Goal: Task Accomplishment & Management: Manage account settings

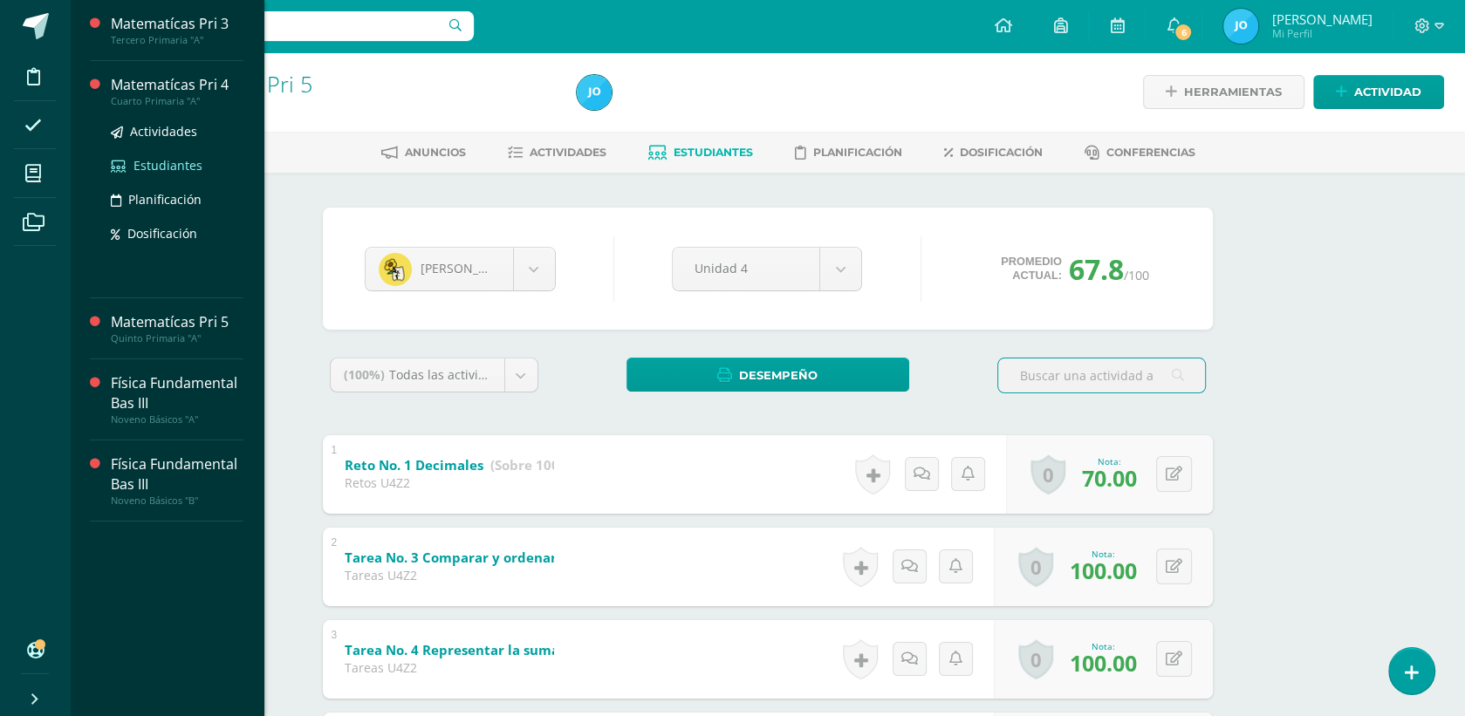
click at [172, 168] on span "Estudiantes" at bounding box center [168, 165] width 69 height 17
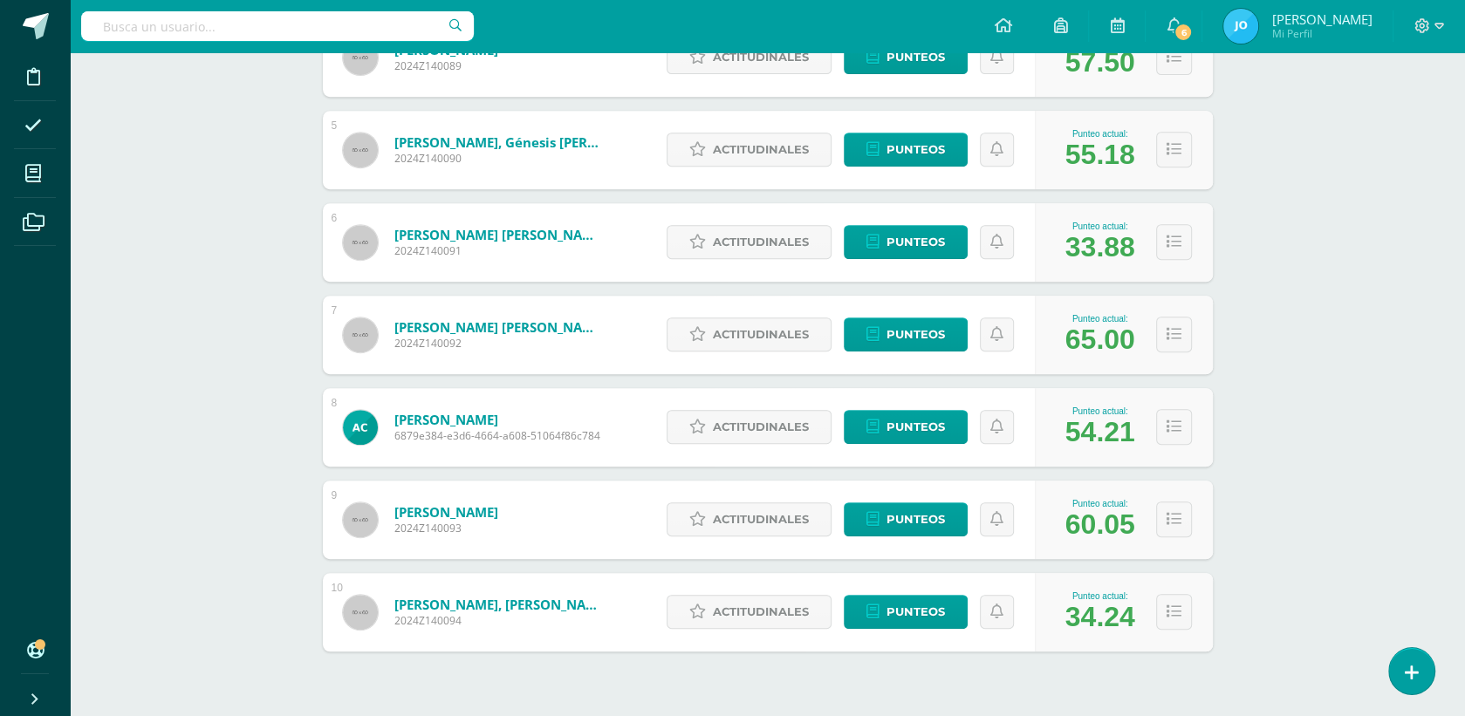
scroll to position [644, 0]
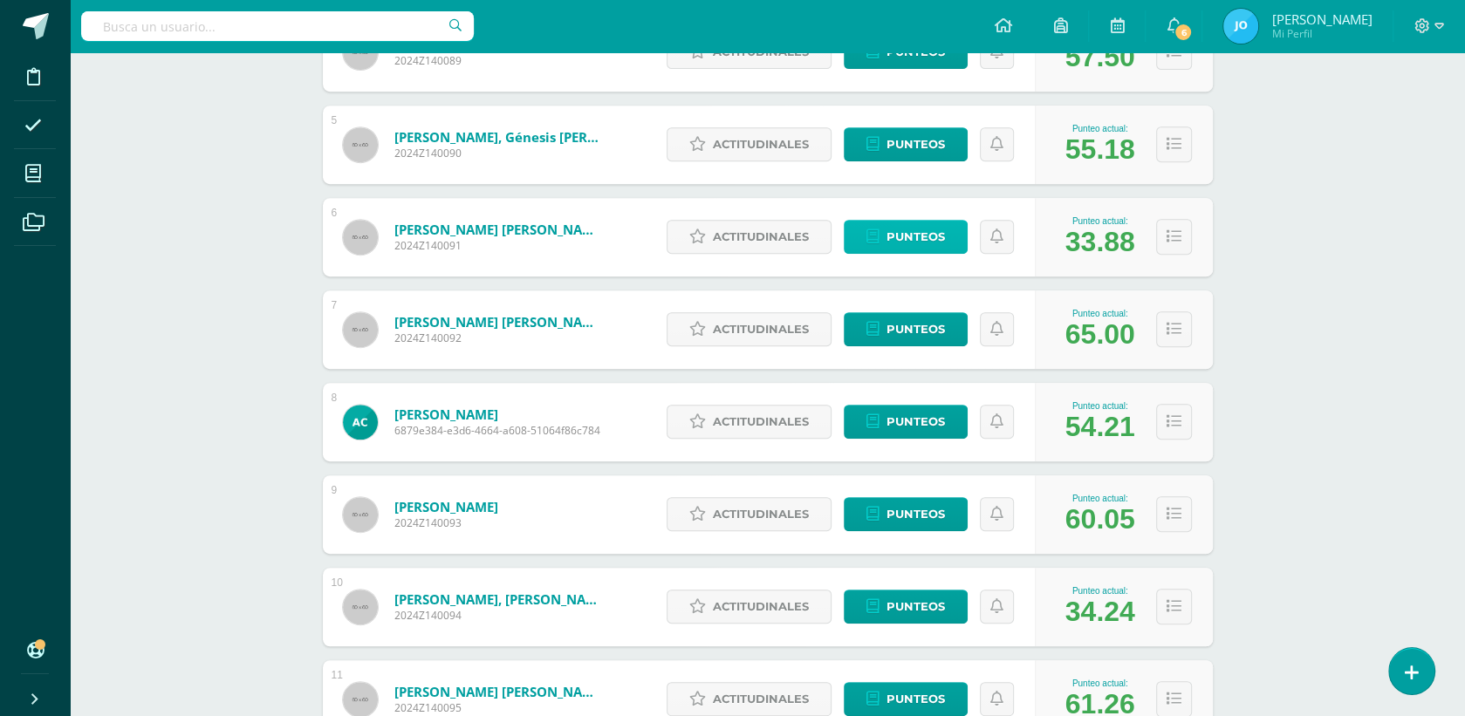
click at [893, 223] on span "Punteos" at bounding box center [916, 237] width 58 height 32
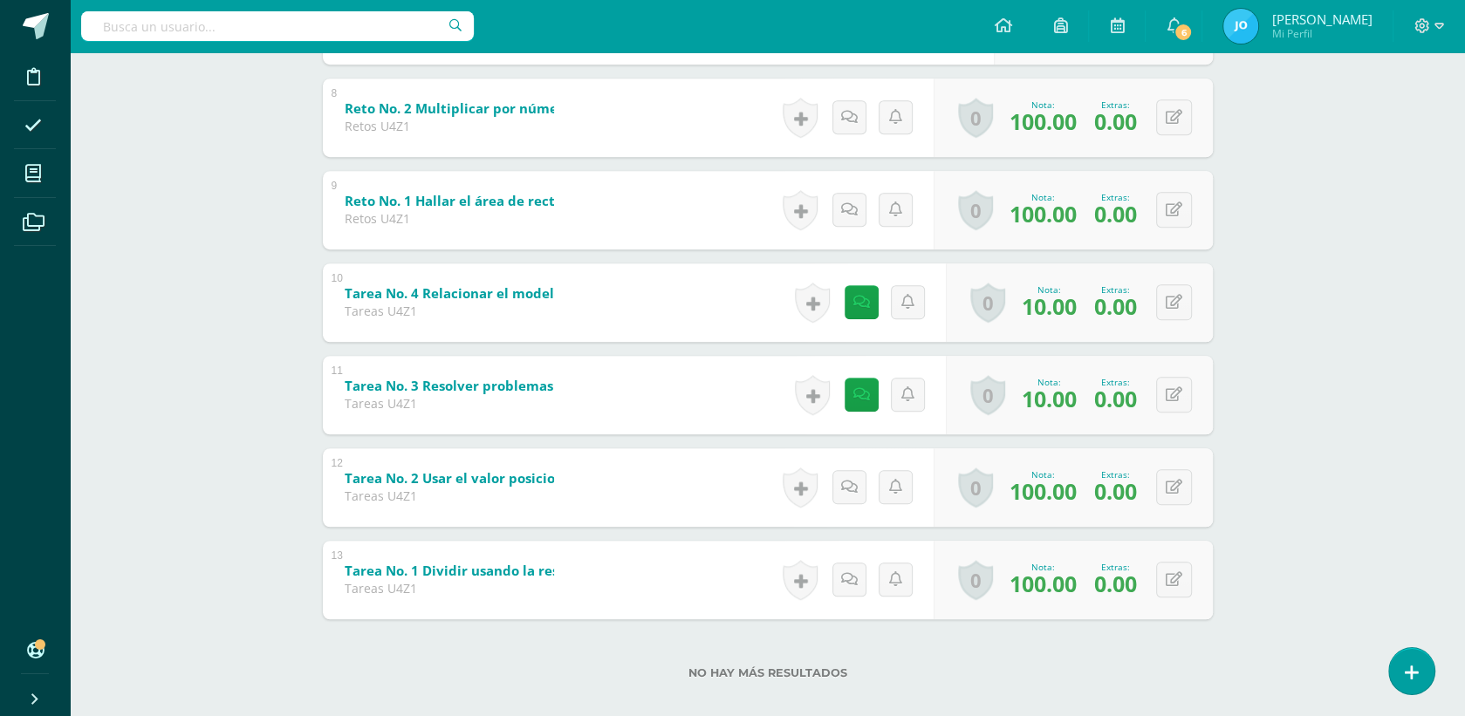
scroll to position [1023, 0]
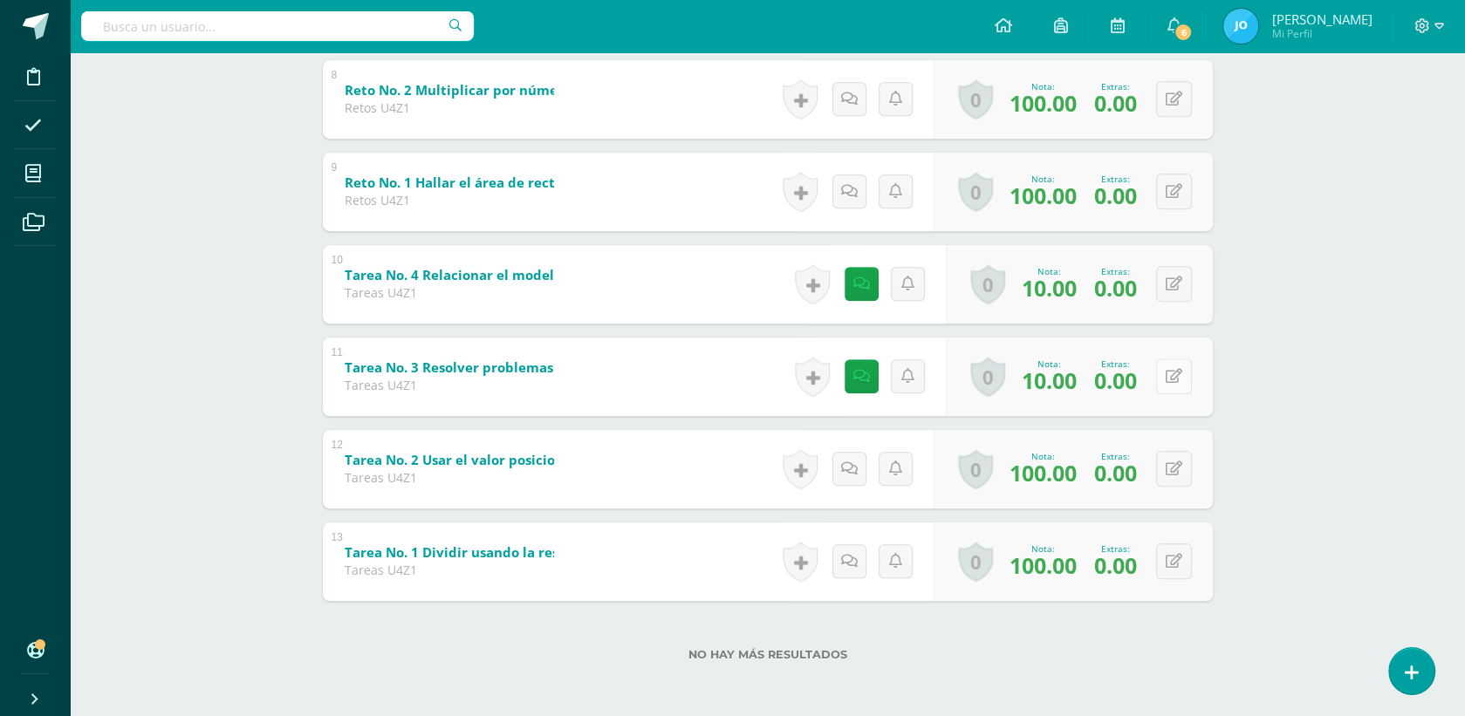
click at [1180, 377] on icon at bounding box center [1174, 376] width 17 height 15
type input "60"
click at [1170, 284] on icon at bounding box center [1174, 284] width 17 height 15
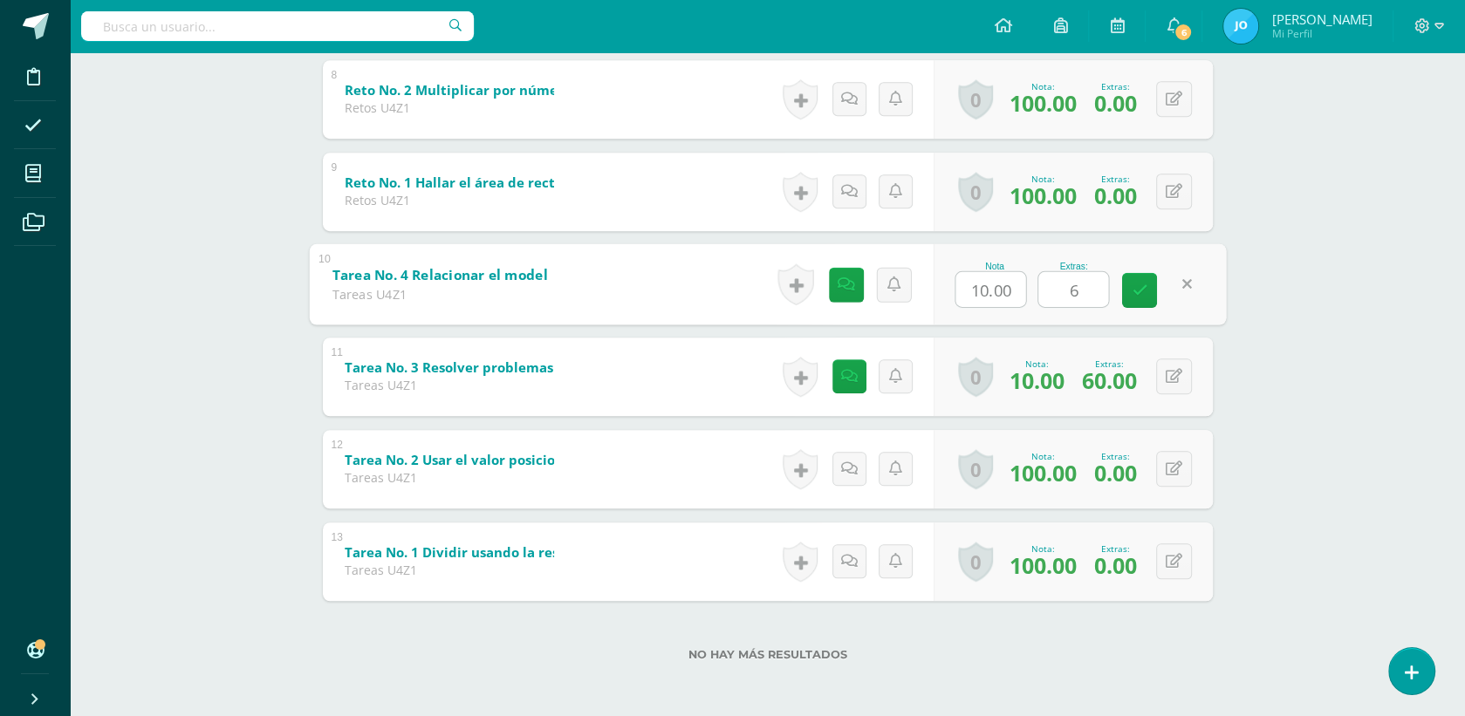
type input "60"
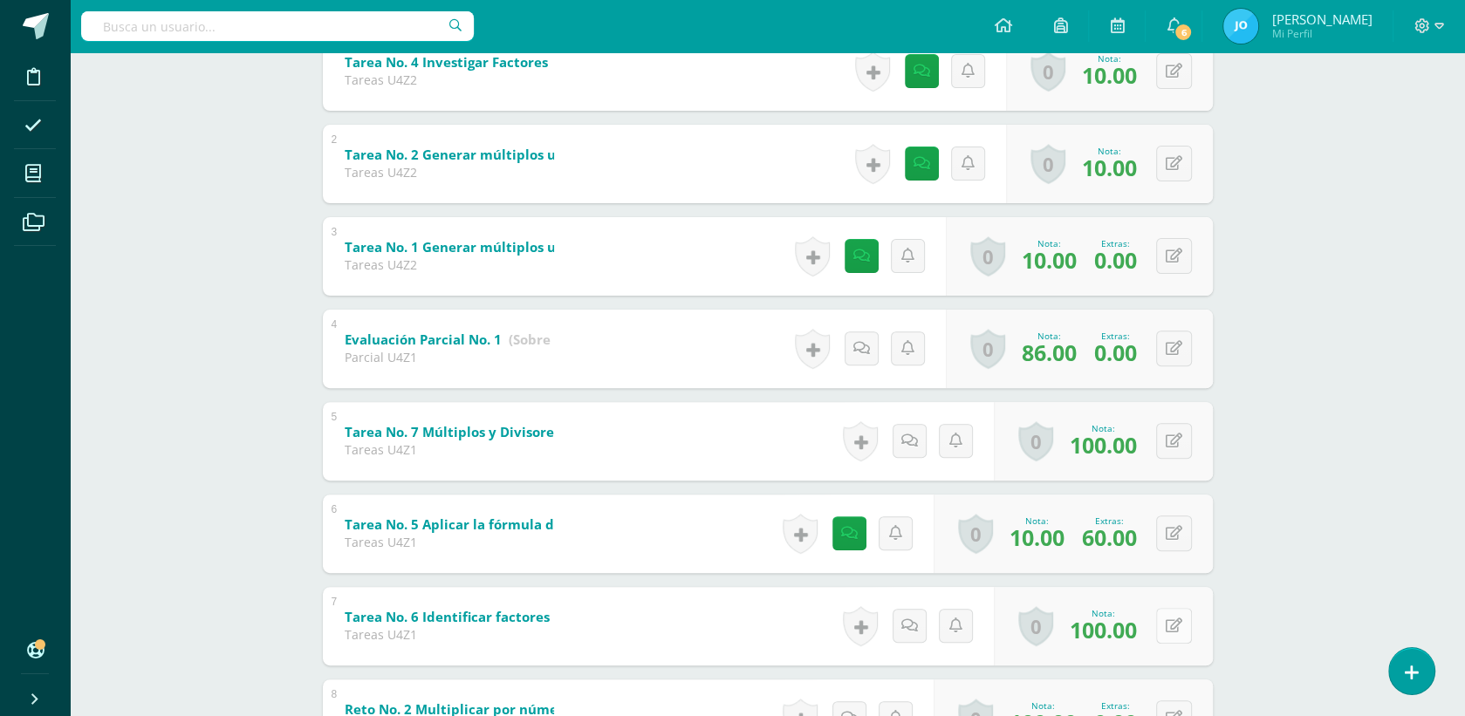
scroll to position [378, 0]
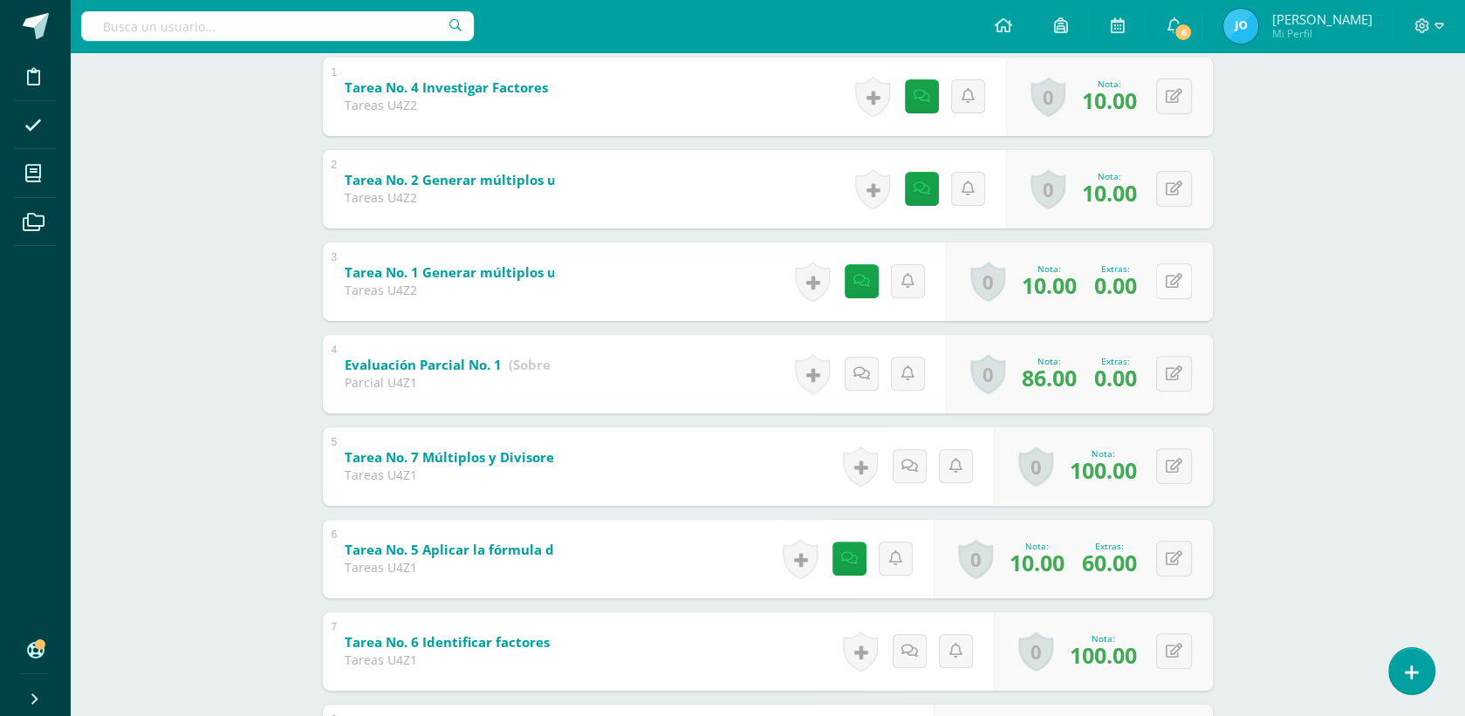
click at [1168, 288] on button at bounding box center [1174, 282] width 36 height 36
type input "60"
click at [443, 172] on b "Tarea No. 2 Generar múltiplos usando factores" at bounding box center [499, 179] width 308 height 17
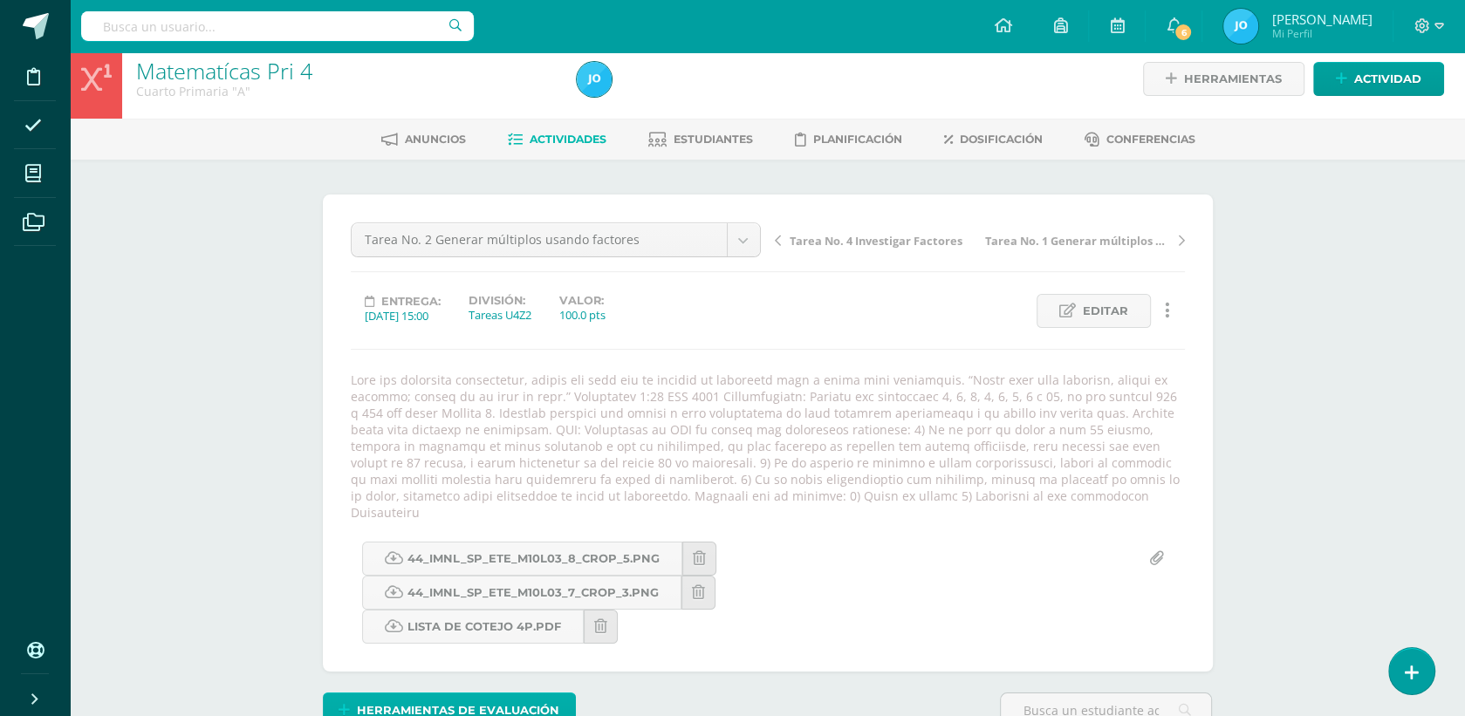
scroll to position [228, 0]
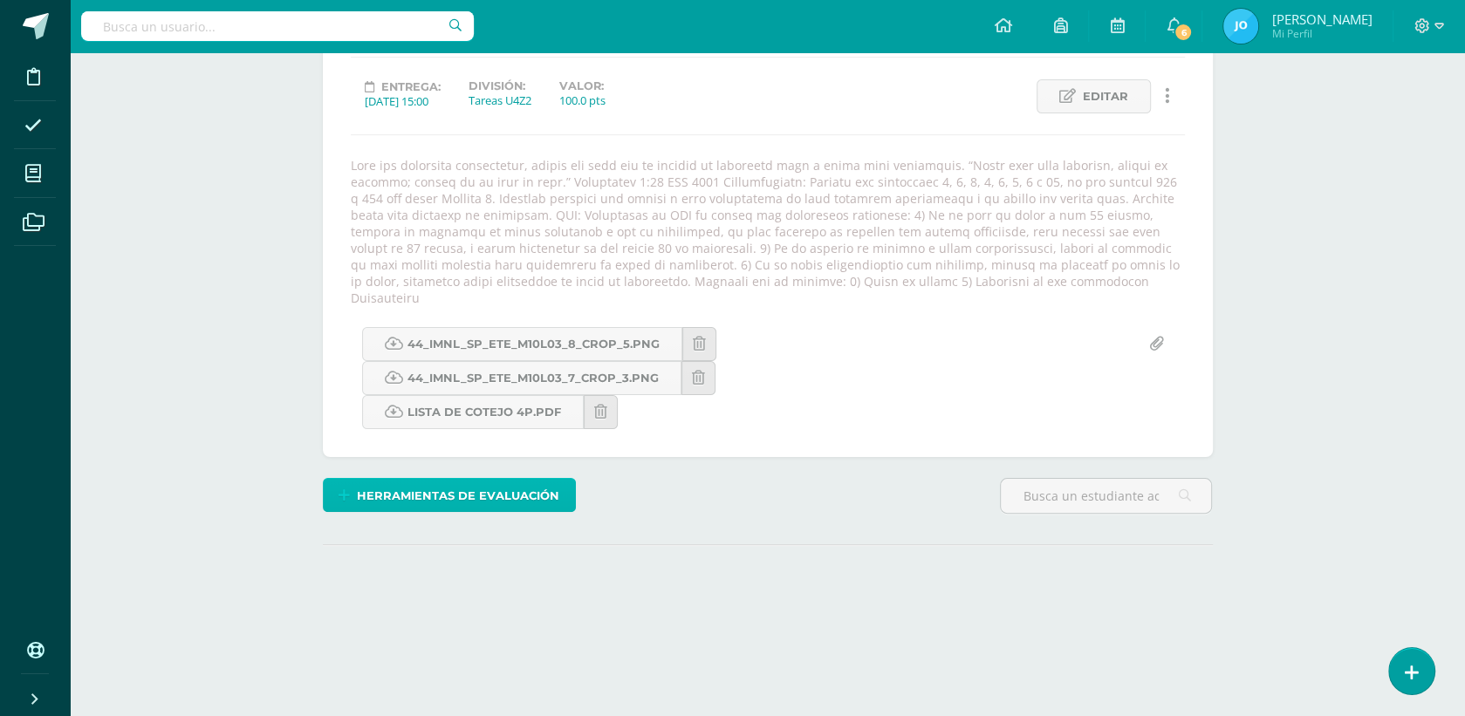
click at [478, 480] on span "Herramientas de evaluación" at bounding box center [458, 496] width 202 height 32
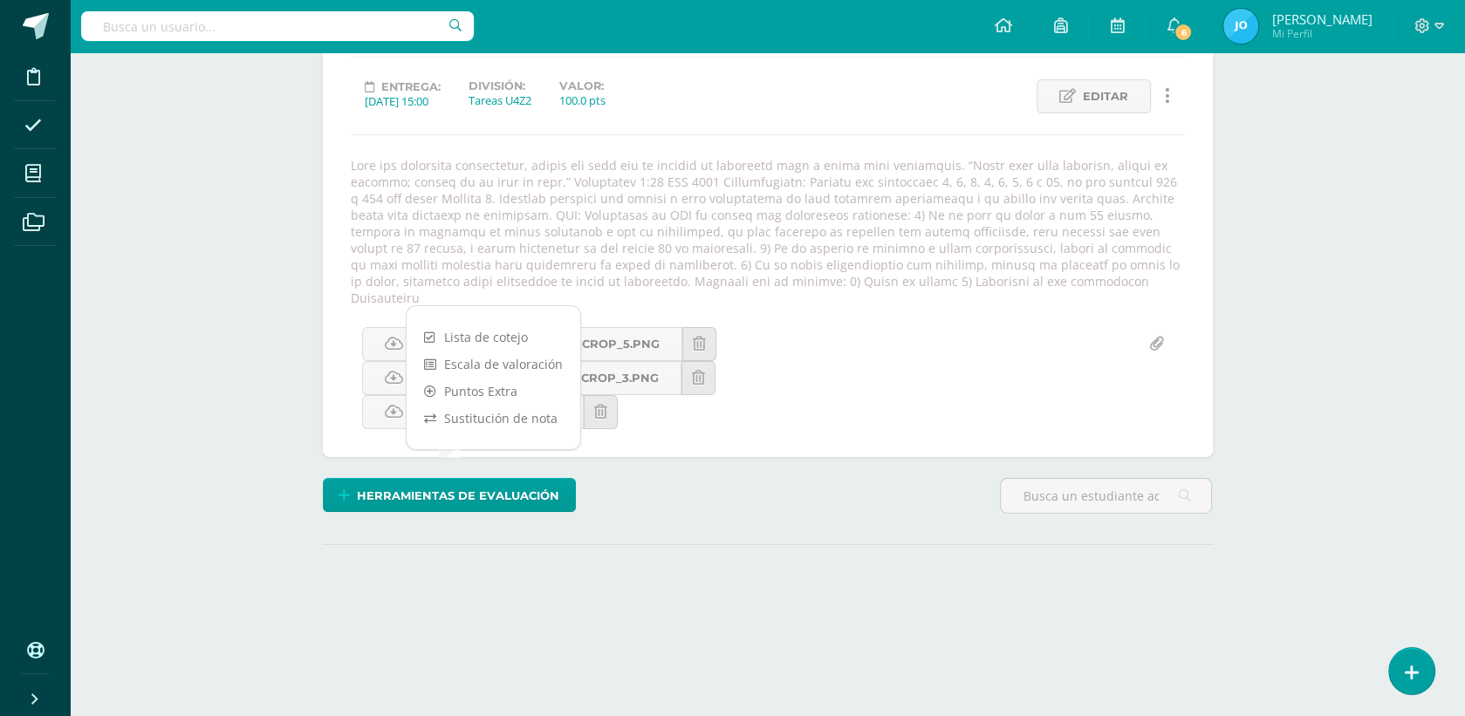
drag, startPoint x: 486, startPoint y: 388, endPoint x: 521, endPoint y: 407, distance: 39.4
click at [486, 388] on link "Puntos Extra" at bounding box center [494, 391] width 174 height 27
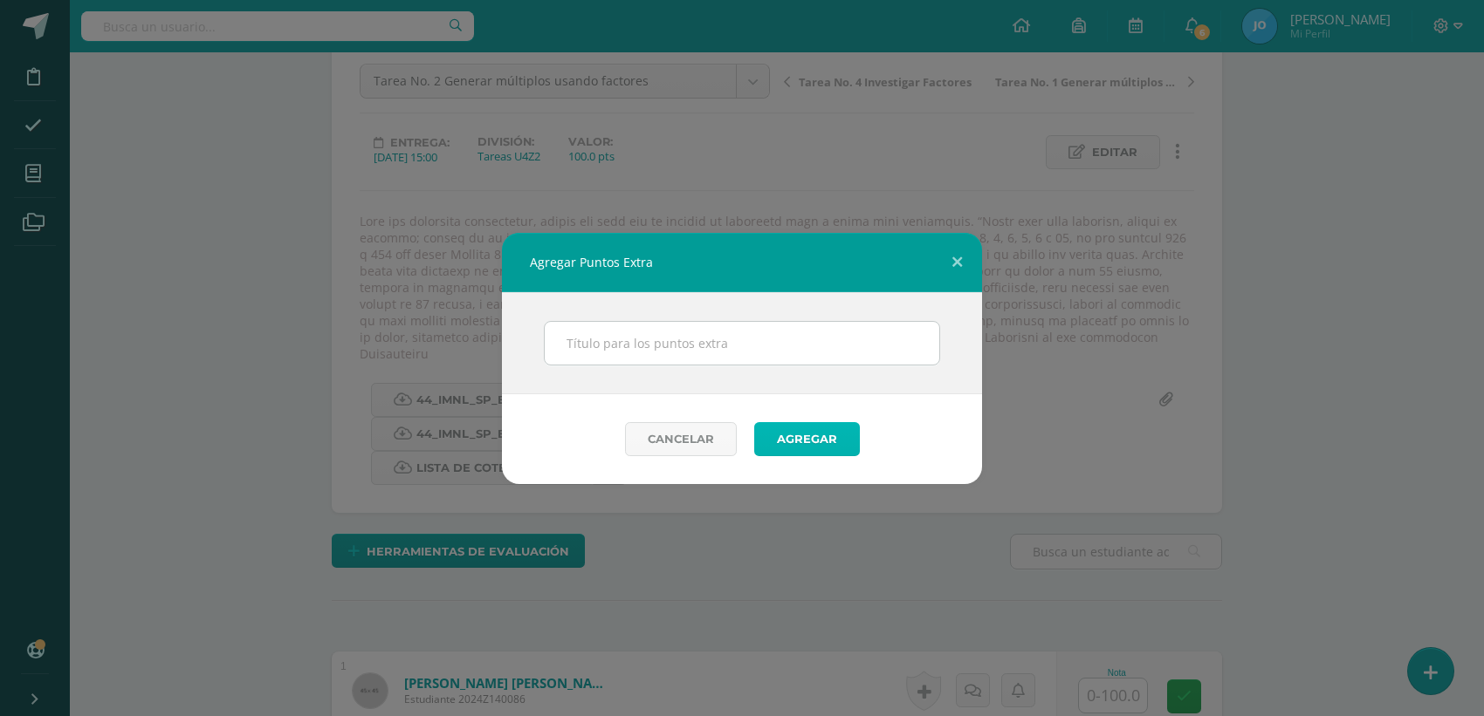
scroll to position [173, 0]
drag, startPoint x: 618, startPoint y: 328, endPoint x: 831, endPoint y: 355, distance: 214.6
click at [628, 328] on input "text" at bounding box center [742, 343] width 394 height 43
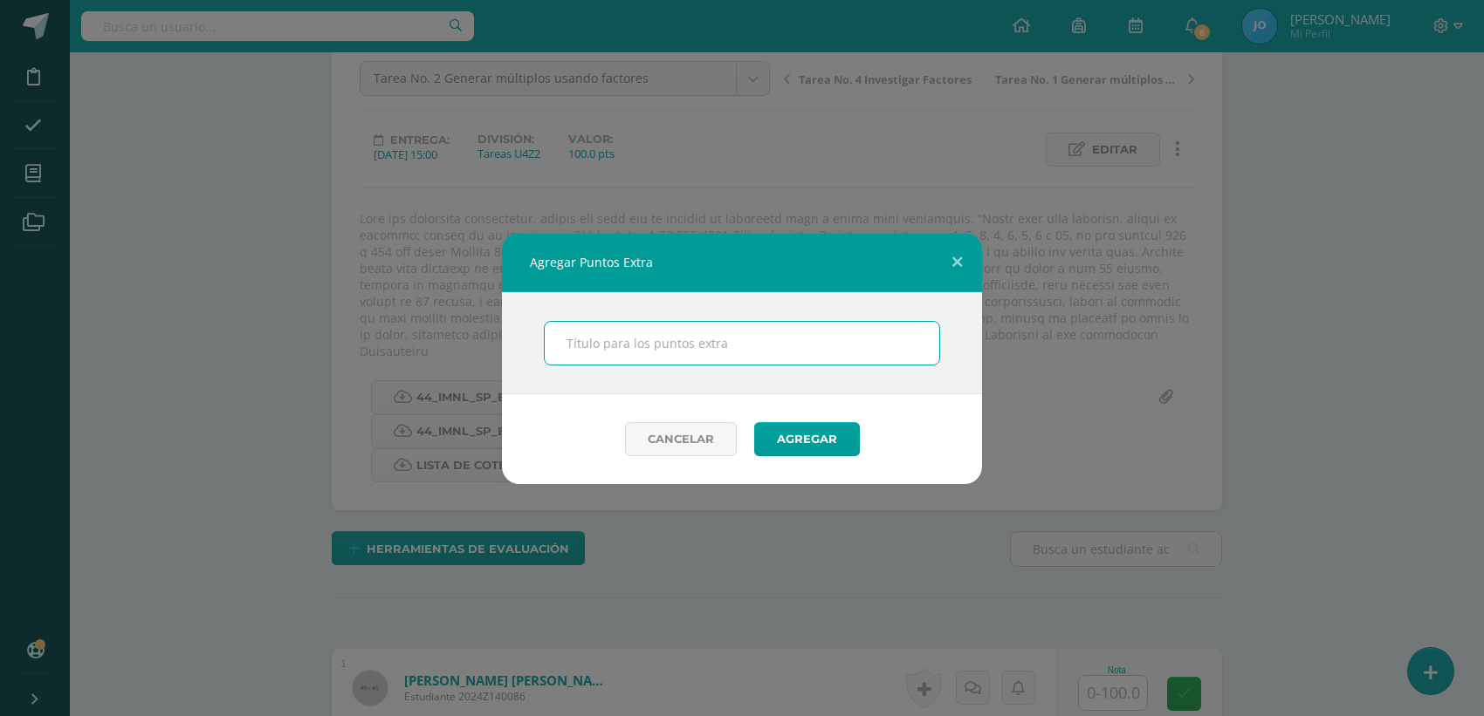
scroll to position [175, 0]
click at [694, 350] on input "text" at bounding box center [742, 343] width 394 height 43
type input "PMA"
click at [797, 436] on button "Agregar" at bounding box center [807, 439] width 106 height 34
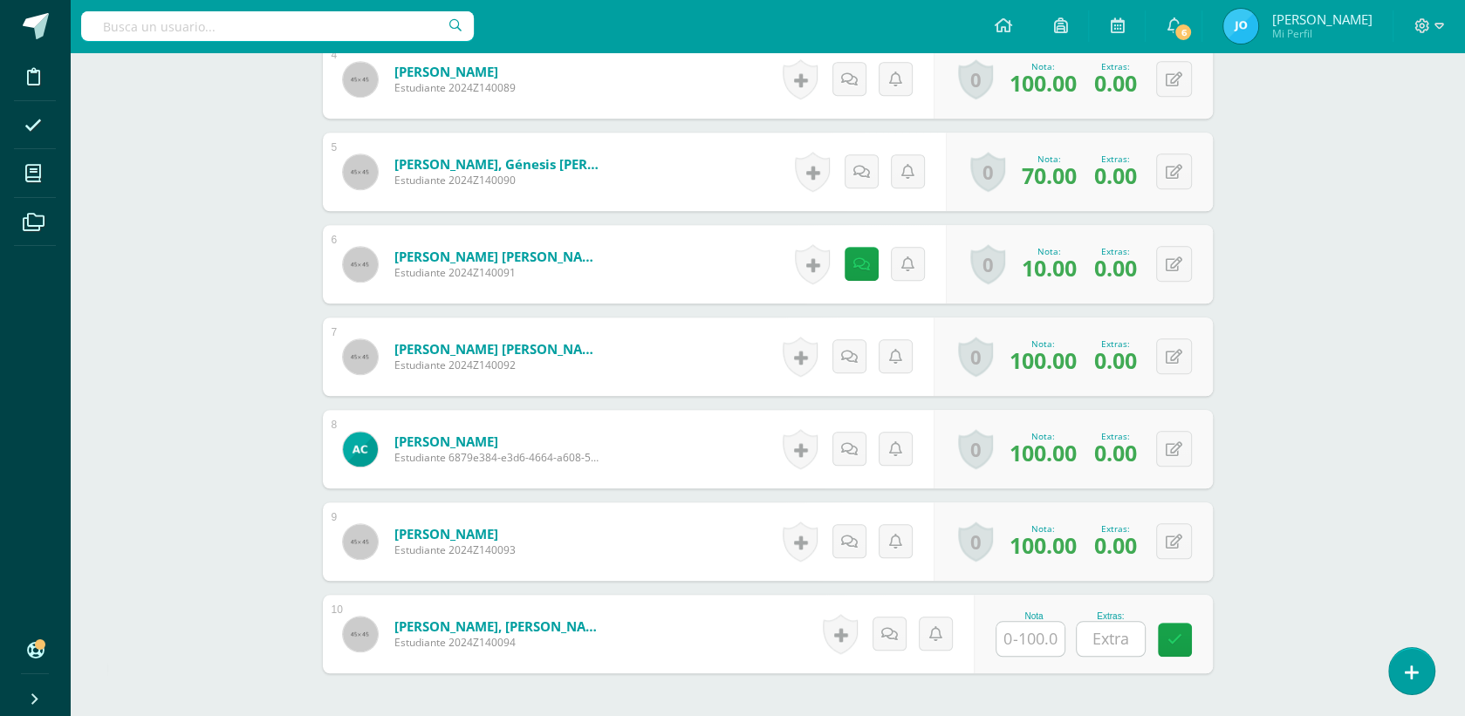
scroll to position [1134, 0]
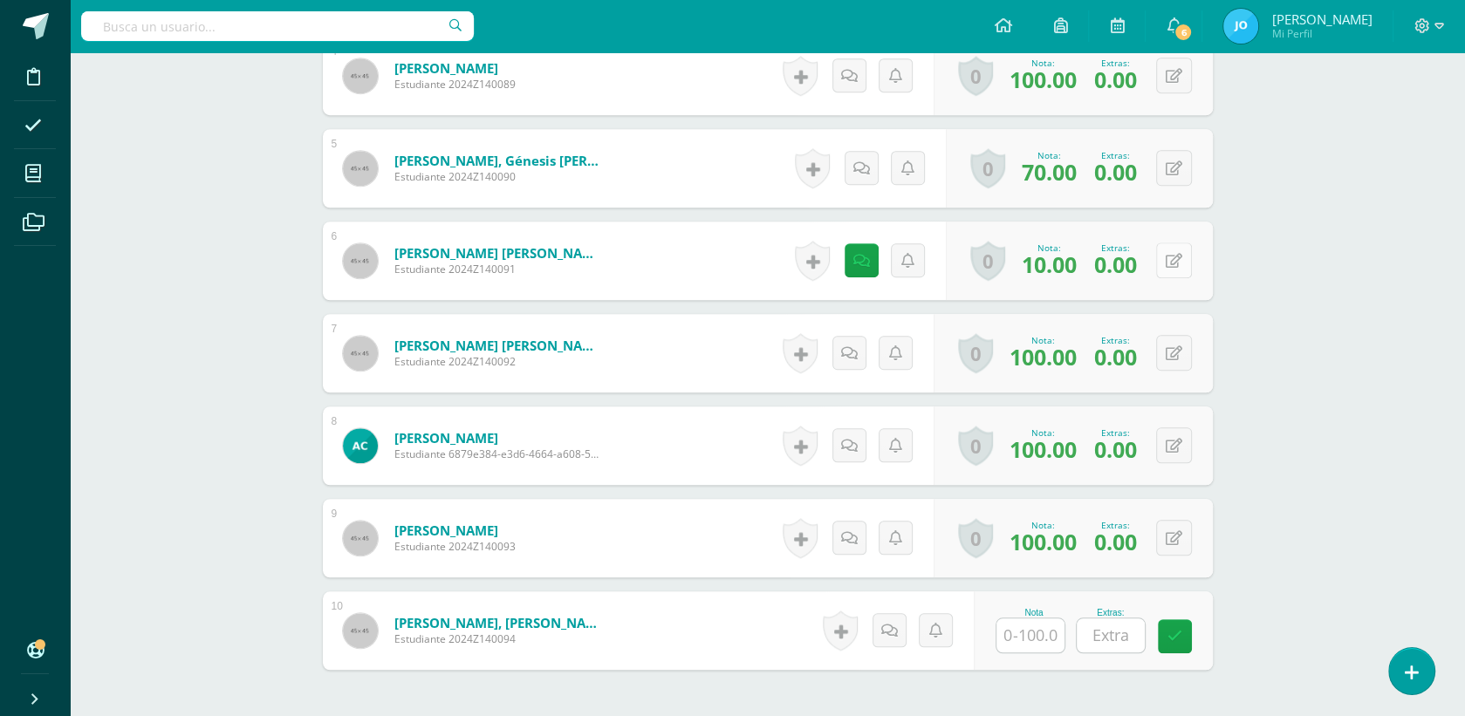
click at [1175, 254] on icon at bounding box center [1174, 261] width 17 height 15
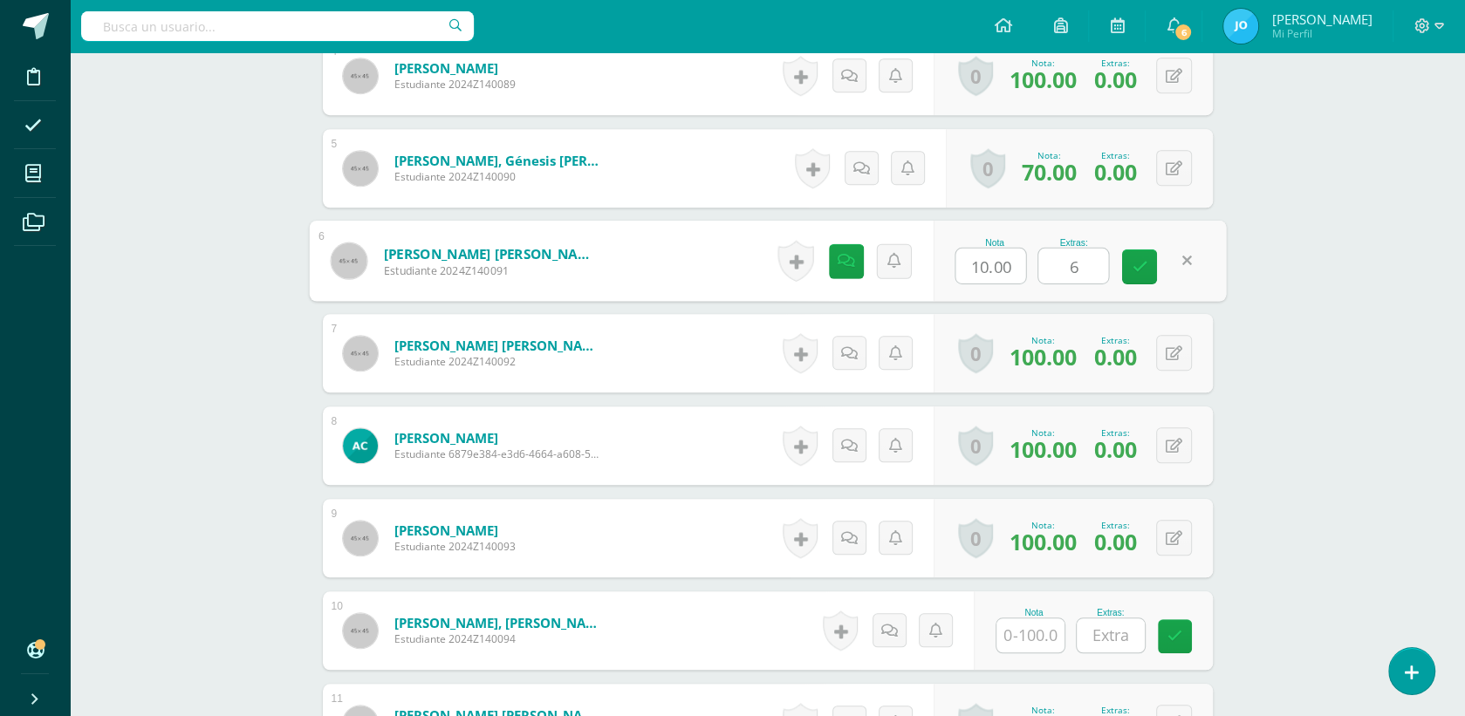
type input "60"
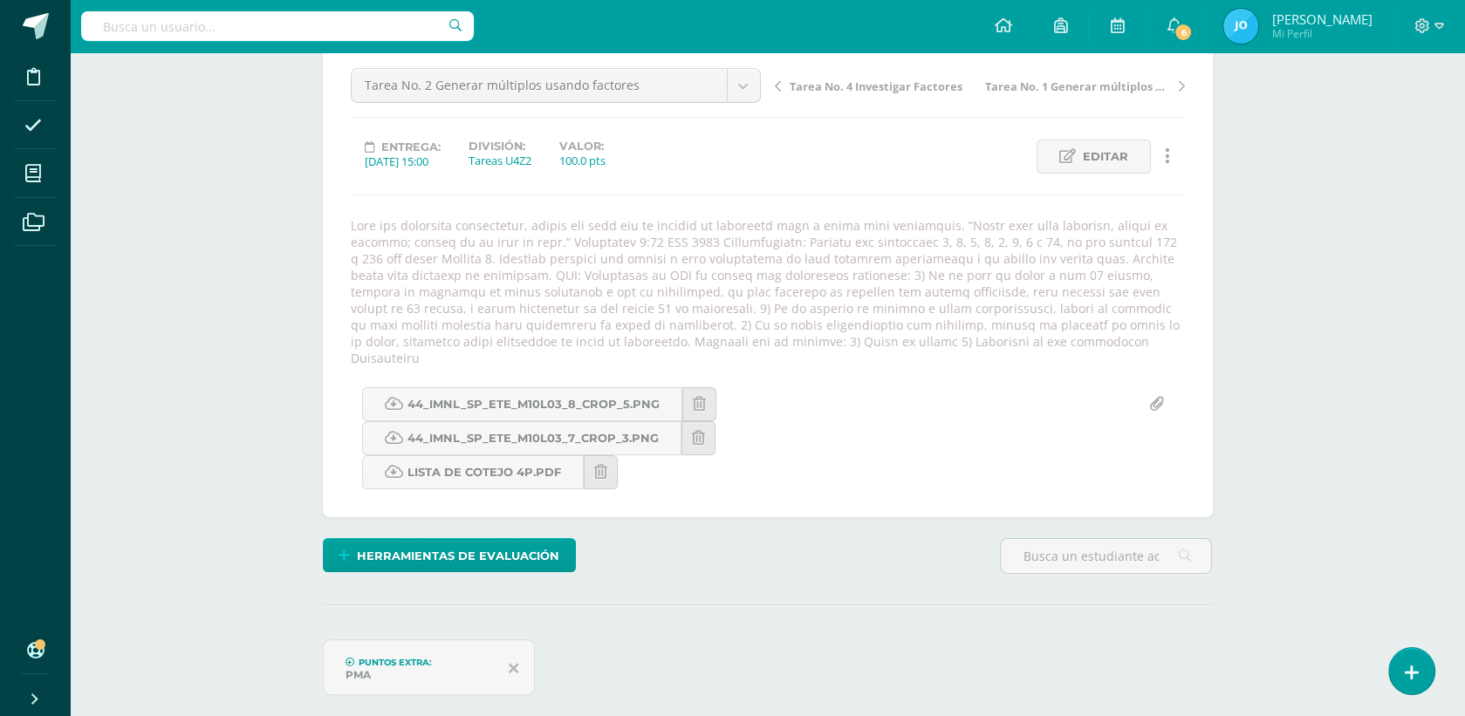
scroll to position [0, 0]
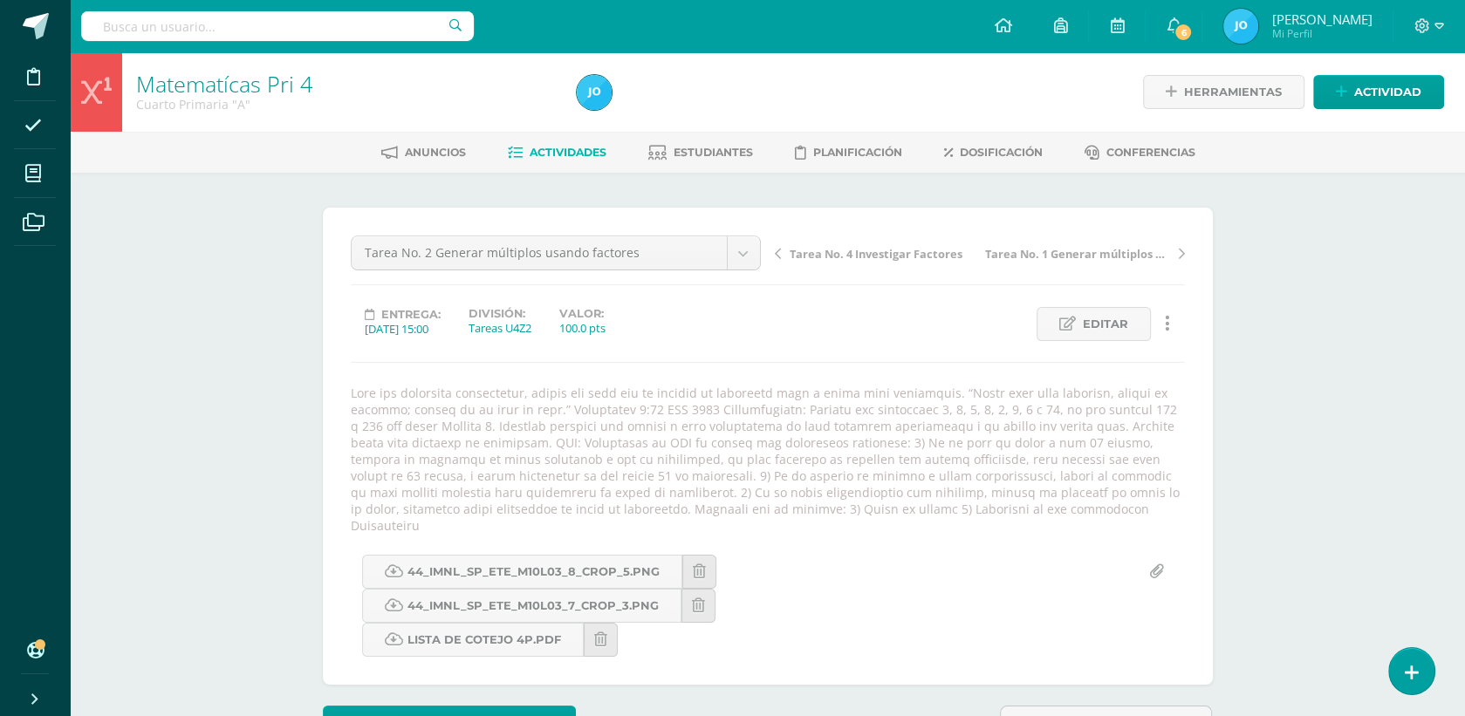
click at [819, 251] on span "Tarea No. 4 Investigar Factores" at bounding box center [876, 254] width 173 height 16
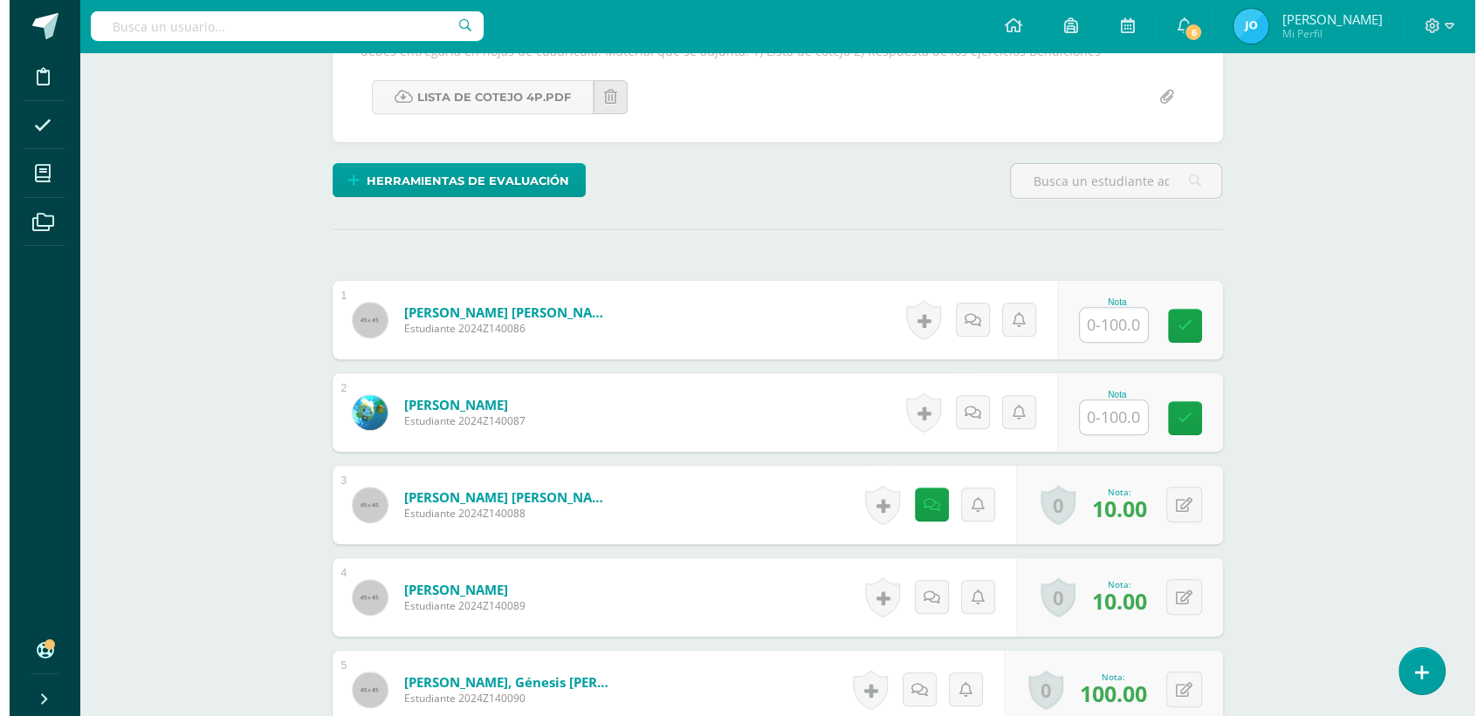
scroll to position [442, 0]
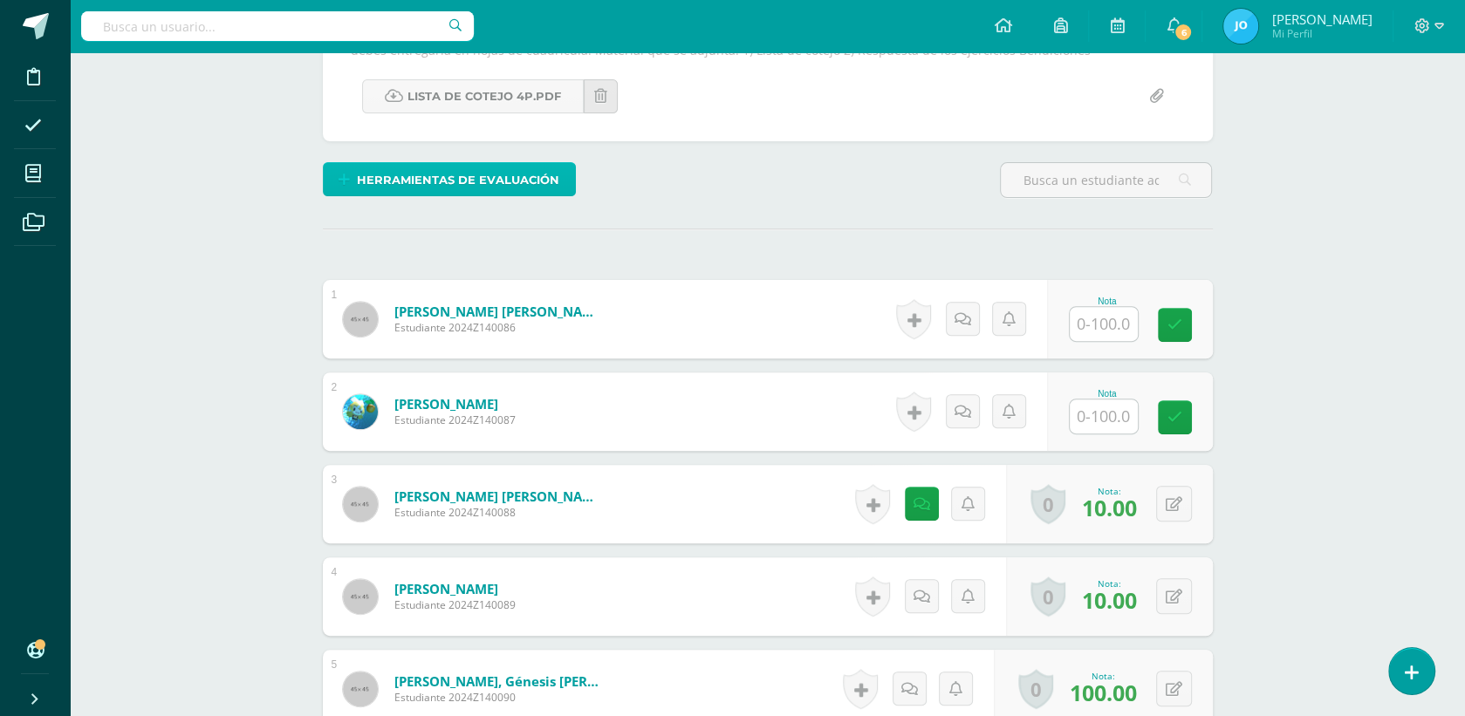
click at [539, 179] on span "Herramientas de evaluación" at bounding box center [458, 180] width 202 height 32
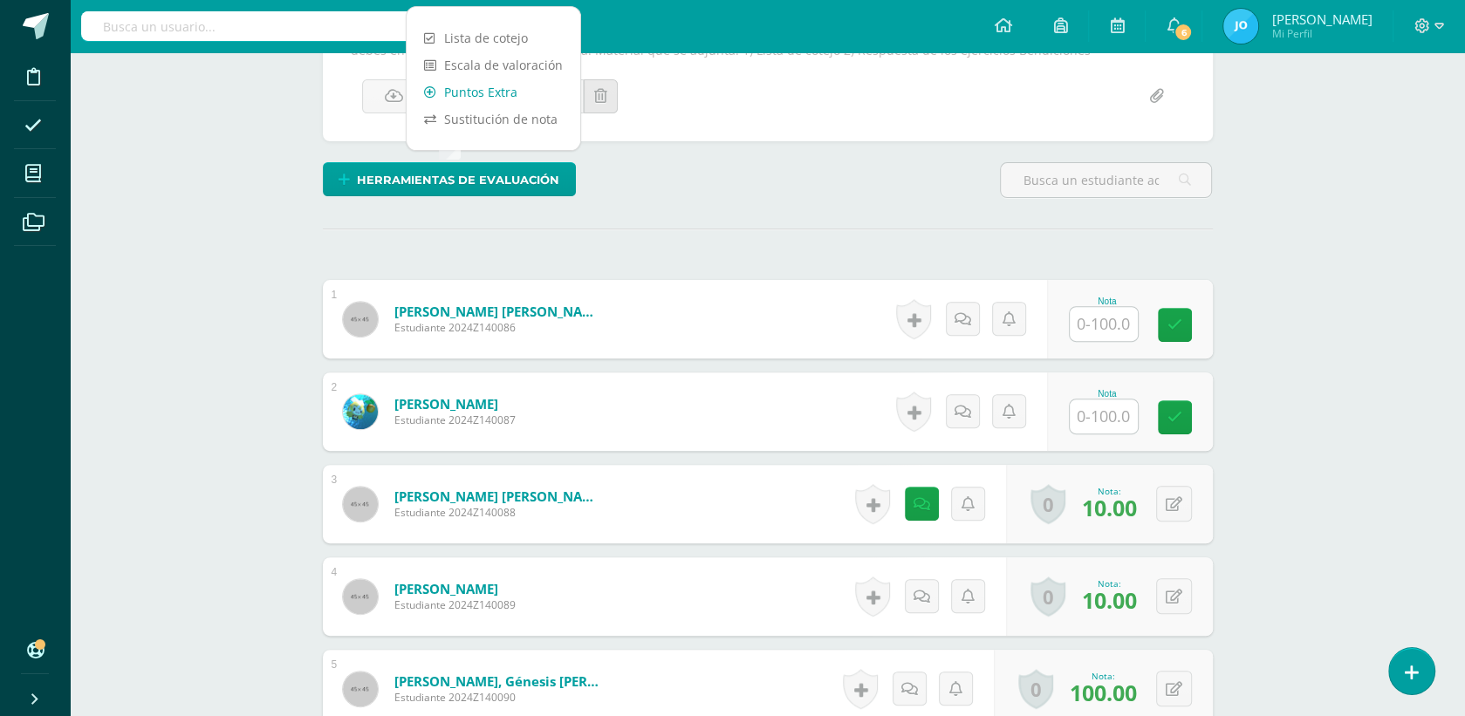
click at [511, 89] on link "Puntos Extra" at bounding box center [494, 92] width 174 height 27
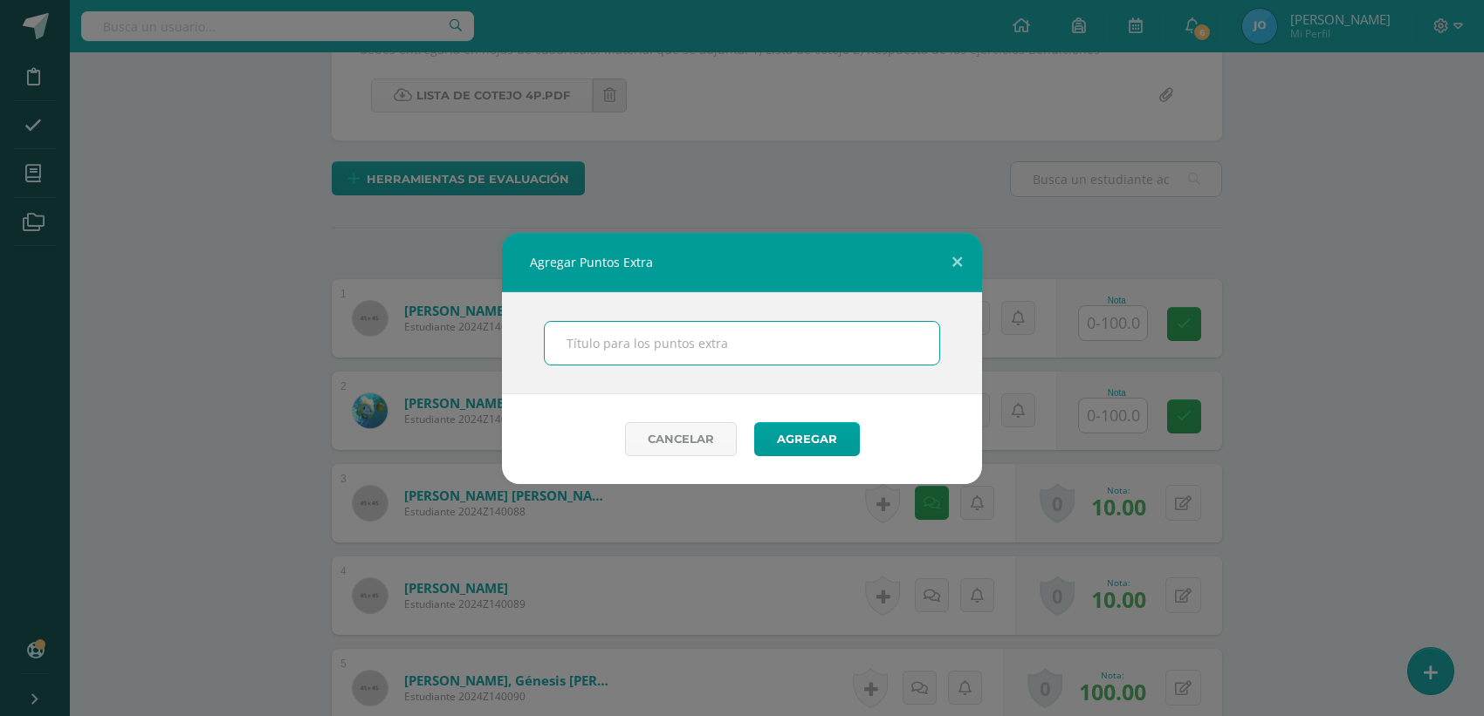
click at [666, 330] on input "text" at bounding box center [742, 343] width 394 height 43
click at [699, 328] on input "text" at bounding box center [742, 343] width 394 height 43
type input "PMA"
click at [814, 439] on button "Agregar" at bounding box center [807, 439] width 106 height 34
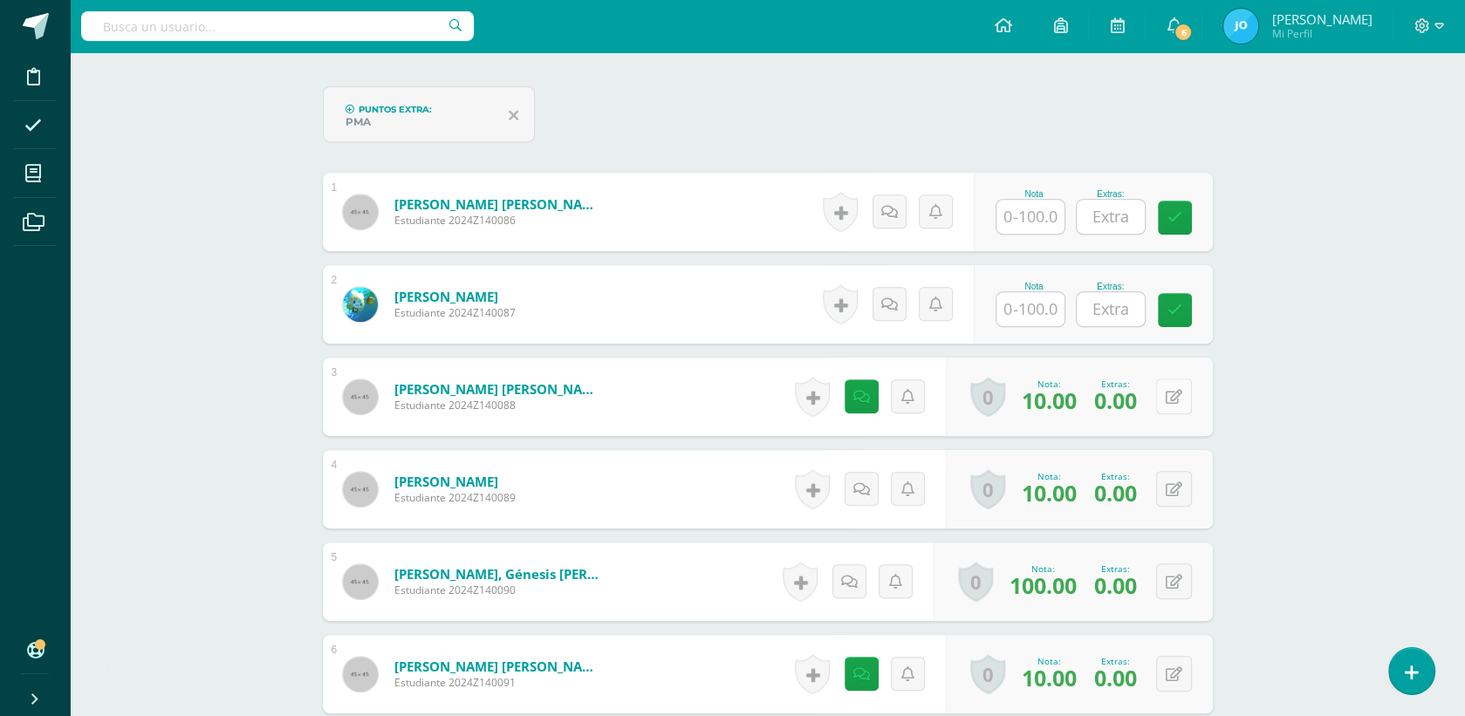
scroll to position [620, 0]
click at [1178, 397] on icon at bounding box center [1174, 396] width 17 height 15
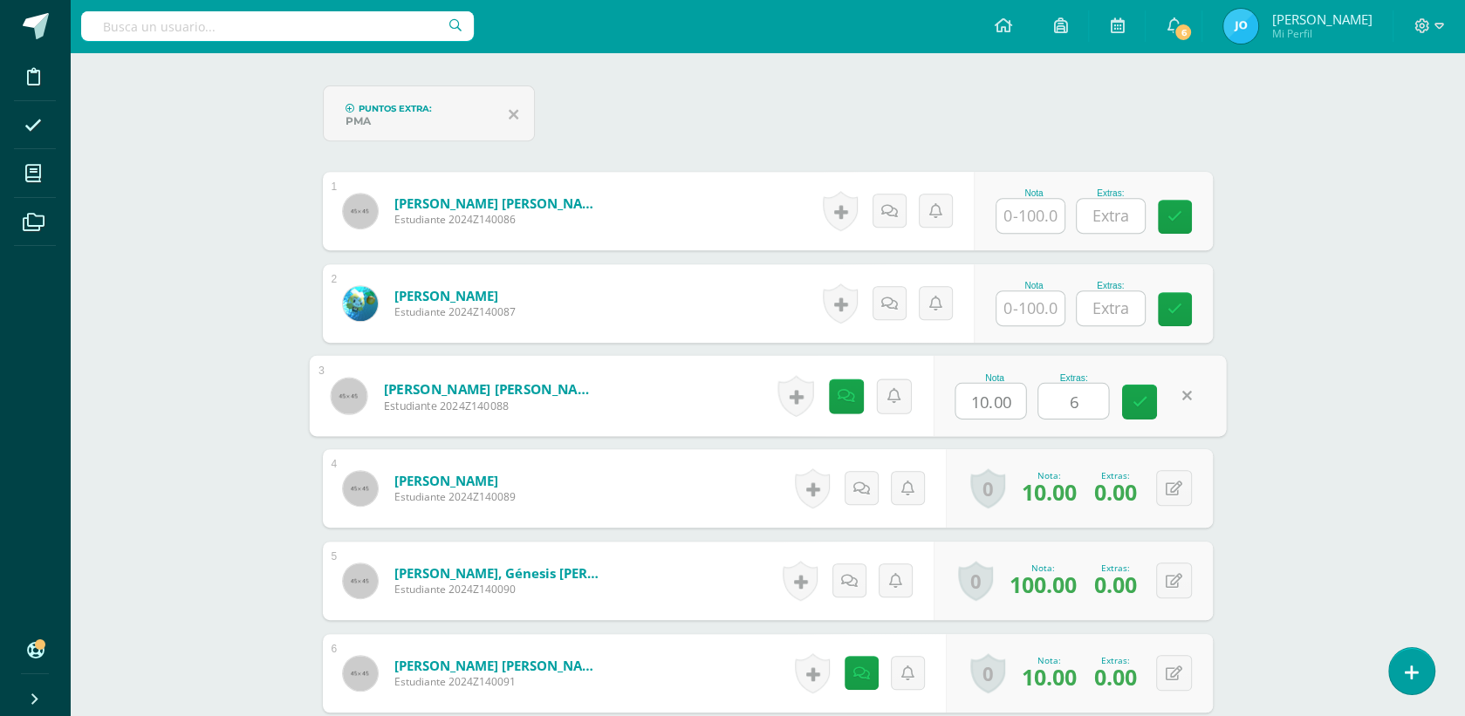
type input "60"
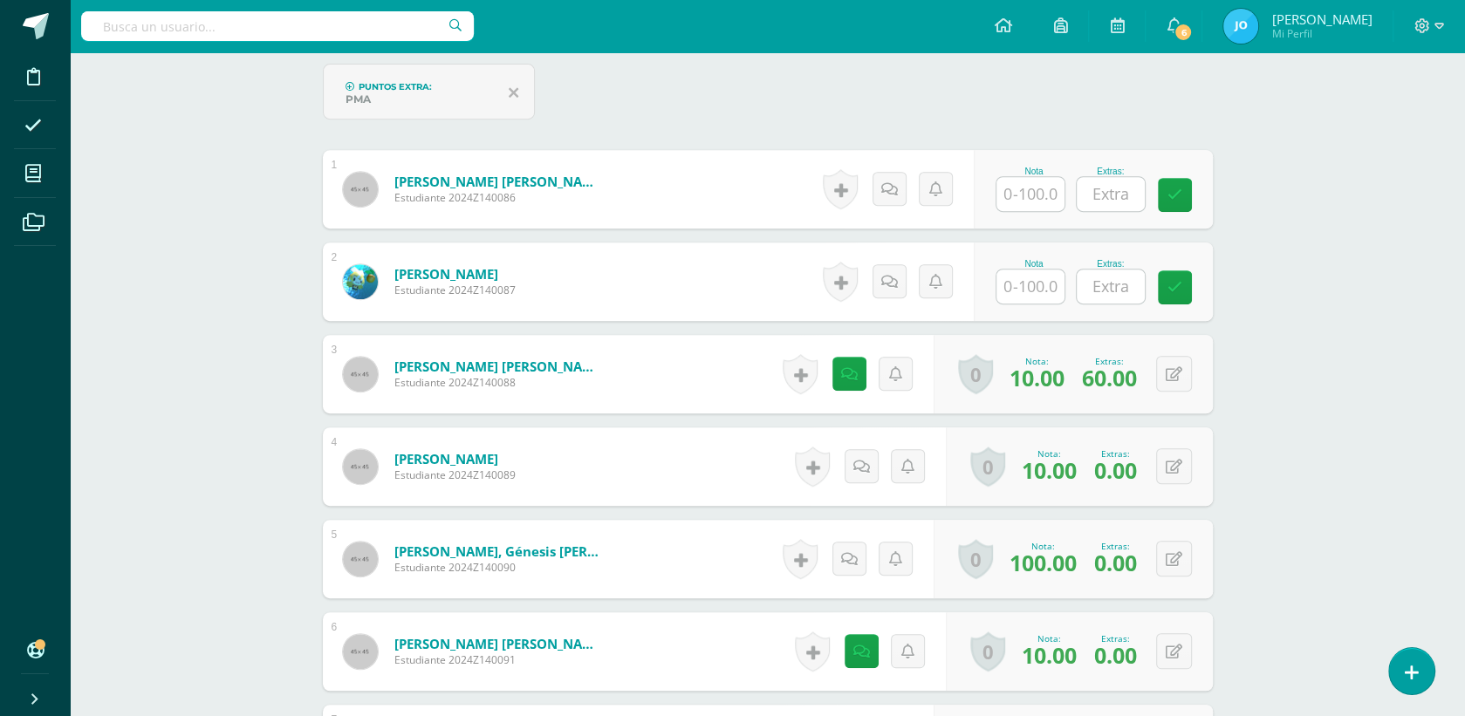
scroll to position [644, 0]
click at [1170, 471] on button at bounding box center [1174, 465] width 36 height 36
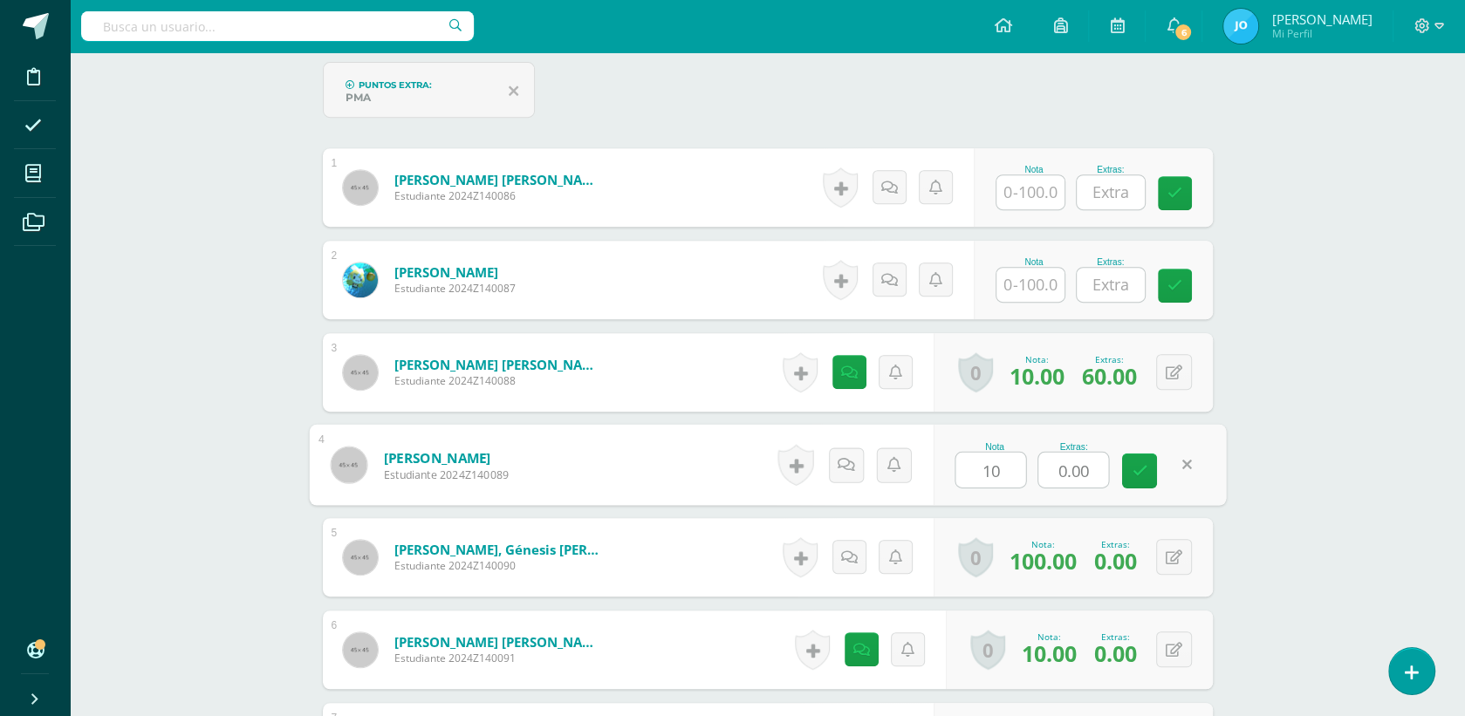
type input "100"
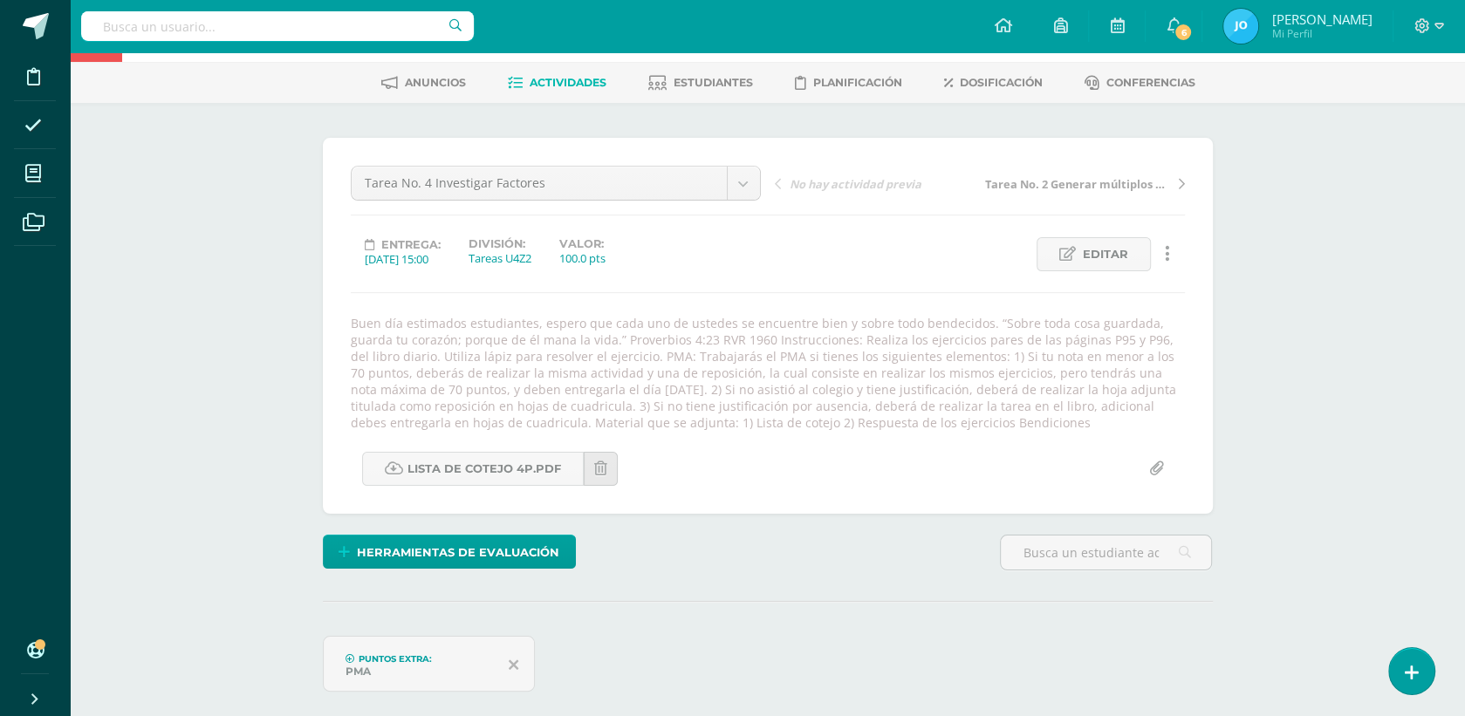
scroll to position [0, 0]
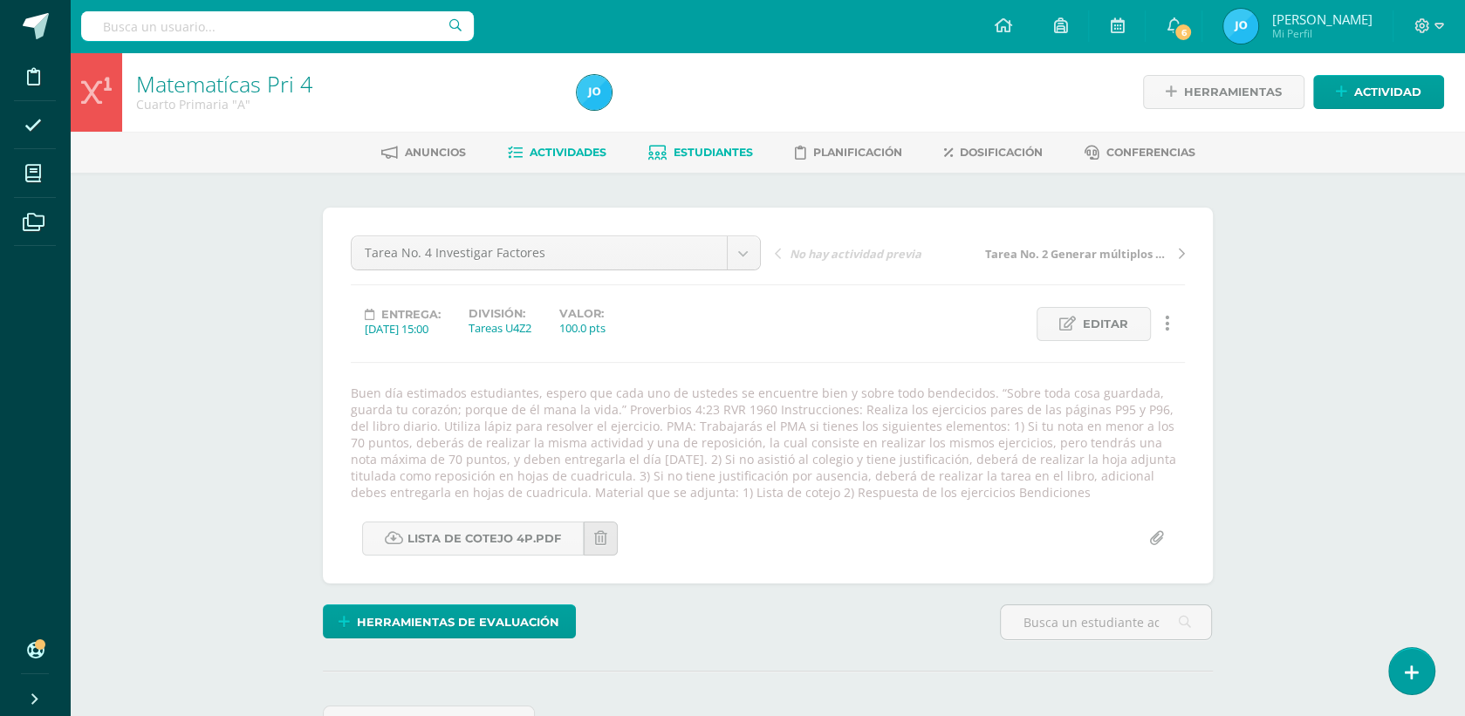
click at [689, 148] on span "Estudiantes" at bounding box center [713, 152] width 79 height 13
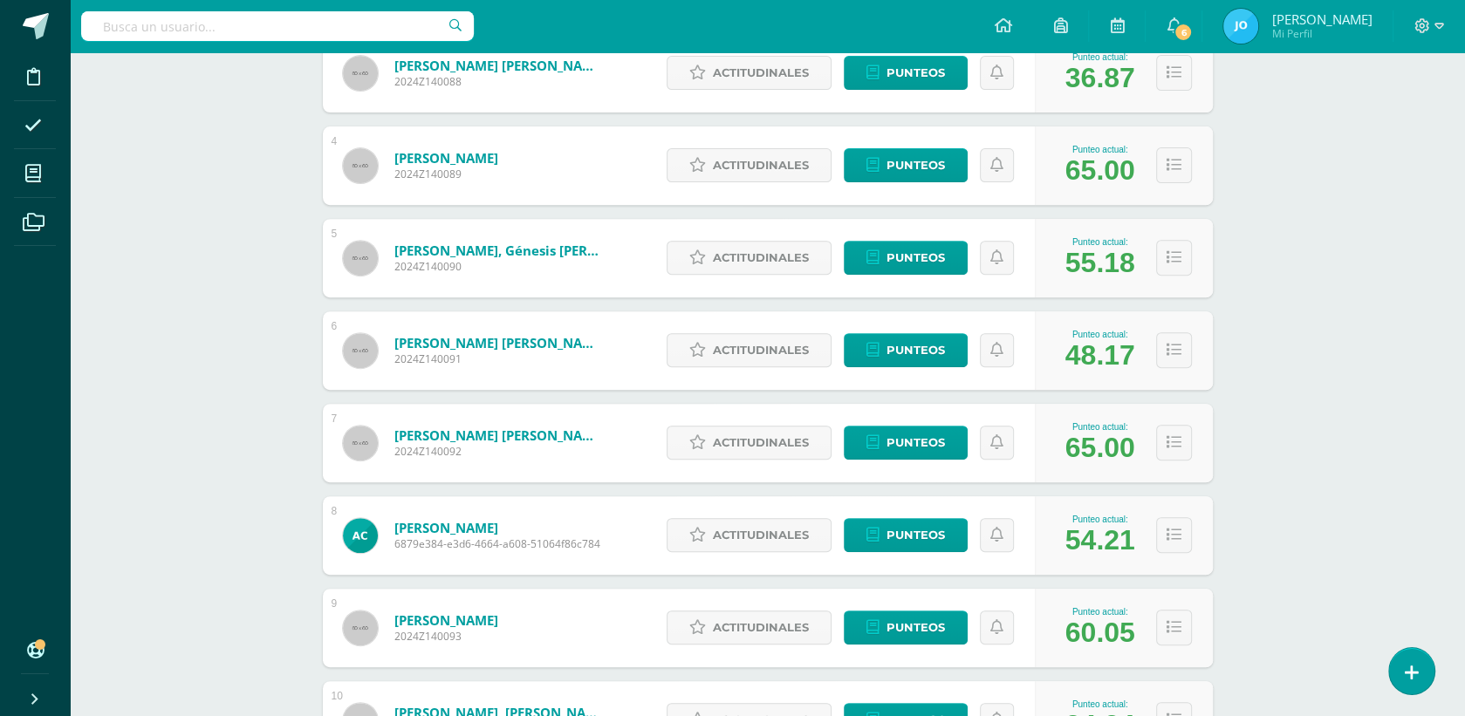
scroll to position [538, 0]
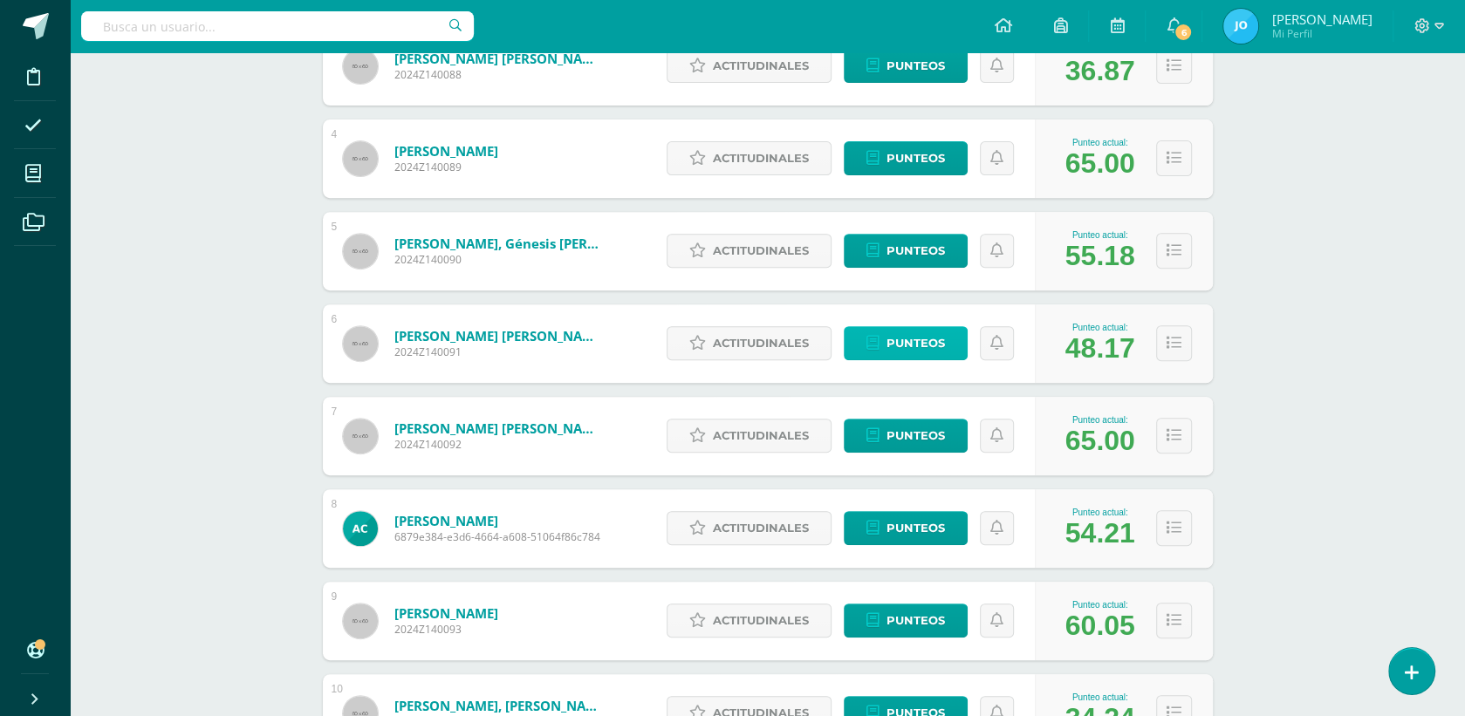
click at [915, 336] on span "Punteos" at bounding box center [916, 343] width 58 height 32
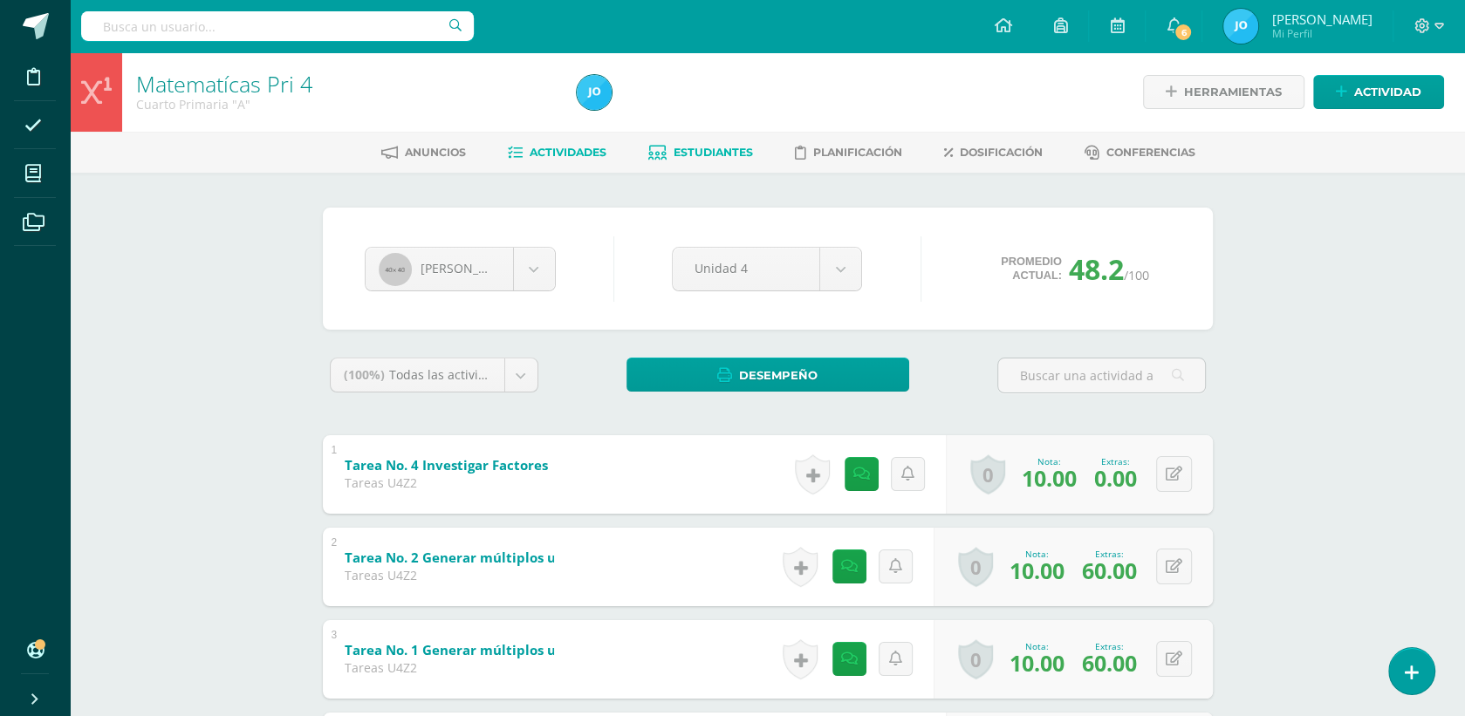
click at [573, 160] on link "Actividades" at bounding box center [557, 153] width 99 height 28
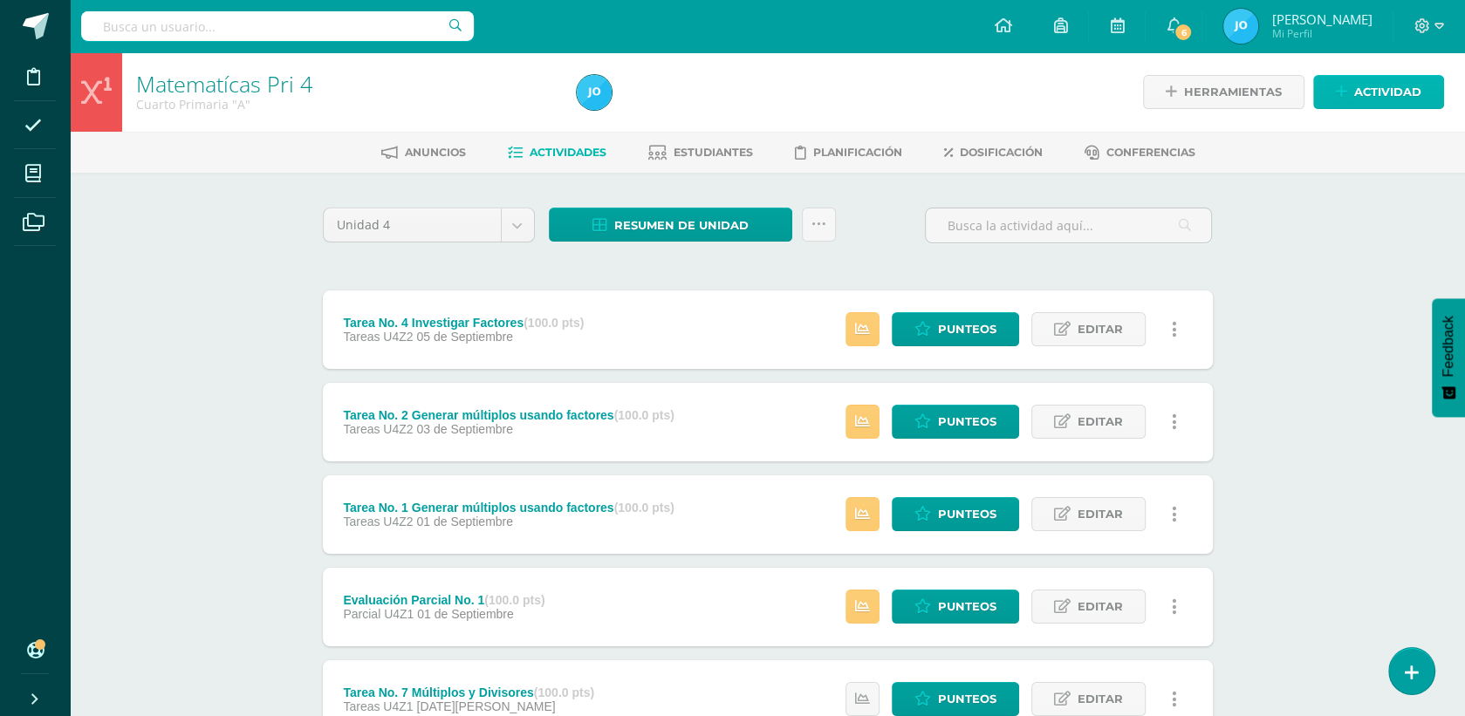
click at [1384, 94] on span "Actividad" at bounding box center [1387, 92] width 67 height 32
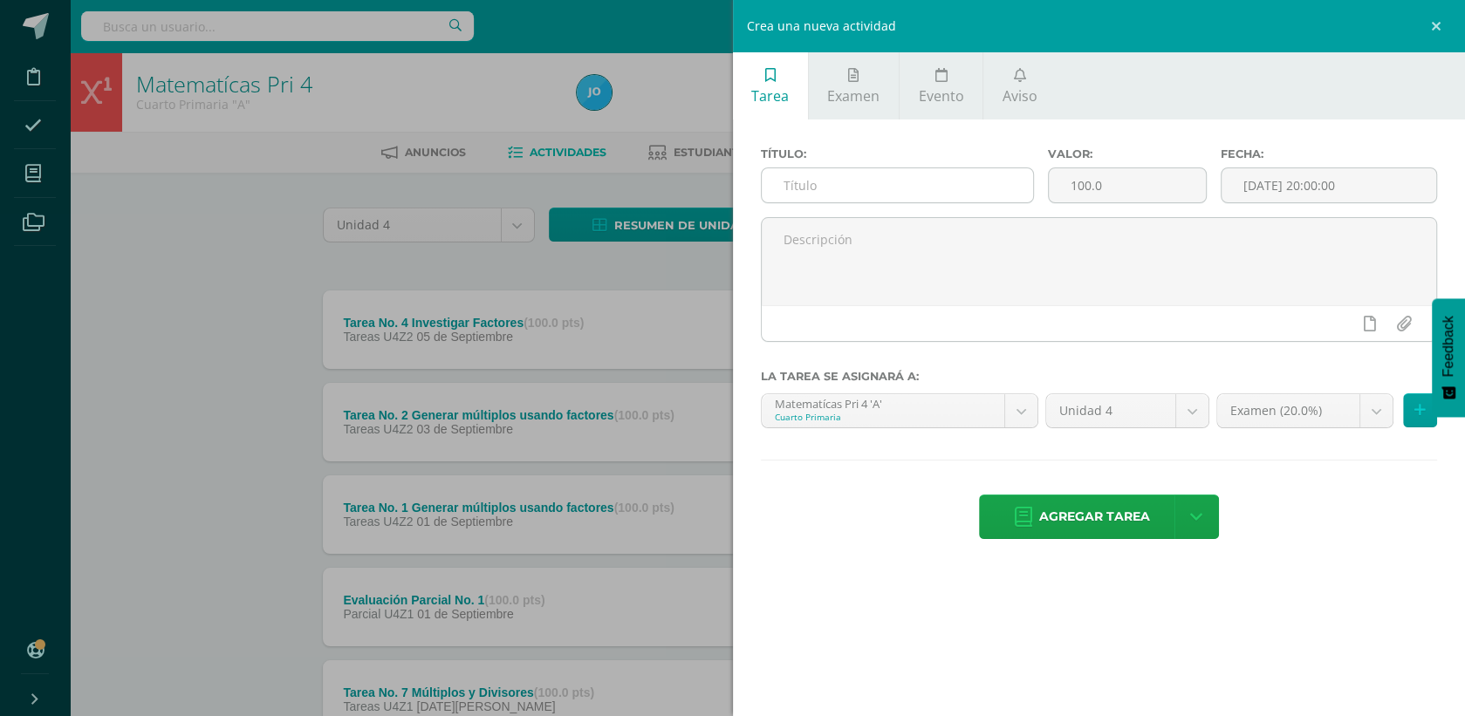
click at [839, 194] on input "text" at bounding box center [898, 185] width 272 height 34
type input "Reto No. 1 Factores y Divisores"
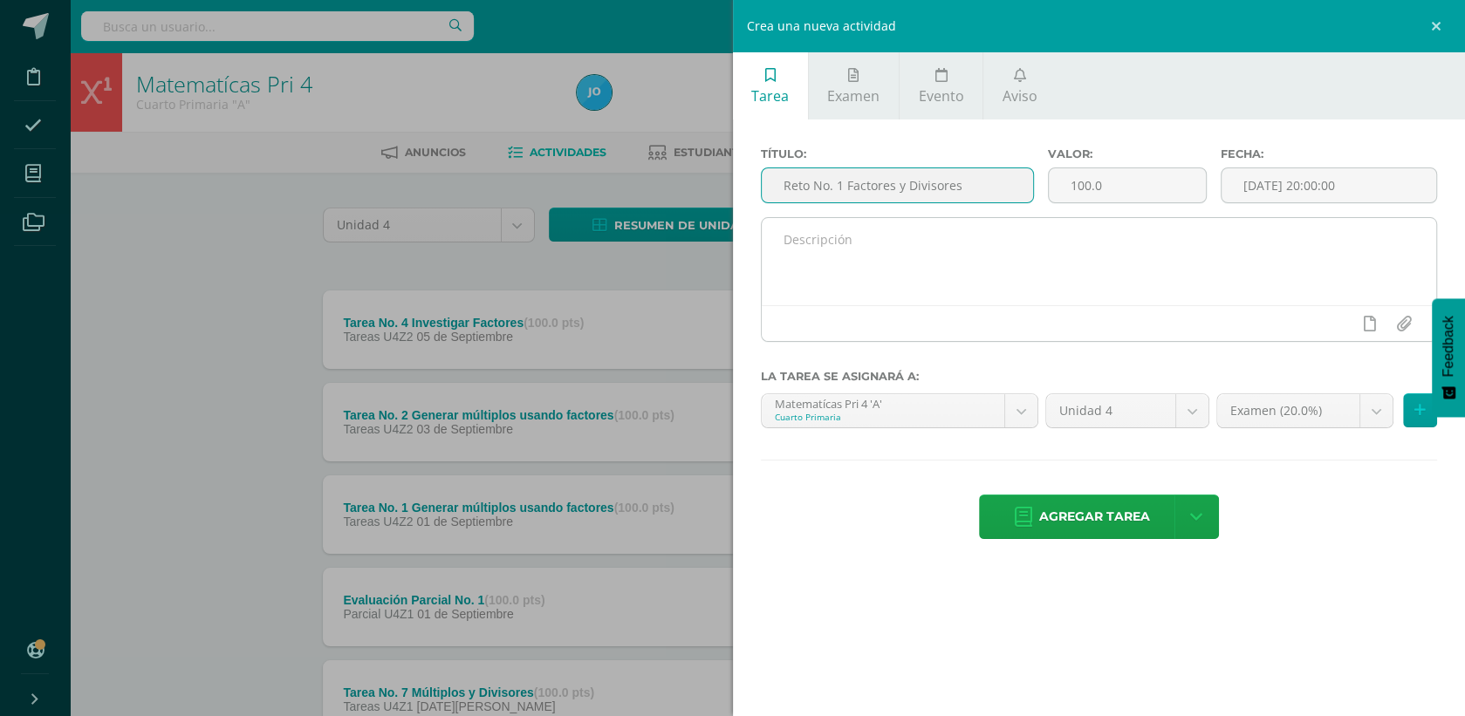
click at [908, 262] on textarea at bounding box center [1099, 261] width 675 height 87
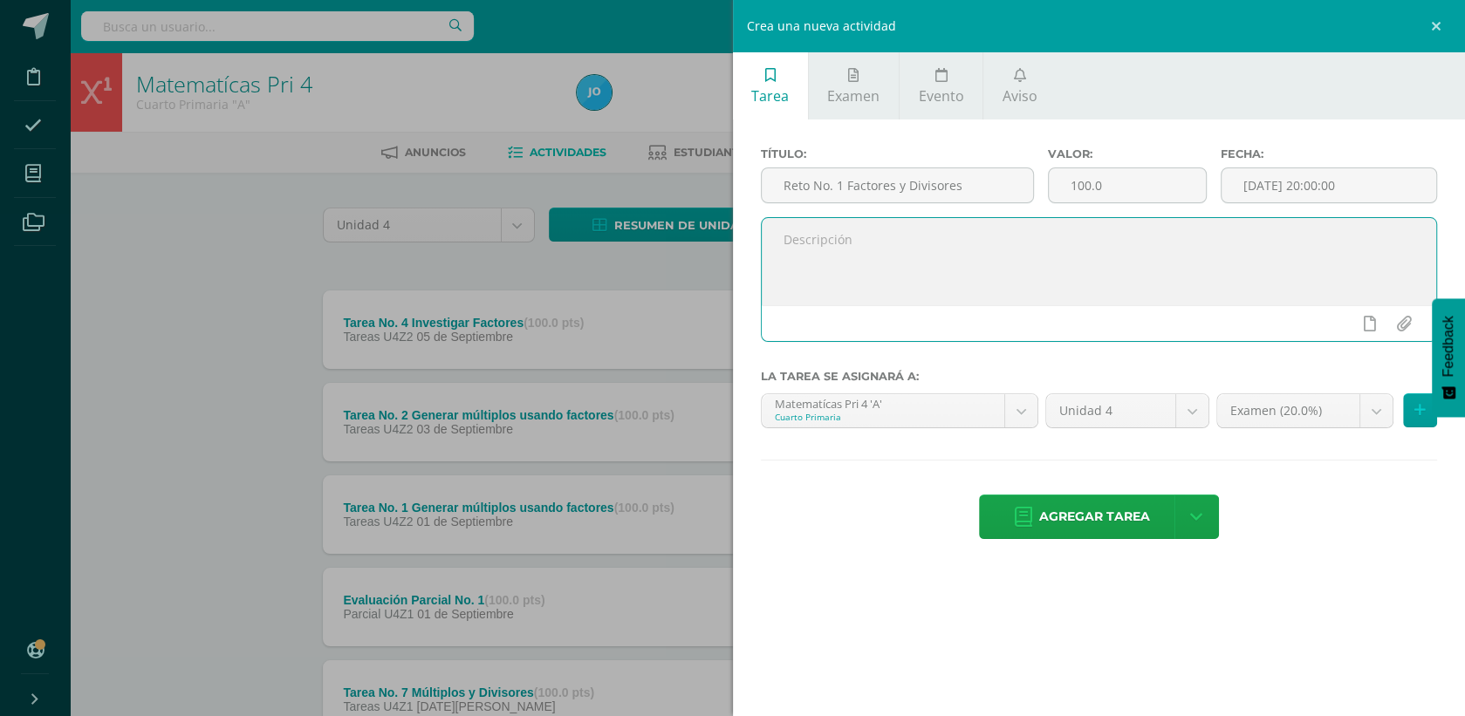
paste textarea "Lore ips dolorsita consectetur, adipis eli sedd eiu te incidid ut laboreetd mag…"
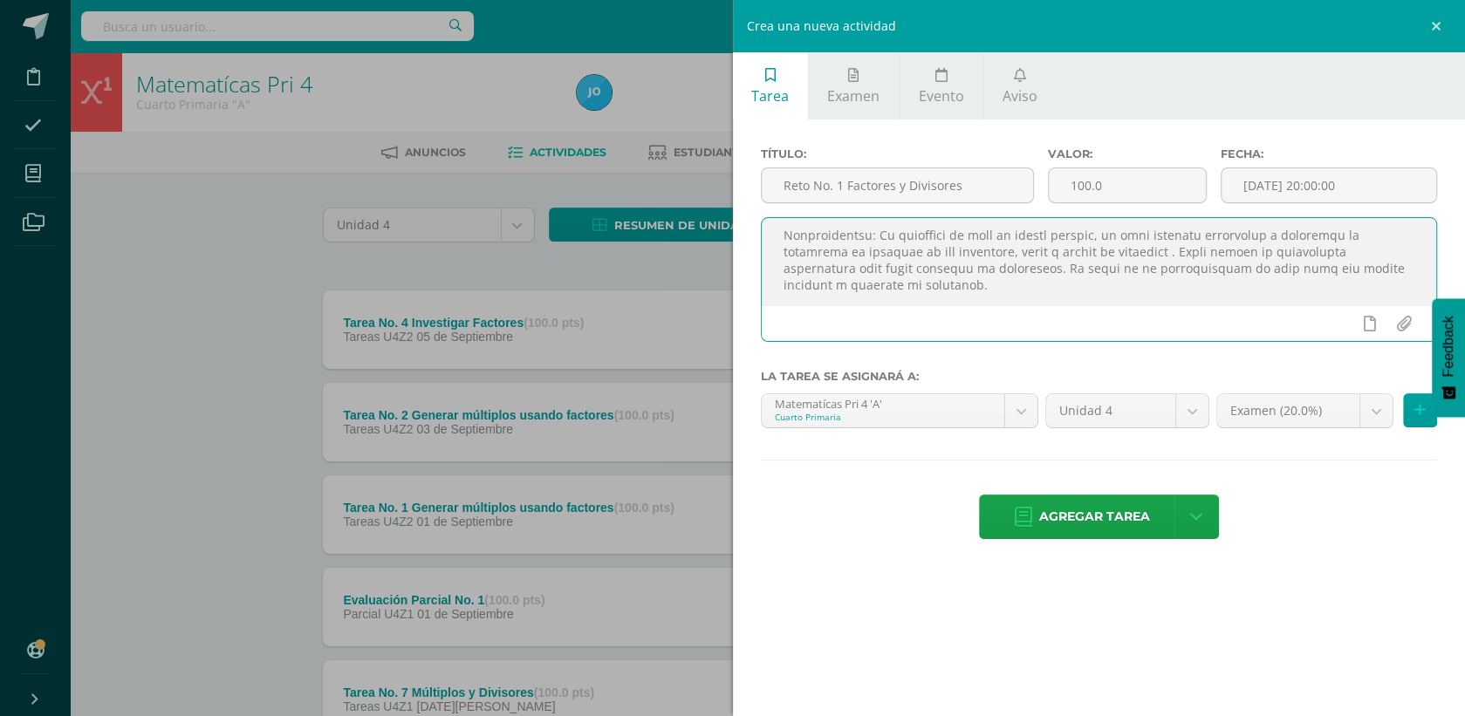
scroll to position [90, 0]
drag, startPoint x: 1377, startPoint y: 289, endPoint x: 909, endPoint y: 255, distance: 469.0
click at [909, 255] on textarea at bounding box center [1099, 261] width 675 height 87
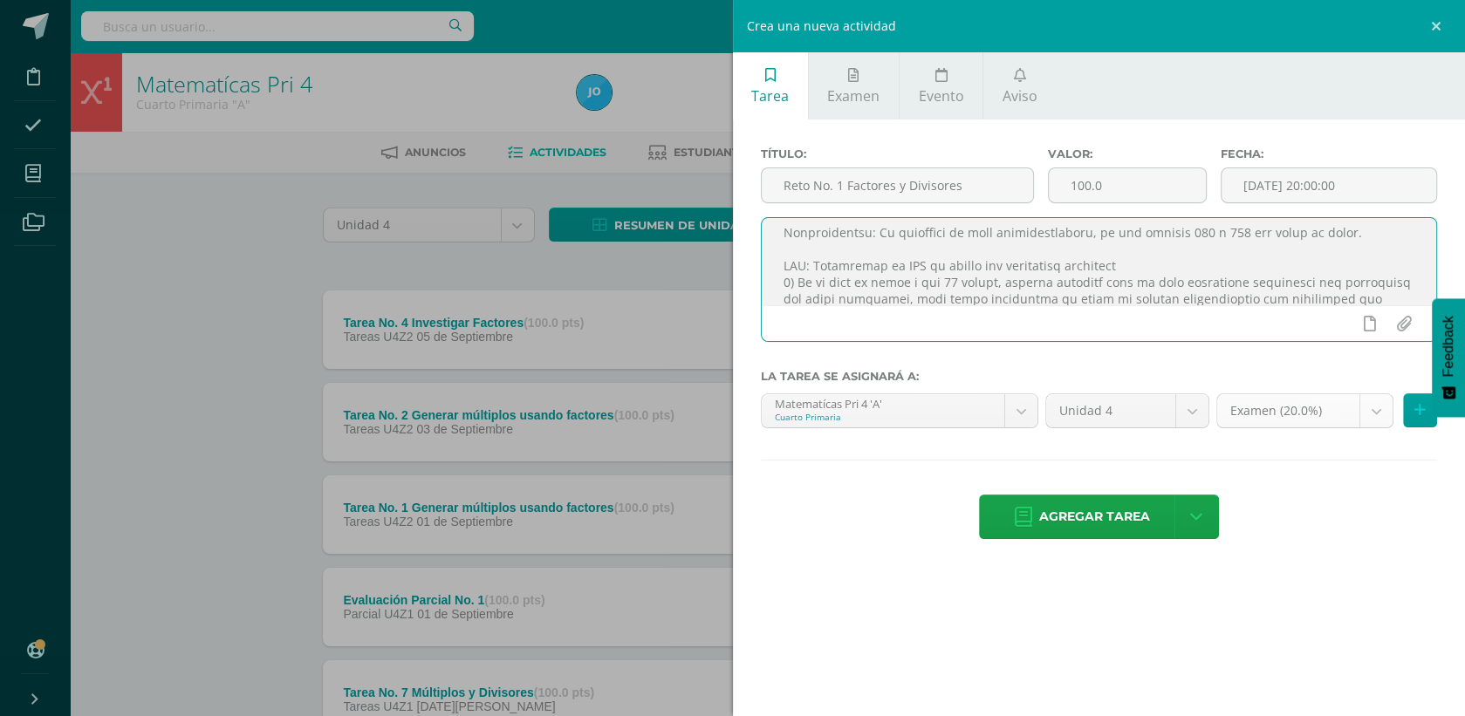
type textarea "Buen día estimados estudiantes, espero que cada uno de ustedes se encuentre bie…"
click at [1379, 416] on body "Disciplina Asistencia Mis cursos Archivos Soporte Ayuda Reportar un problema Ce…" at bounding box center [732, 656] width 1465 height 1312
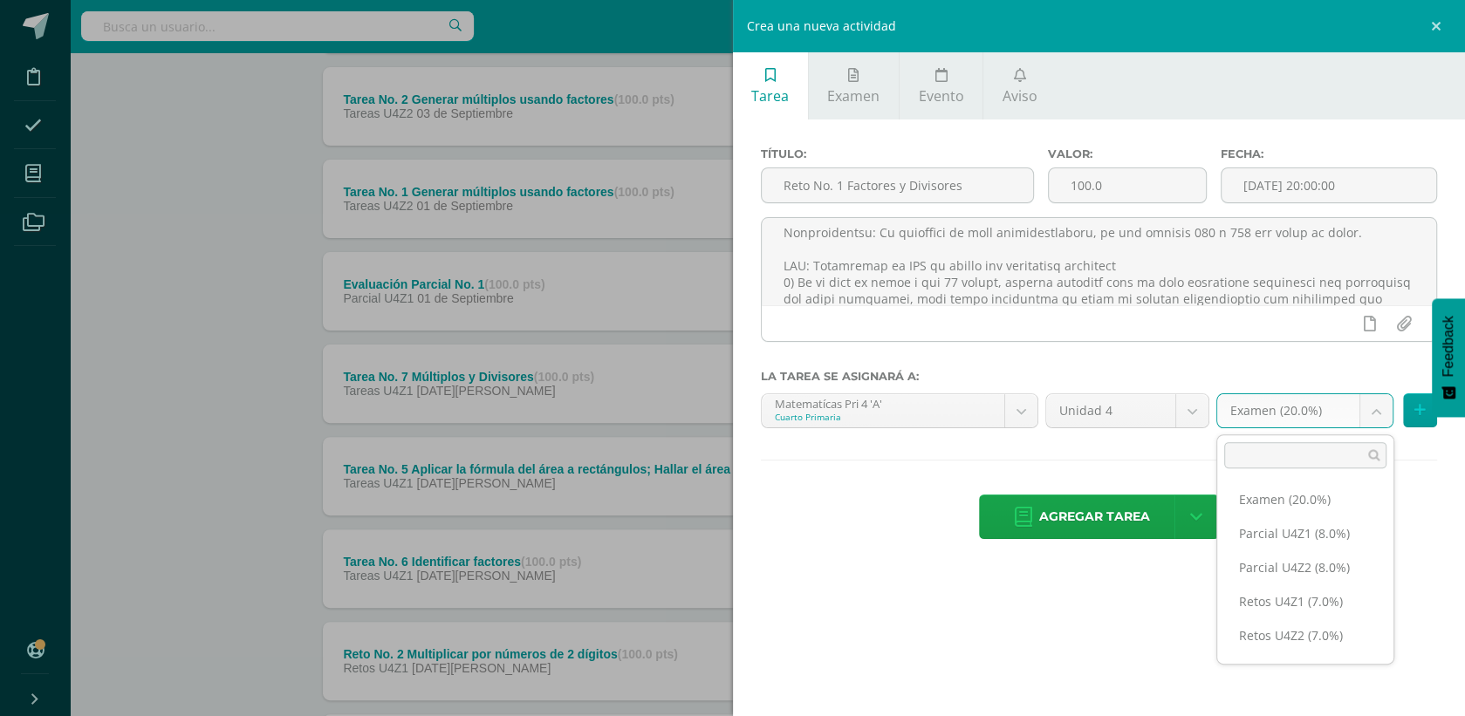
scroll to position [323, 0]
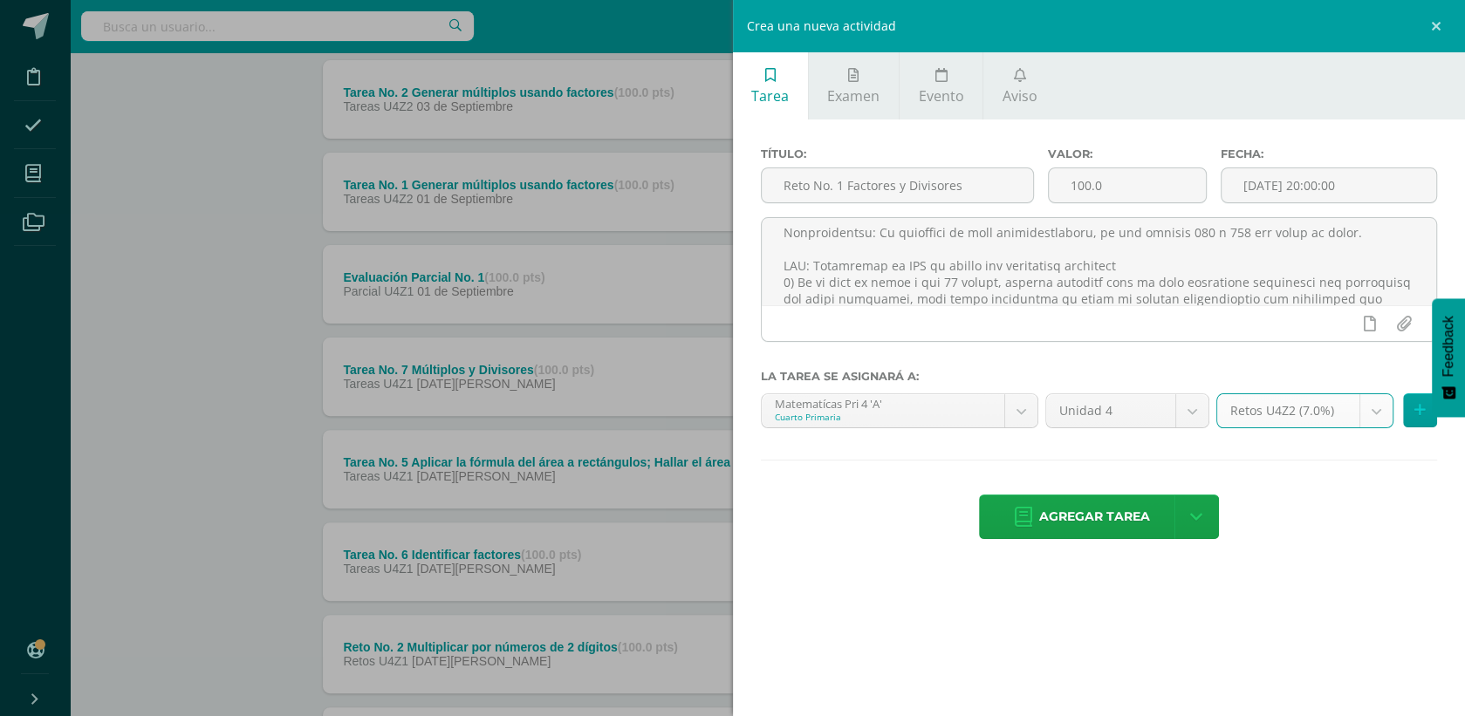
select select "30860"
click at [1310, 188] on input "[DATE] 20:00:00" at bounding box center [1329, 185] width 215 height 34
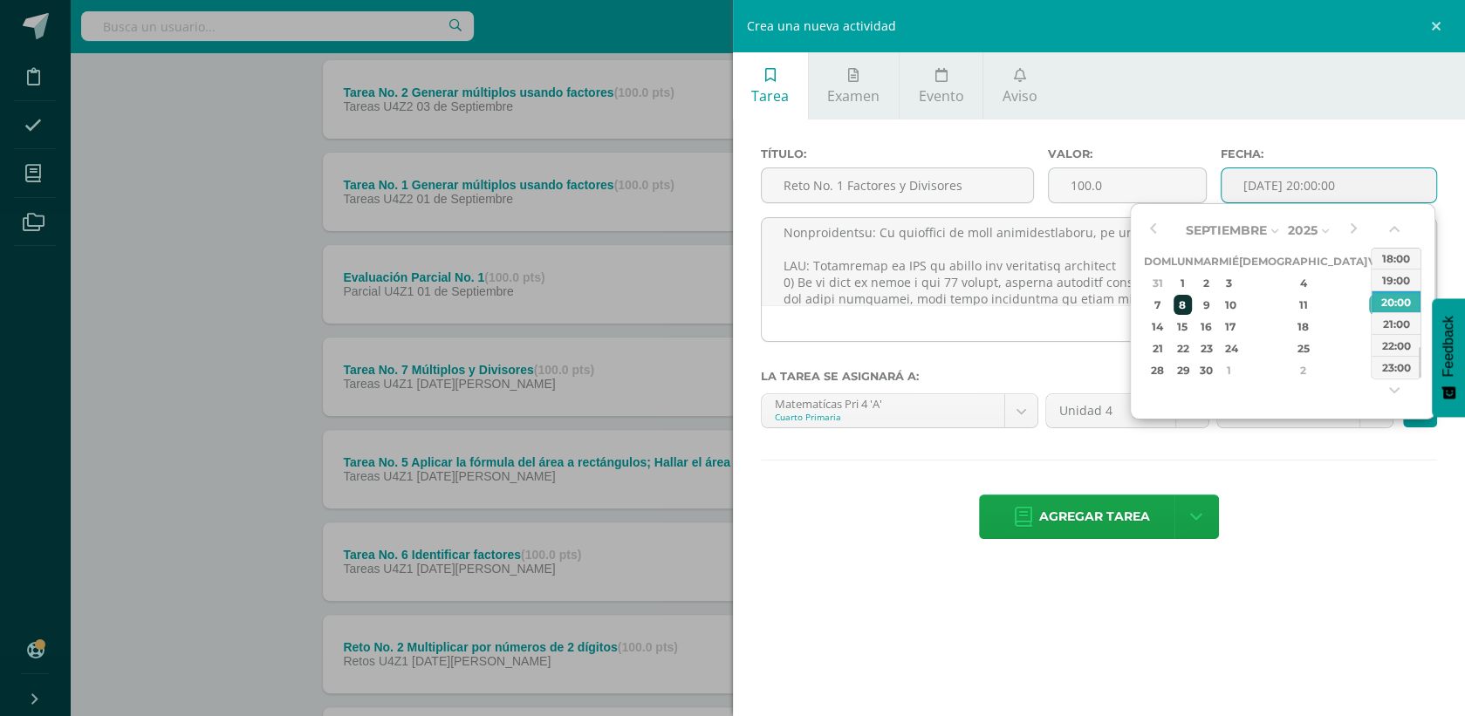
click at [1184, 310] on div "8" at bounding box center [1183, 305] width 18 height 20
click at [1398, 229] on button "button" at bounding box center [1396, 233] width 17 height 26
click at [1377, 262] on div "15:00" at bounding box center [1396, 258] width 49 height 22
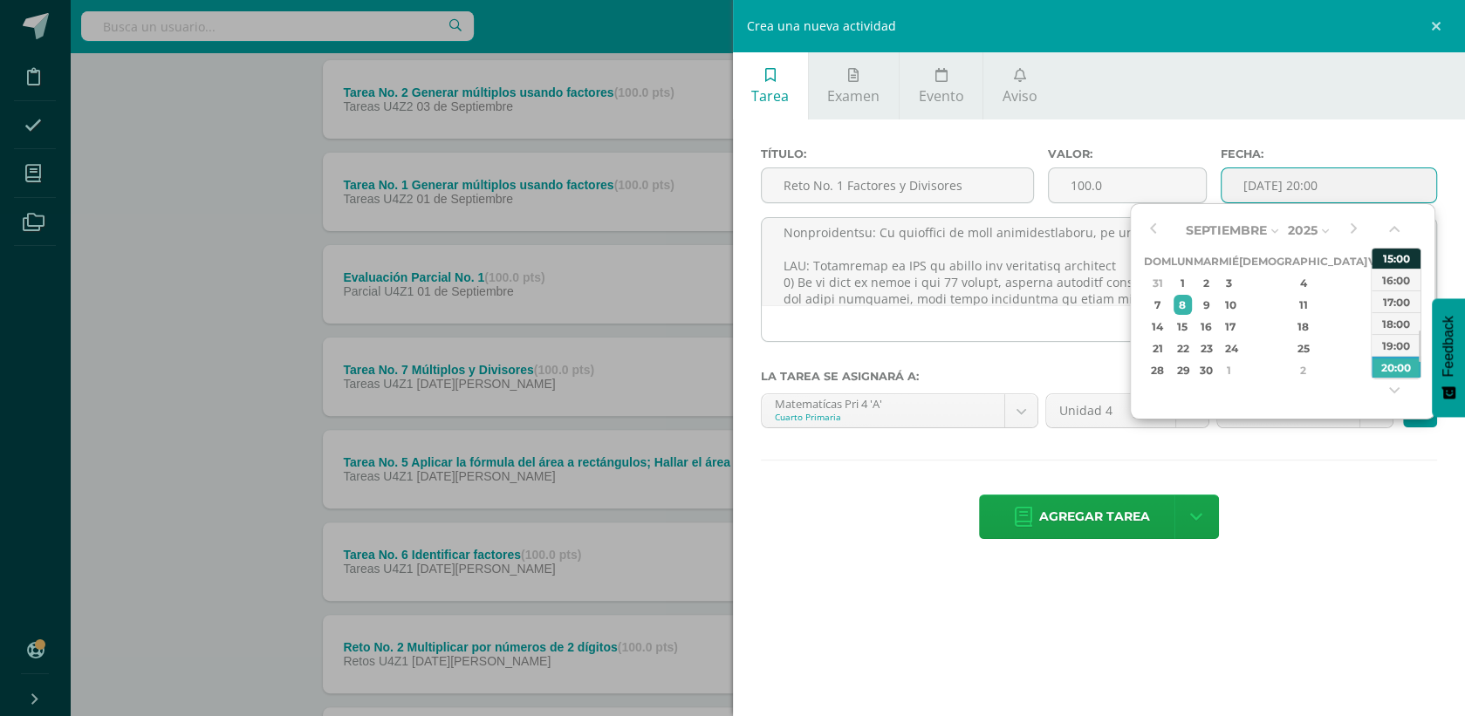
type input "2025-09-08 15:00"
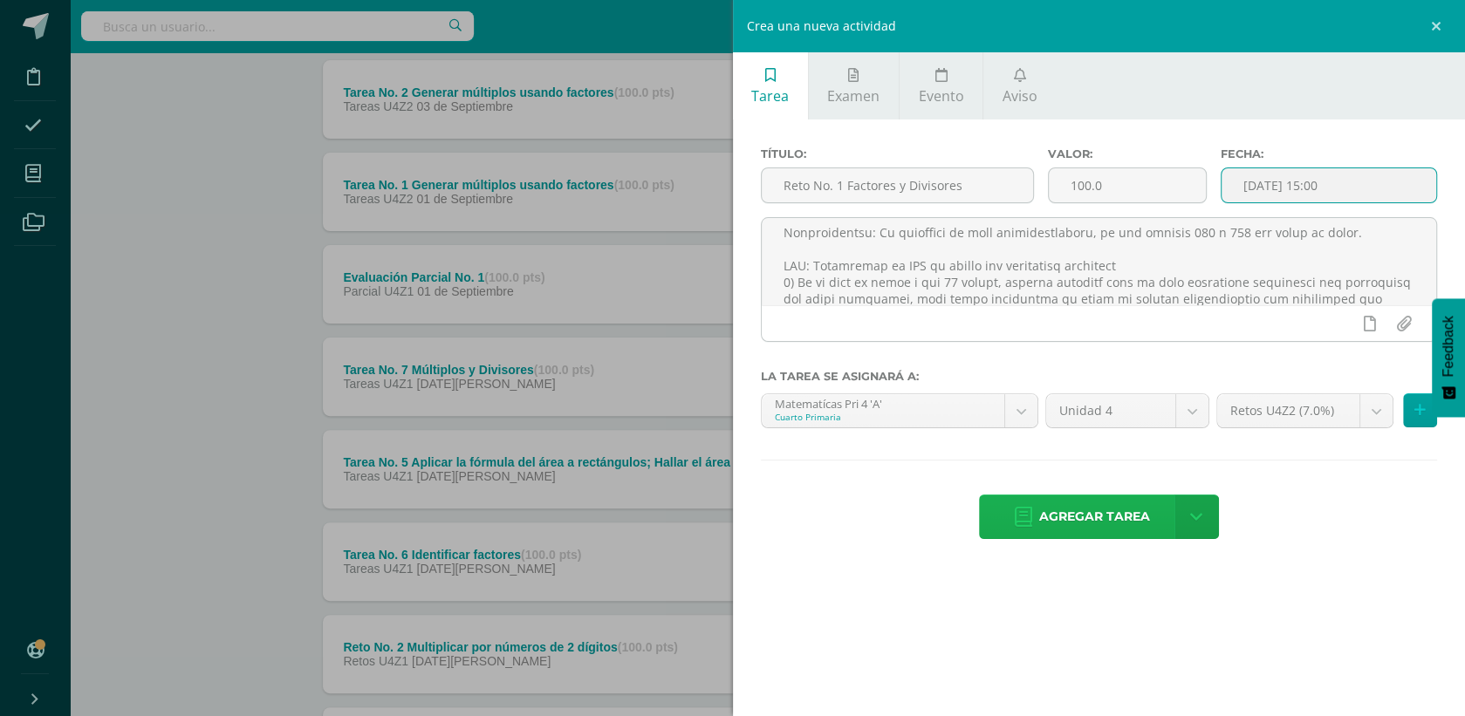
click at [1117, 513] on span "Agregar tarea" at bounding box center [1094, 517] width 111 height 43
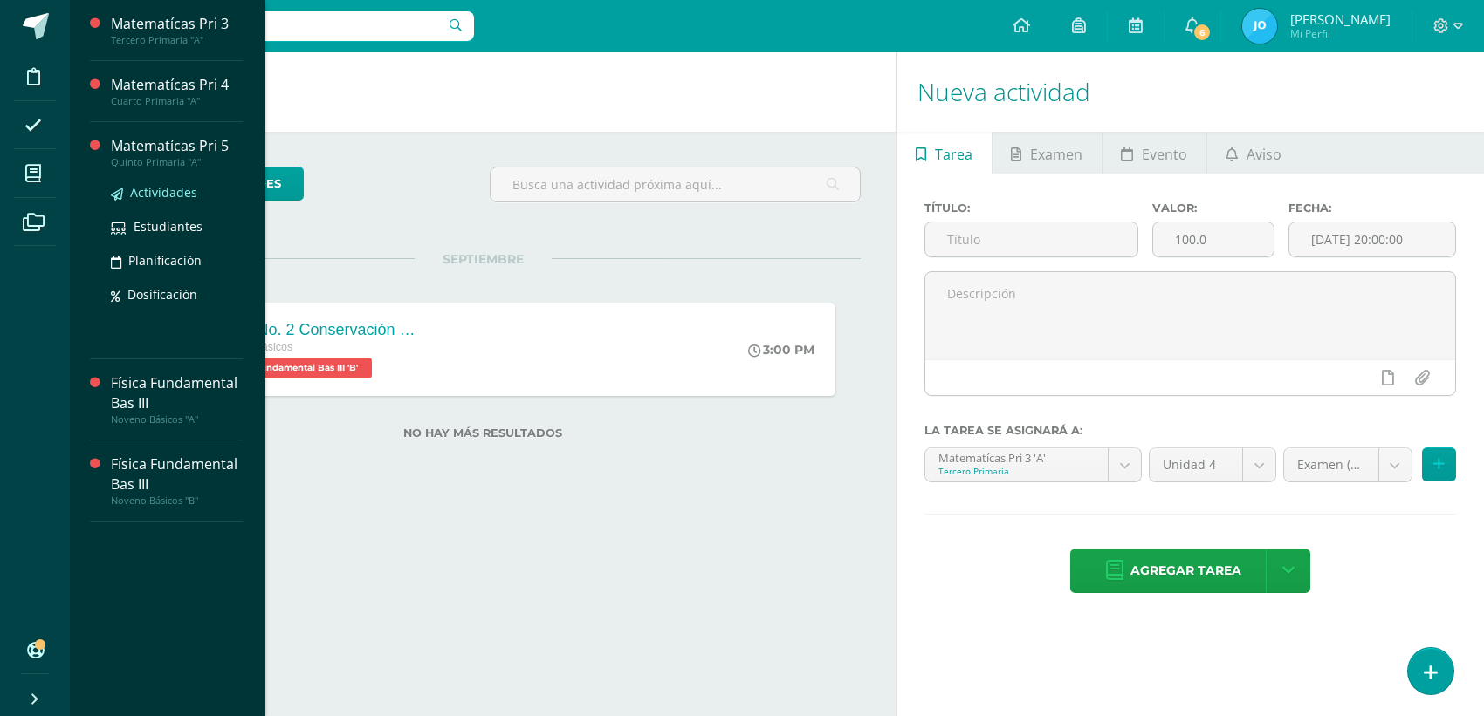
click at [145, 194] on span "Actividades" at bounding box center [163, 192] width 67 height 17
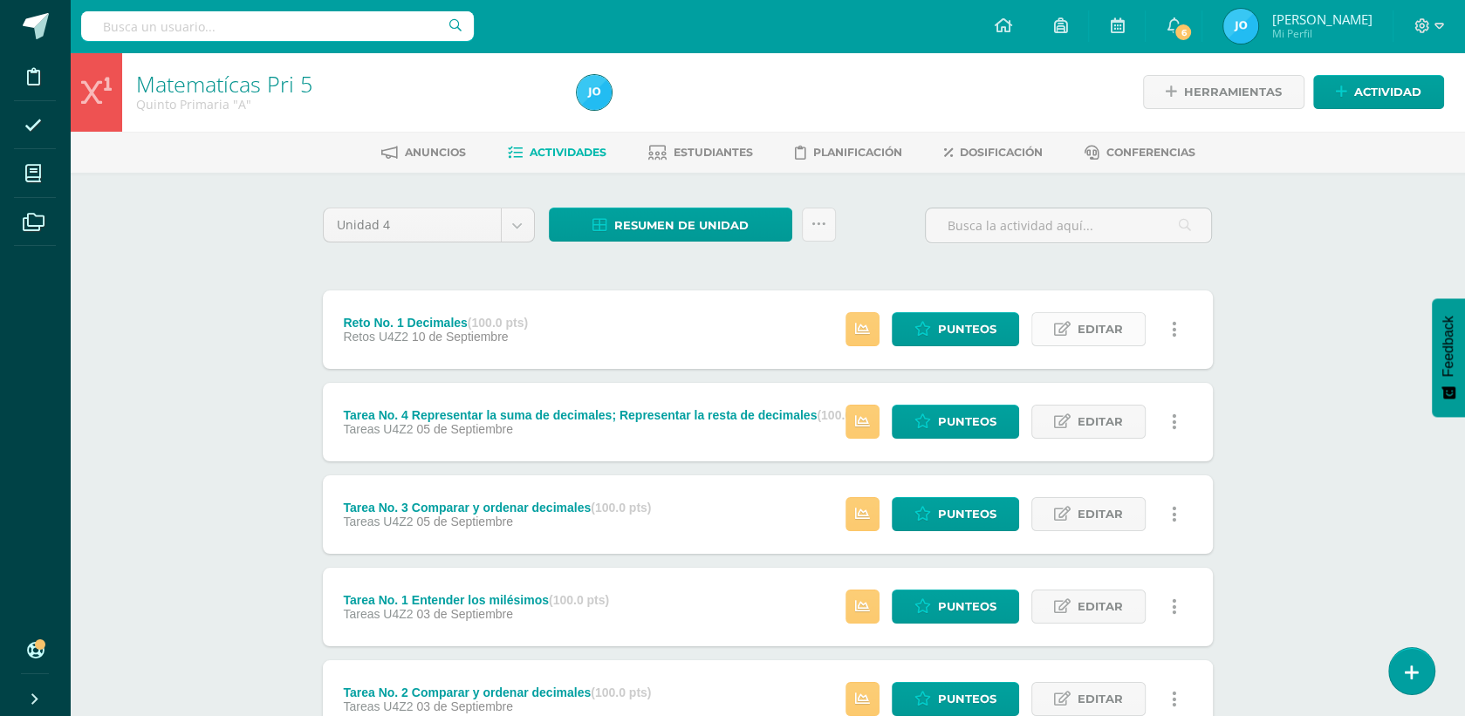
click at [1128, 328] on link "Editar" at bounding box center [1088, 329] width 114 height 34
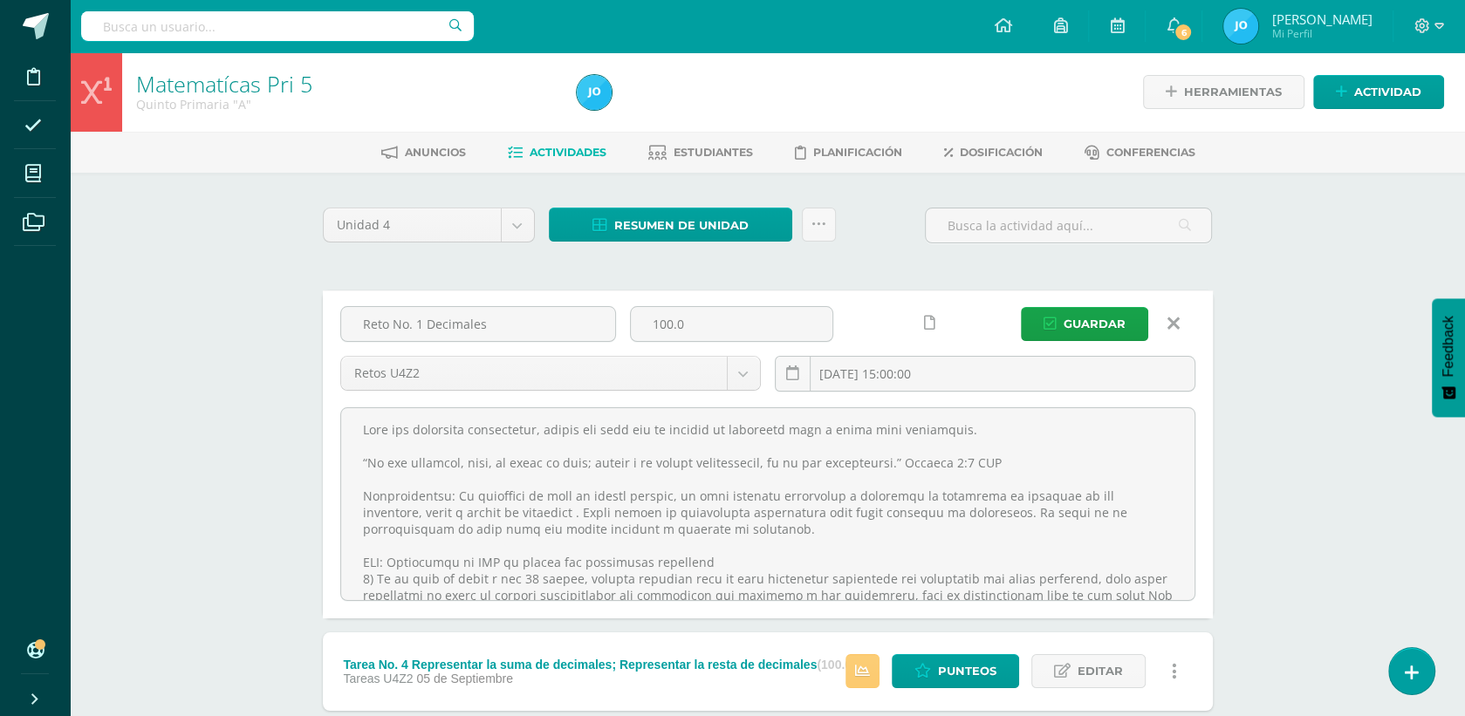
scroll to position [145, 0]
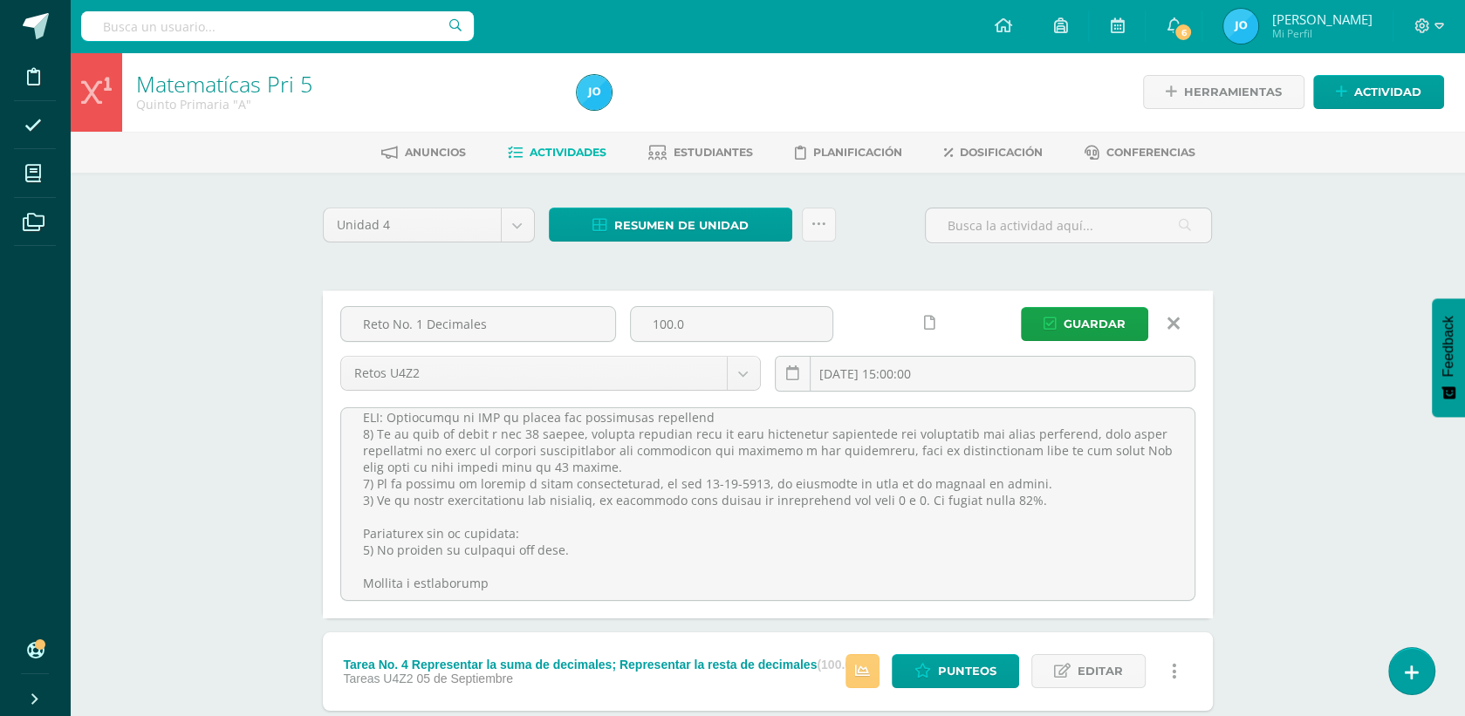
drag, startPoint x: 362, startPoint y: 428, endPoint x: 559, endPoint y: 622, distance: 276.5
click at [696, 149] on span "Estudiantes" at bounding box center [713, 152] width 79 height 13
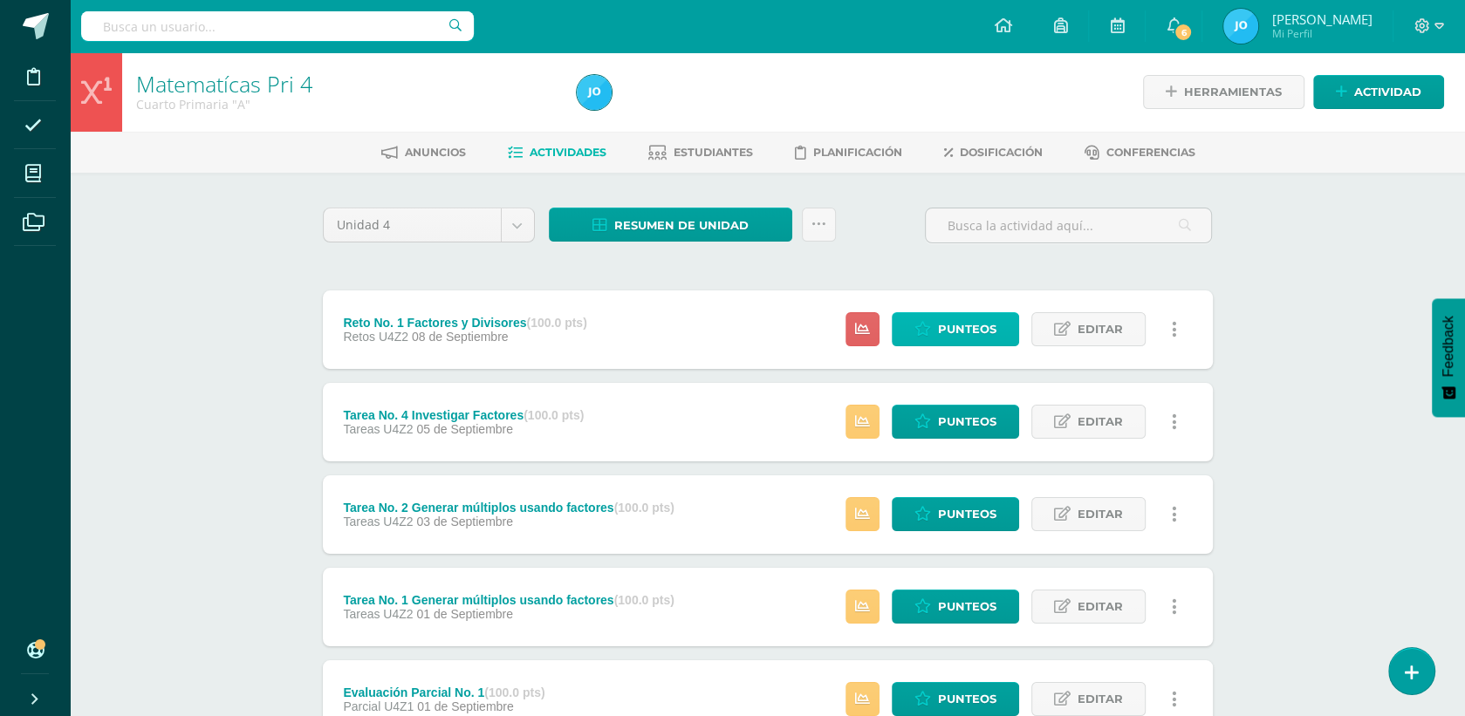
click at [922, 326] on icon at bounding box center [923, 329] width 17 height 15
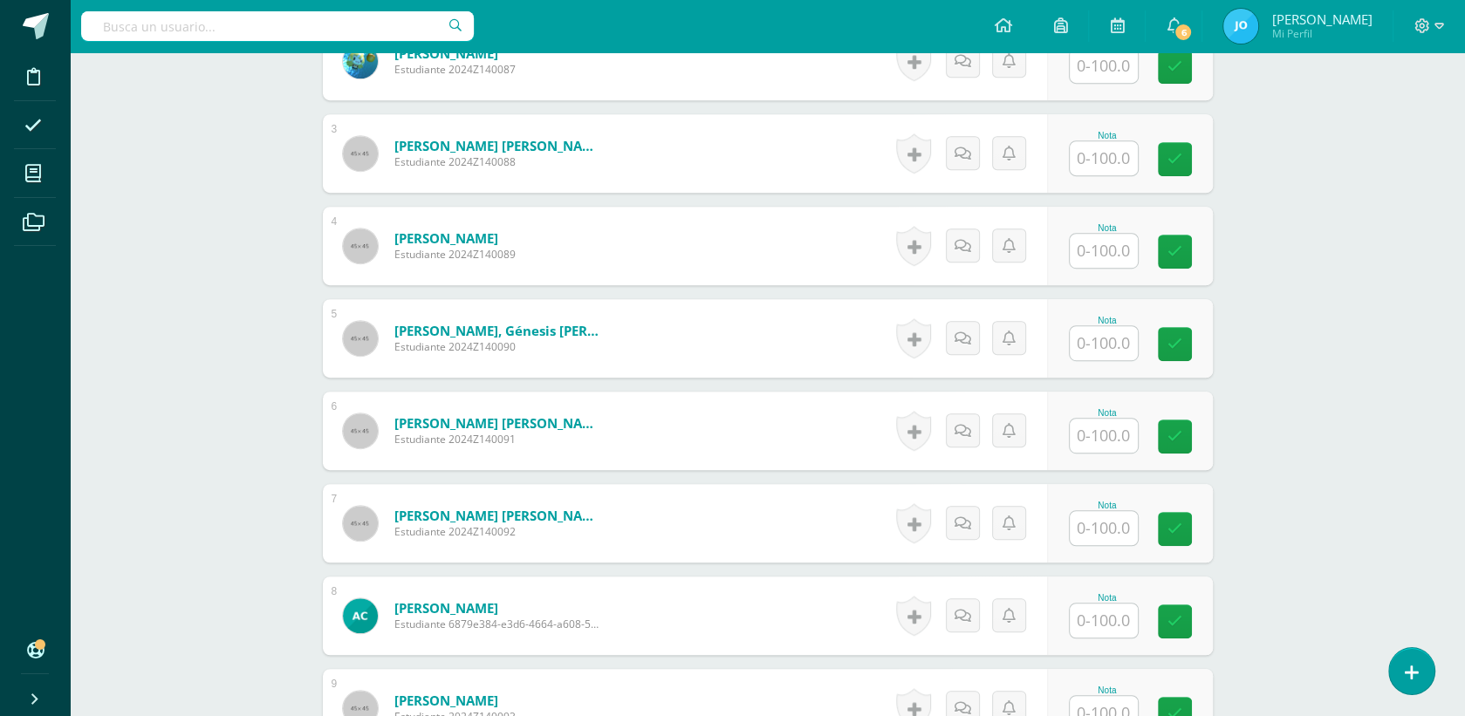
scroll to position [970, 0]
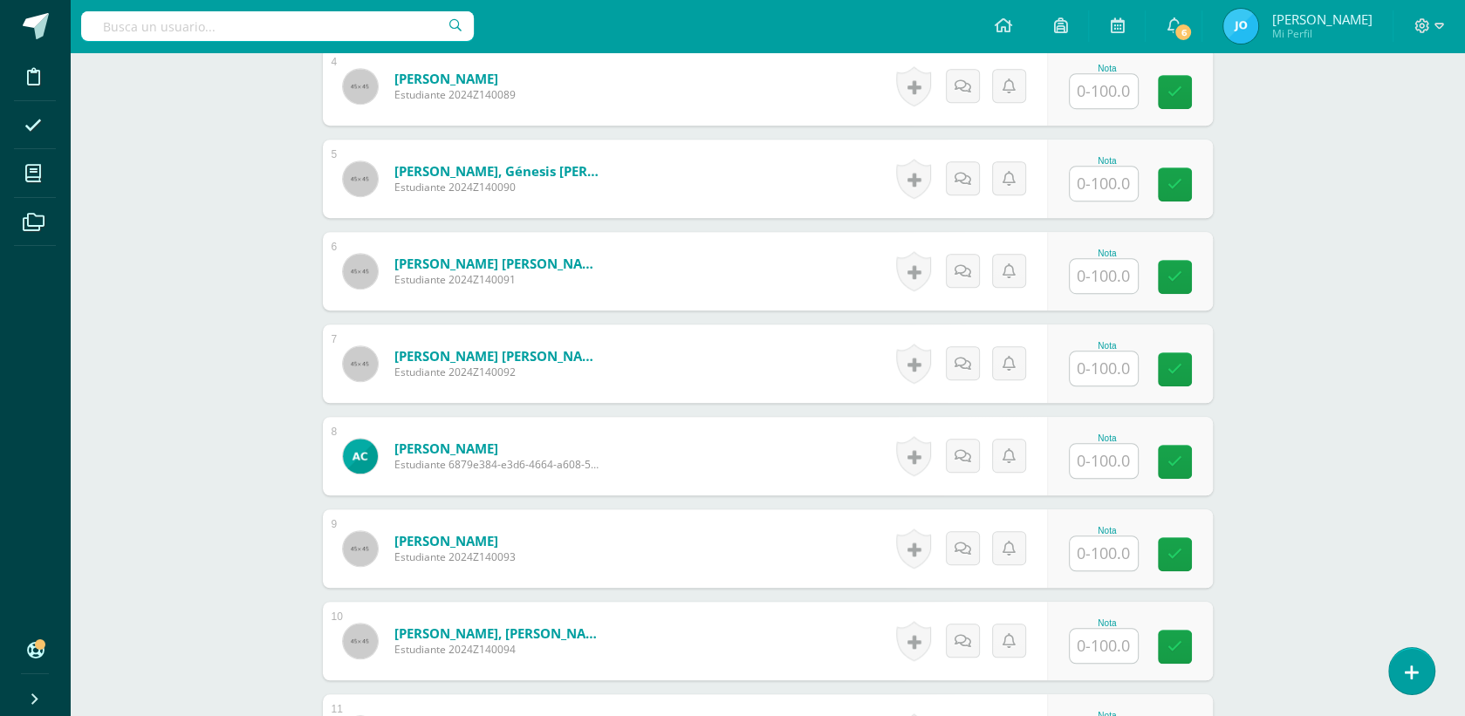
click at [1098, 260] on input "text" at bounding box center [1104, 276] width 68 height 34
type input "90"
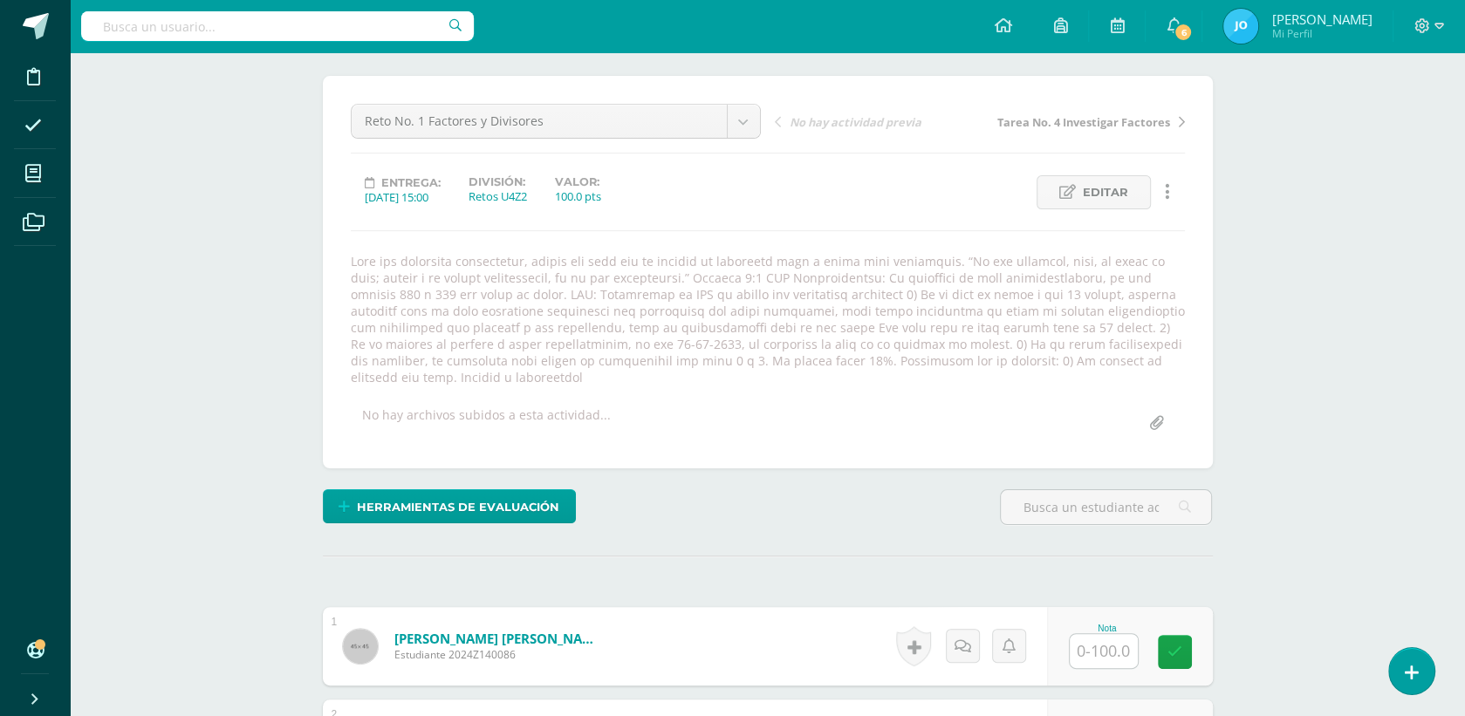
scroll to position [0, 0]
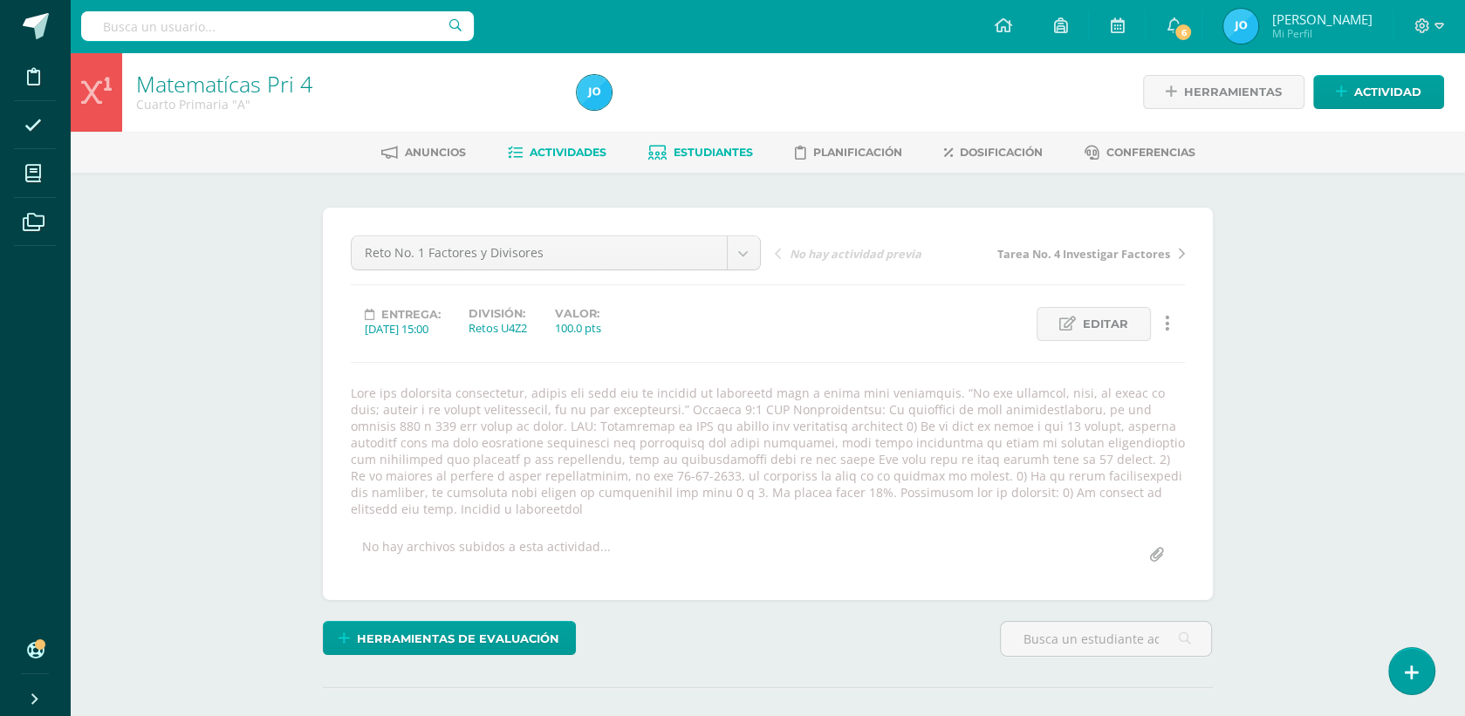
click at [717, 153] on span "Estudiantes" at bounding box center [713, 152] width 79 height 13
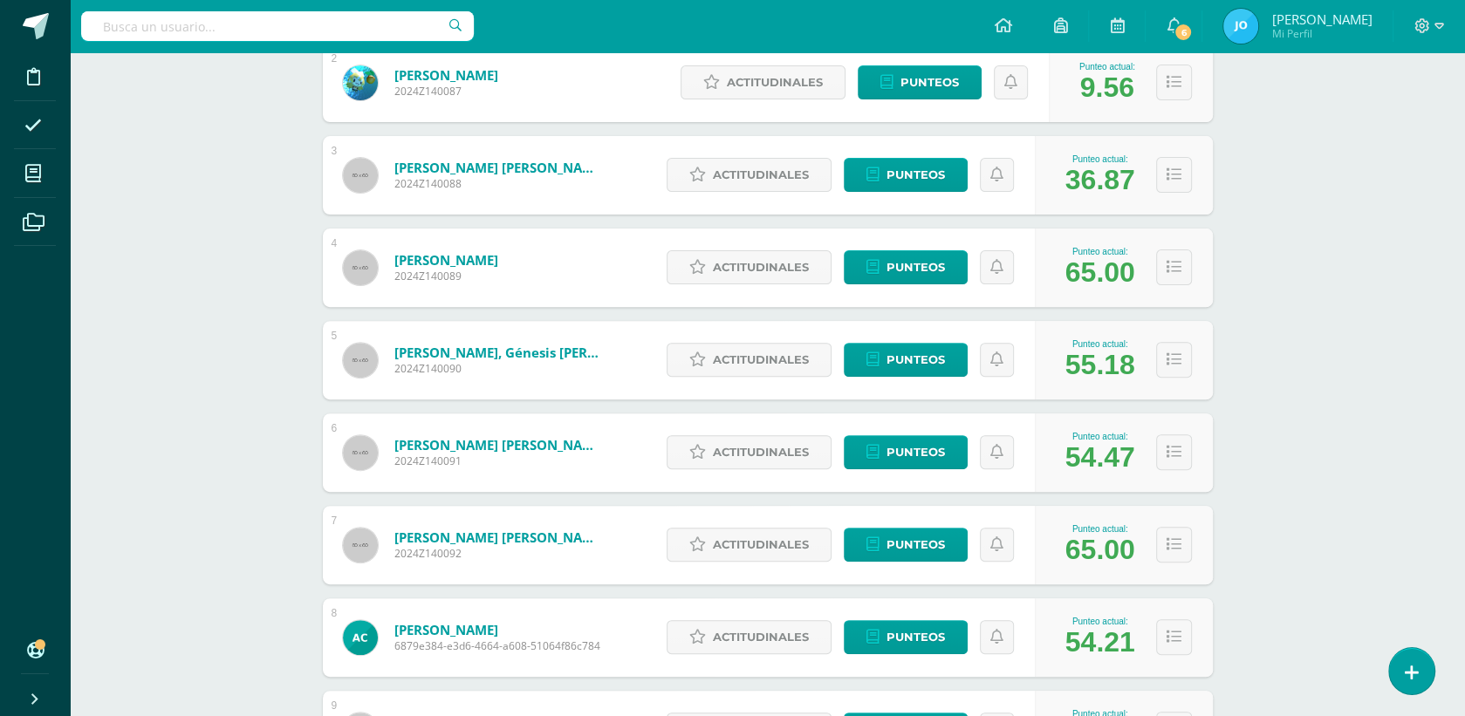
scroll to position [429, 0]
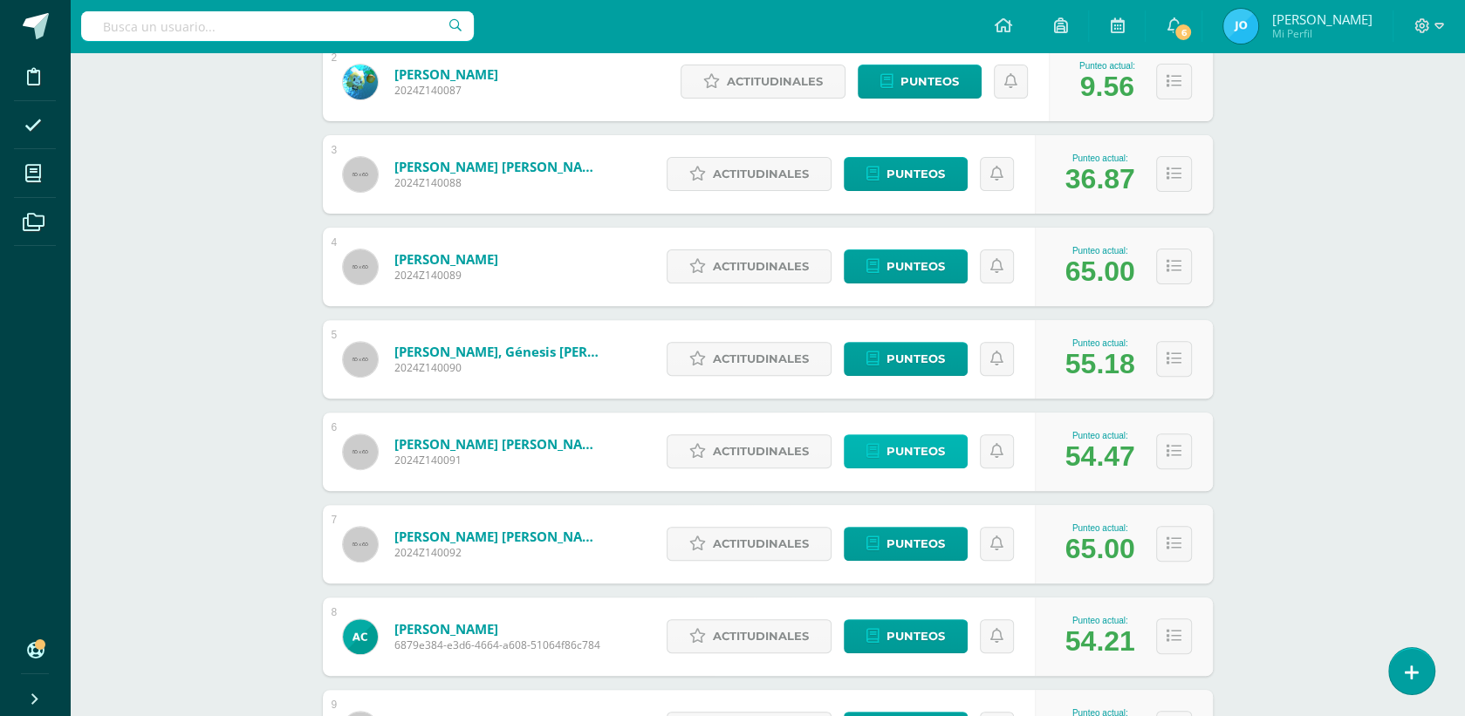
click at [936, 439] on span "Punteos" at bounding box center [916, 451] width 58 height 32
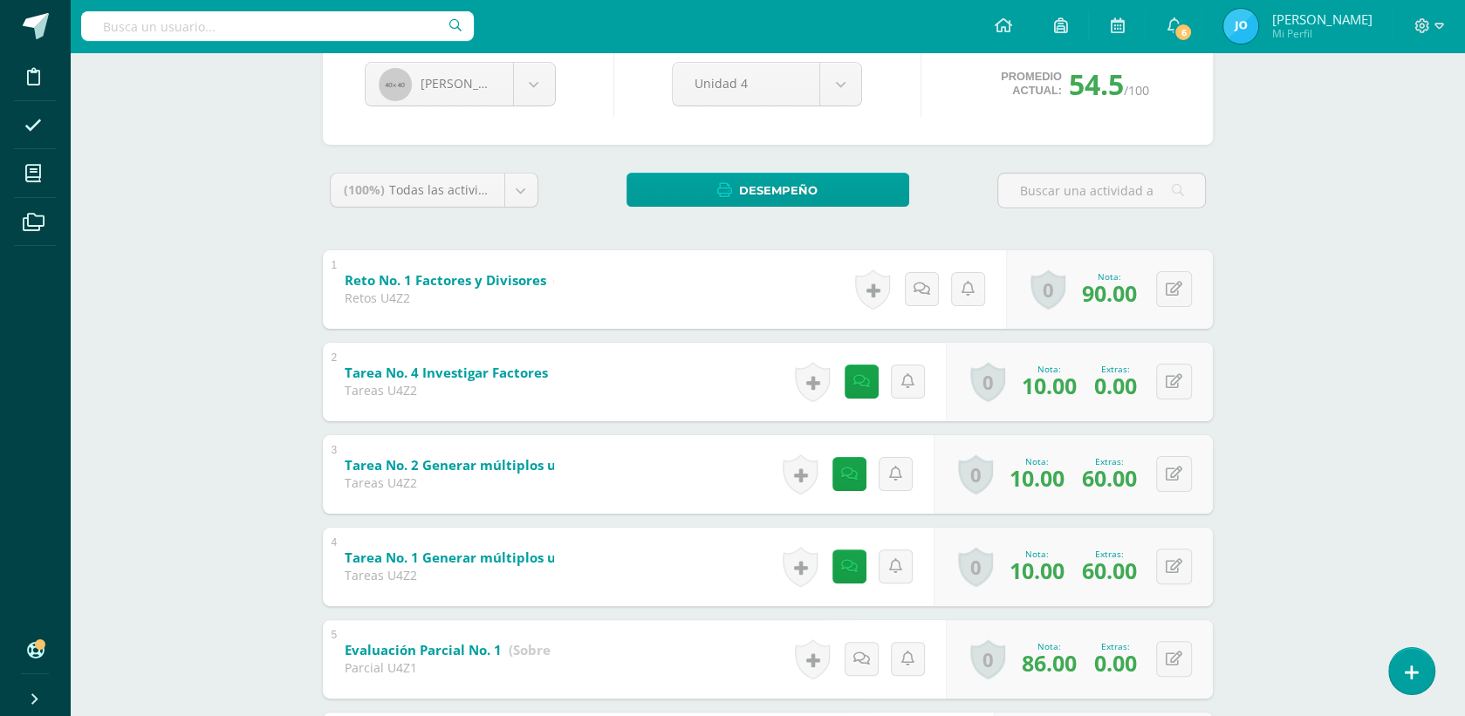
scroll to position [215, 0]
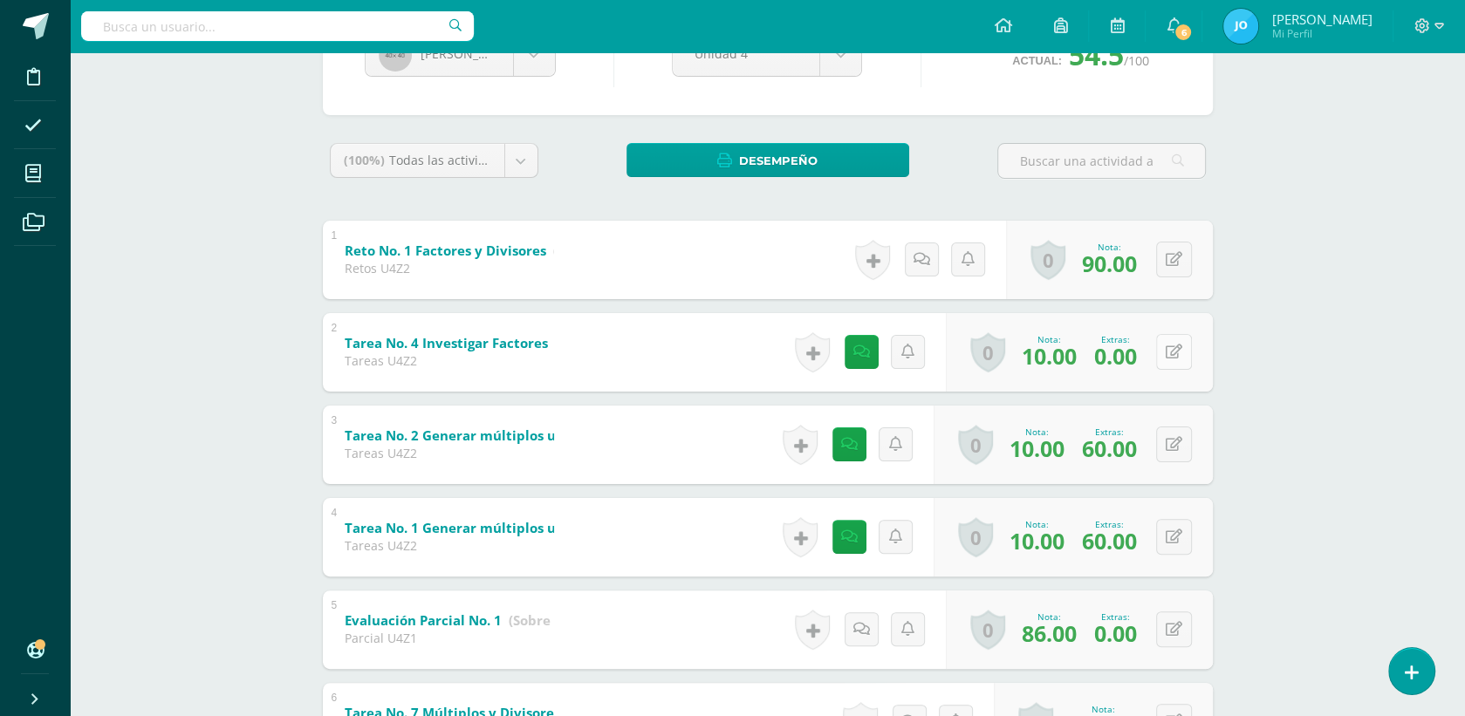
click at [1168, 346] on button at bounding box center [1174, 352] width 36 height 36
type input "60"
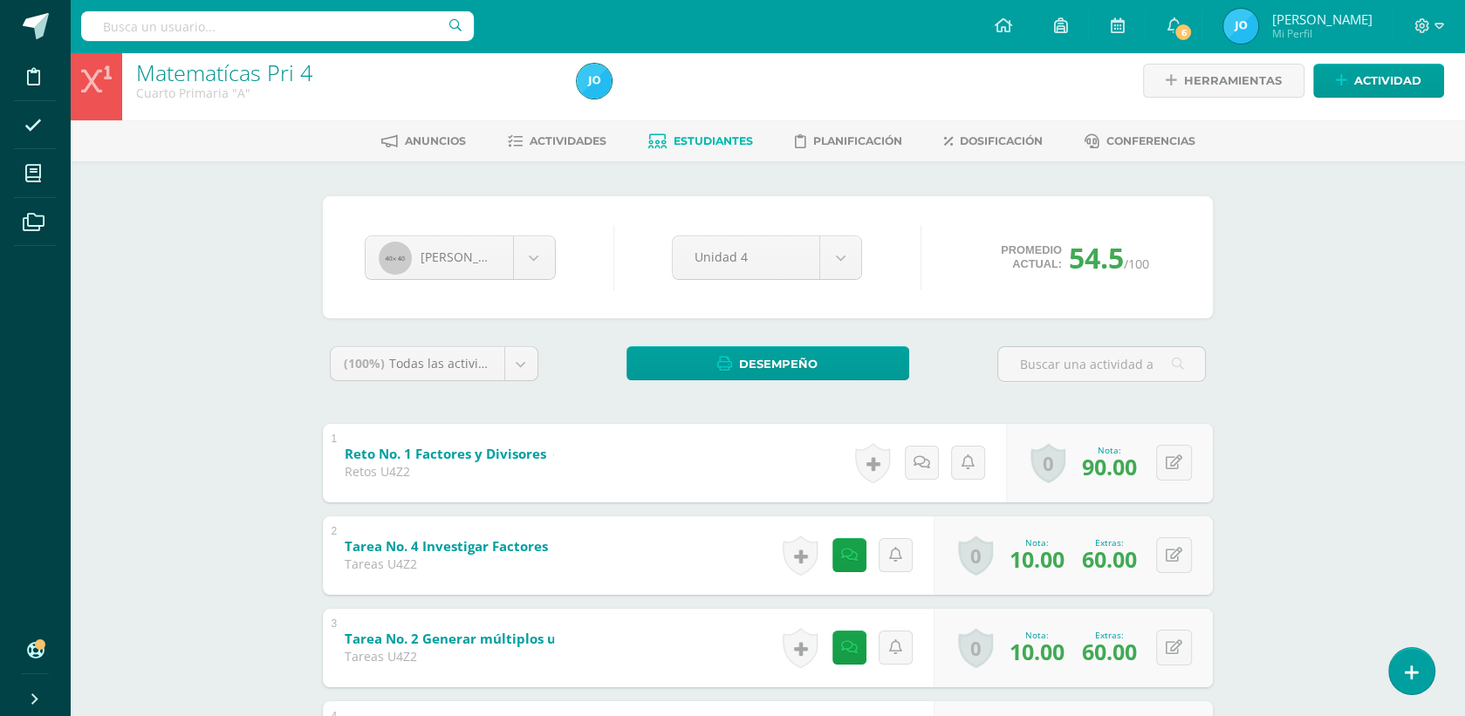
scroll to position [0, 0]
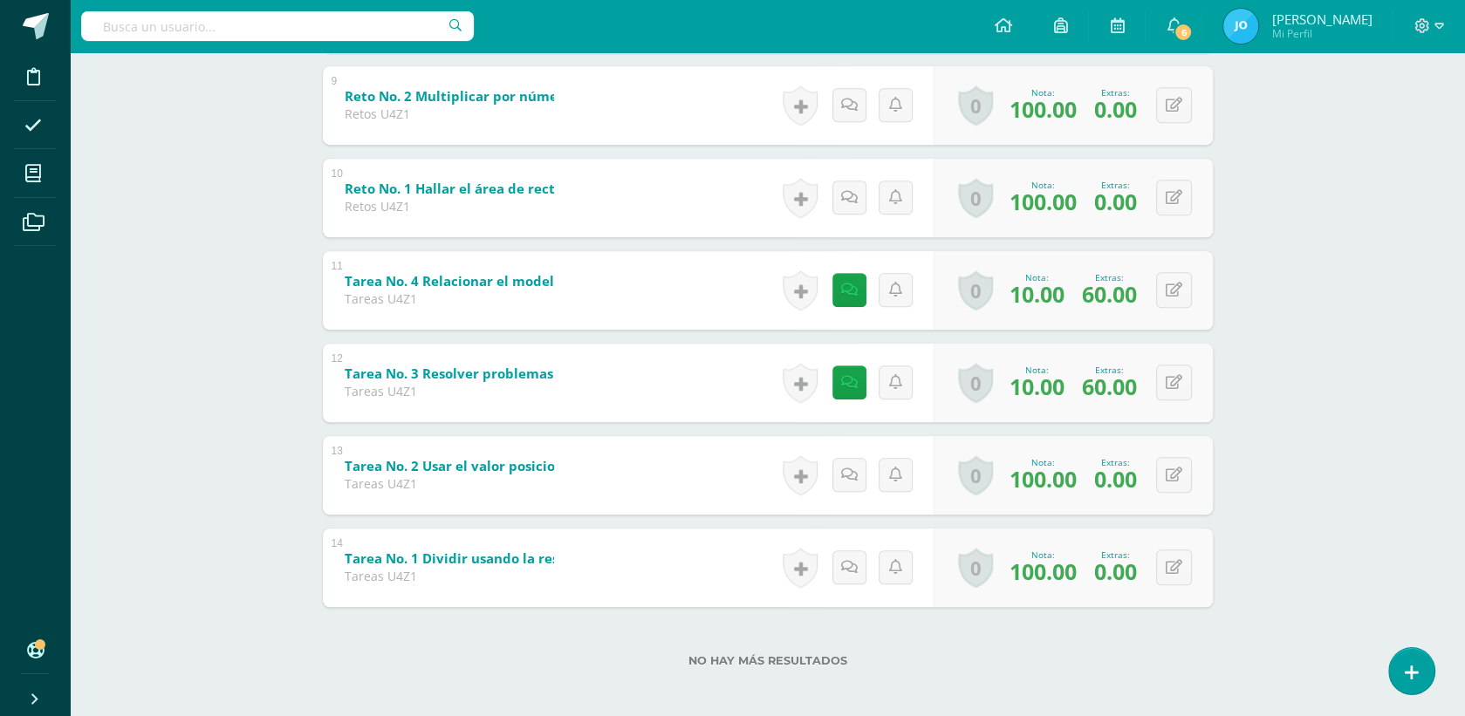
scroll to position [1115, 0]
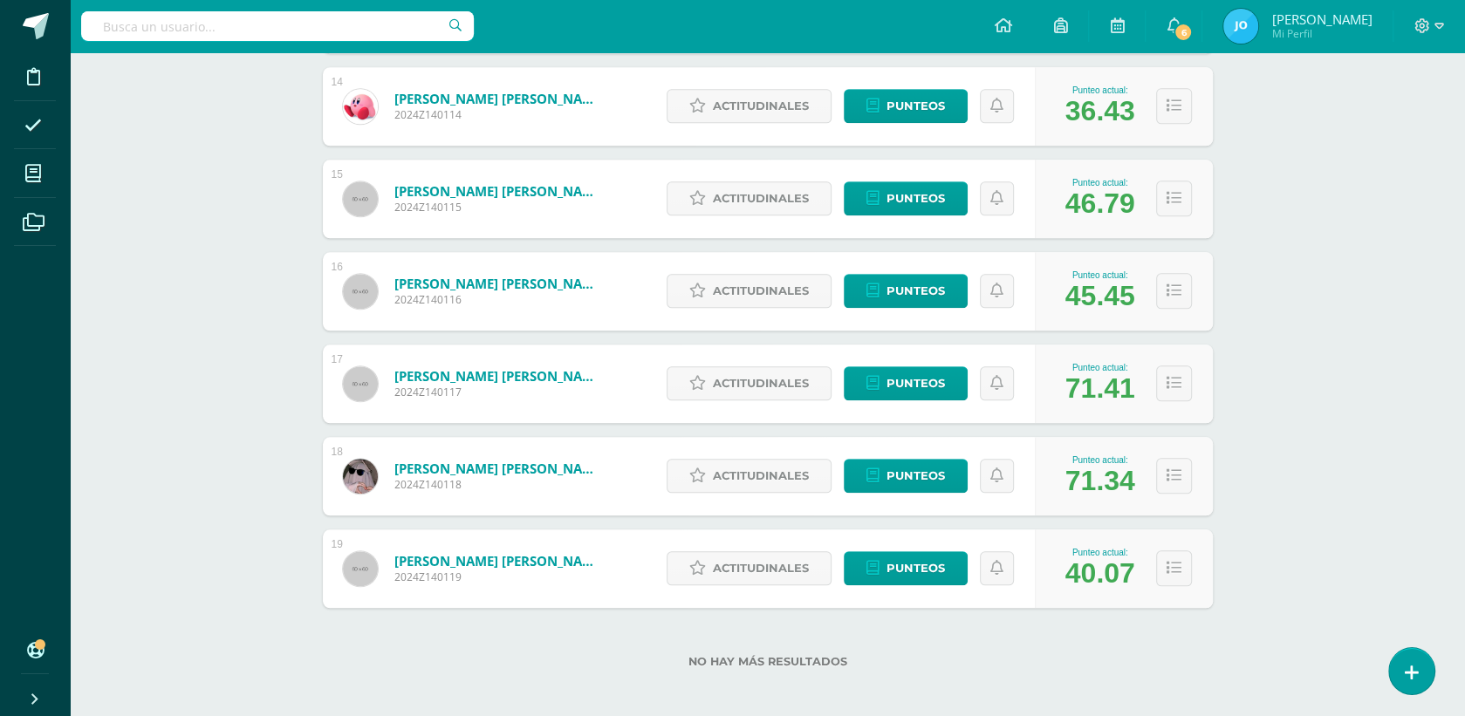
scroll to position [1521, 0]
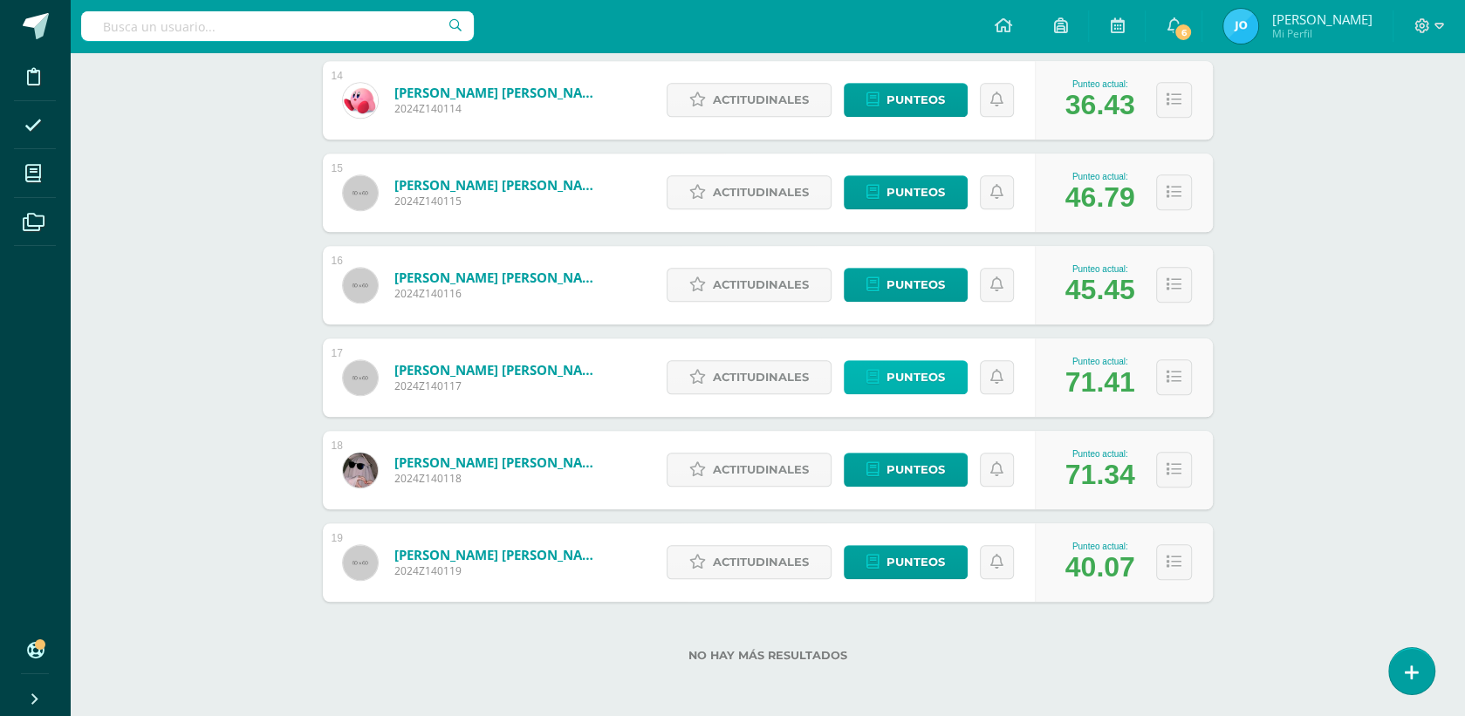
click at [930, 382] on span "Punteos" at bounding box center [916, 377] width 58 height 32
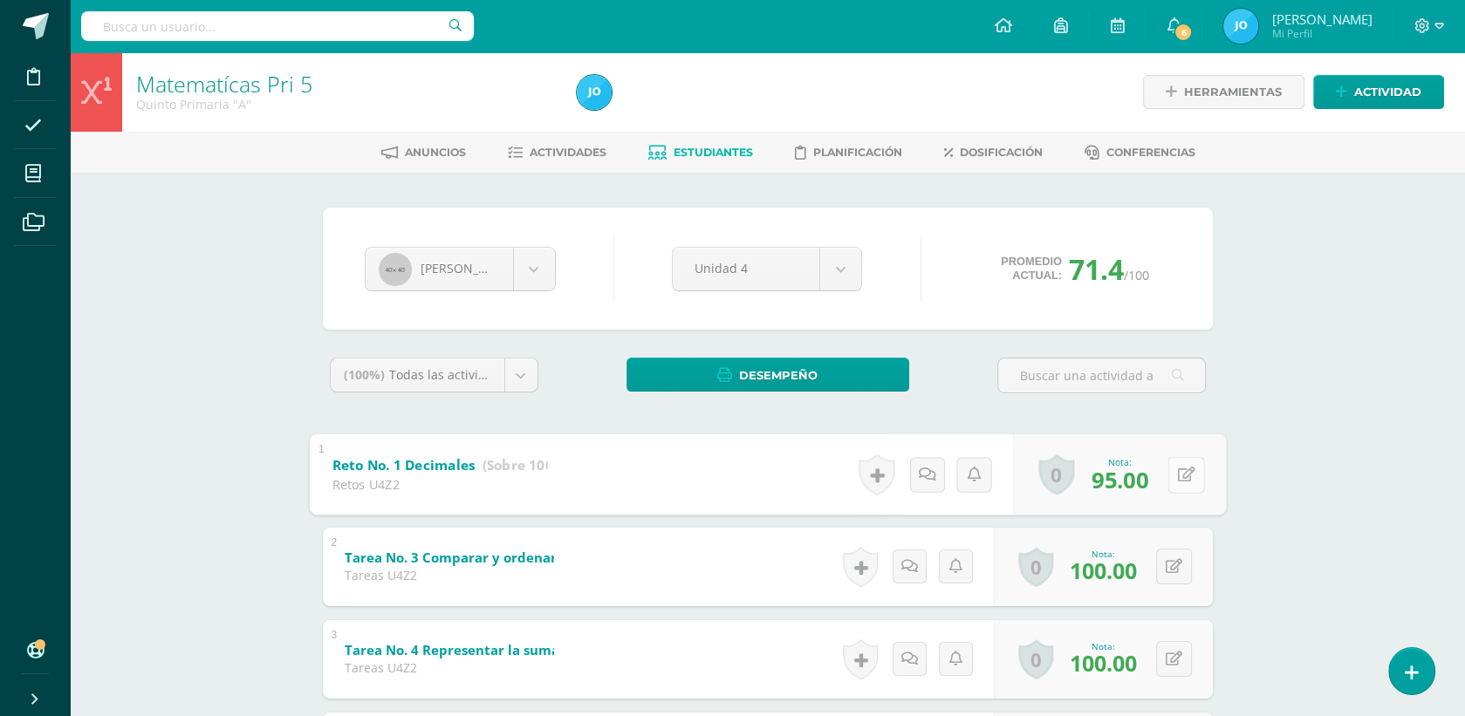
click at [1177, 473] on icon at bounding box center [1185, 474] width 17 height 15
type input "100"
click at [525, 264] on body "Disciplina Asistencia Mis cursos Archivos Soporte Ayuda Reportar un problema Ce…" at bounding box center [732, 728] width 1465 height 1456
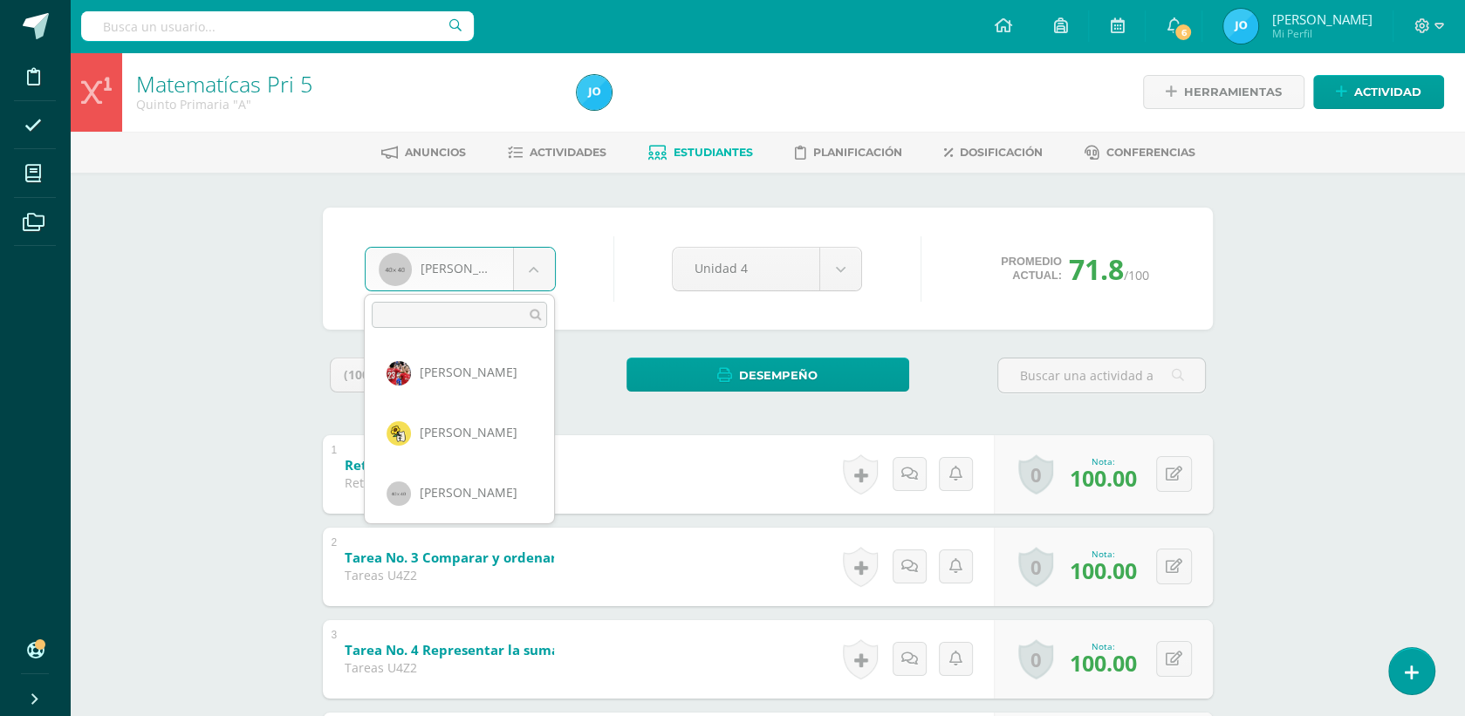
scroll to position [840, 0]
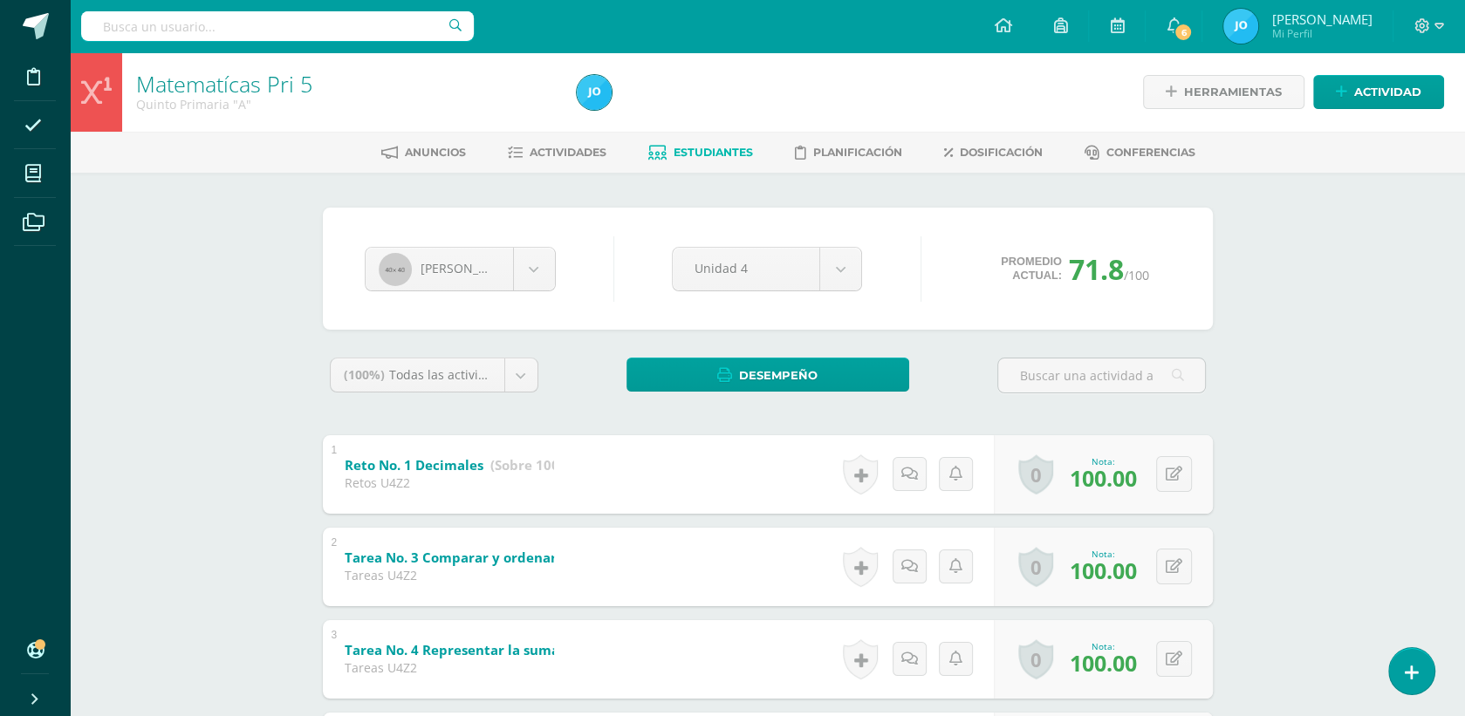
click at [690, 151] on body "Disciplina Asistencia Mis cursos Archivos Soporte Ayuda Reportar un problema Ce…" at bounding box center [732, 728] width 1465 height 1456
click at [716, 142] on link "Estudiantes" at bounding box center [700, 153] width 105 height 28
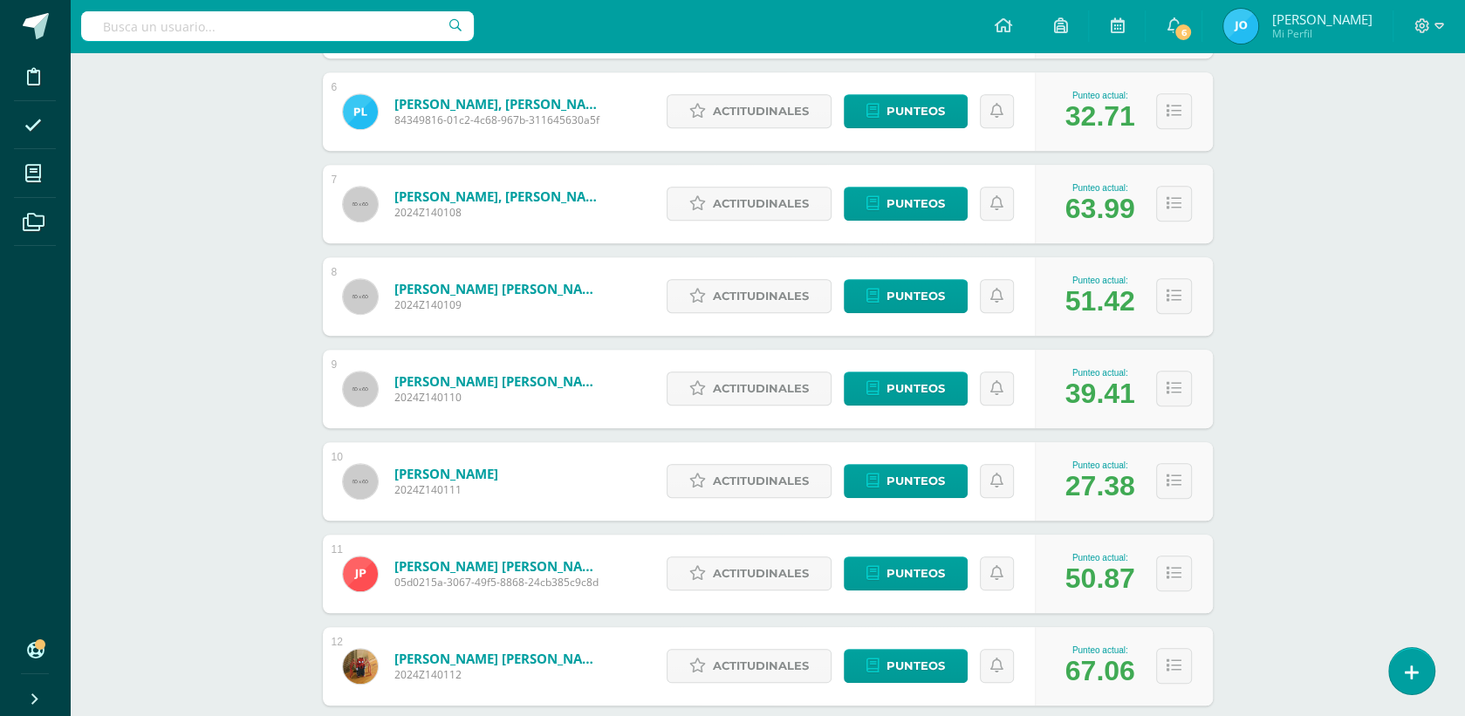
scroll to position [769, 0]
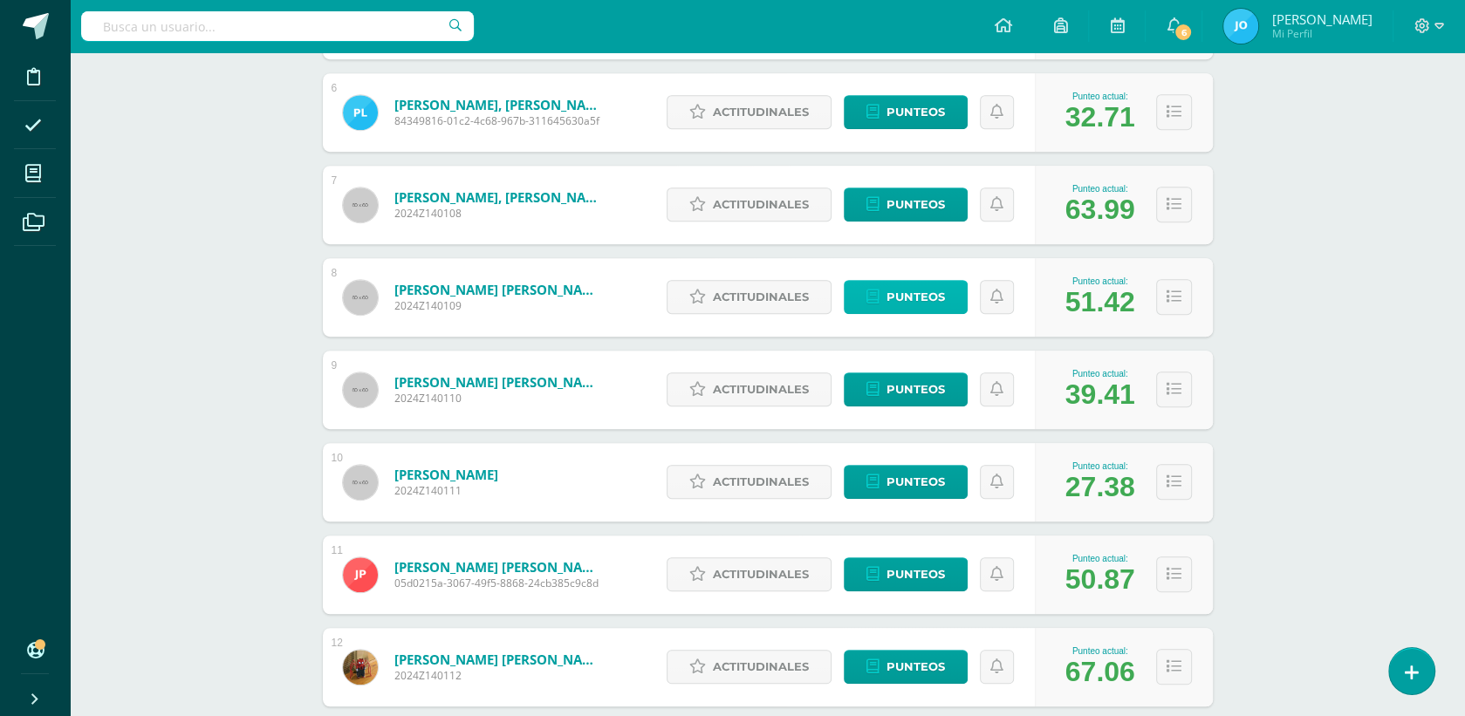
click at [901, 293] on span "Punteos" at bounding box center [916, 297] width 58 height 32
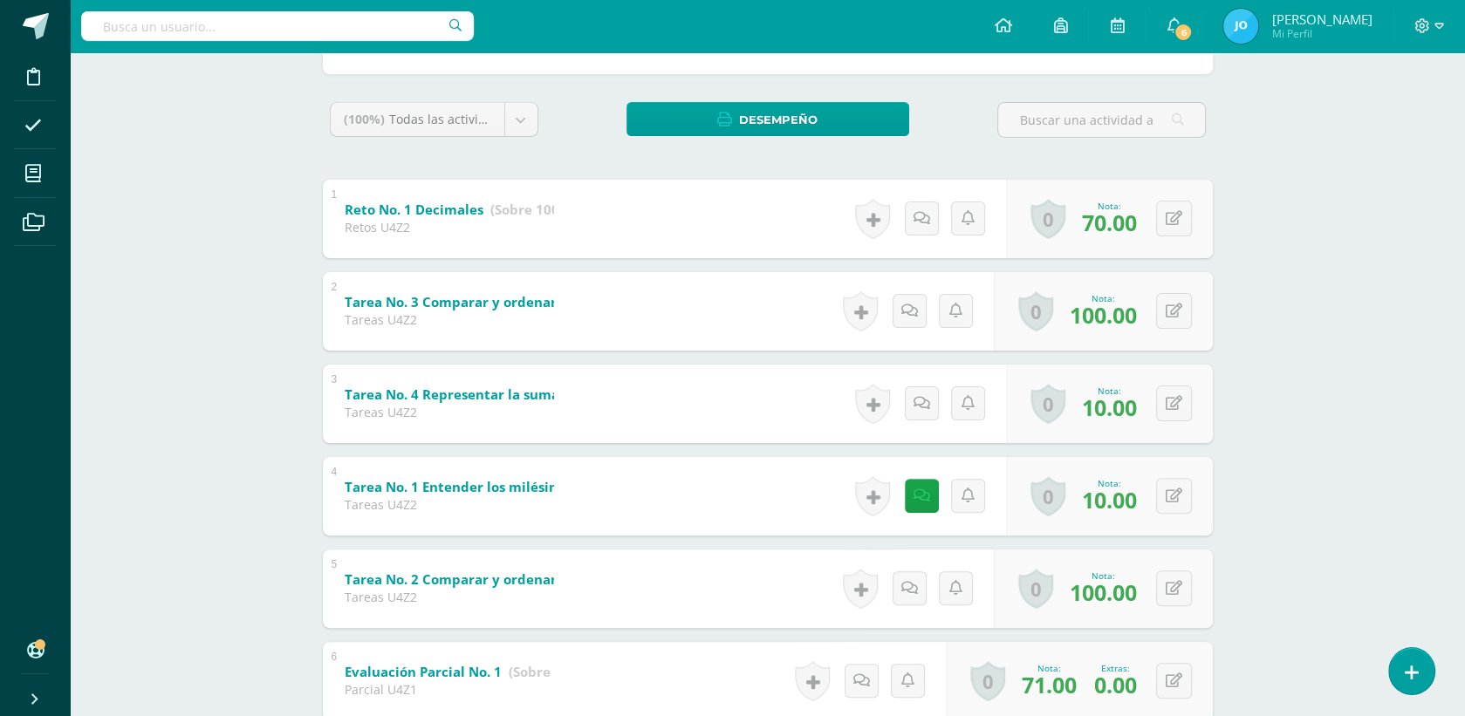
scroll to position [429, 0]
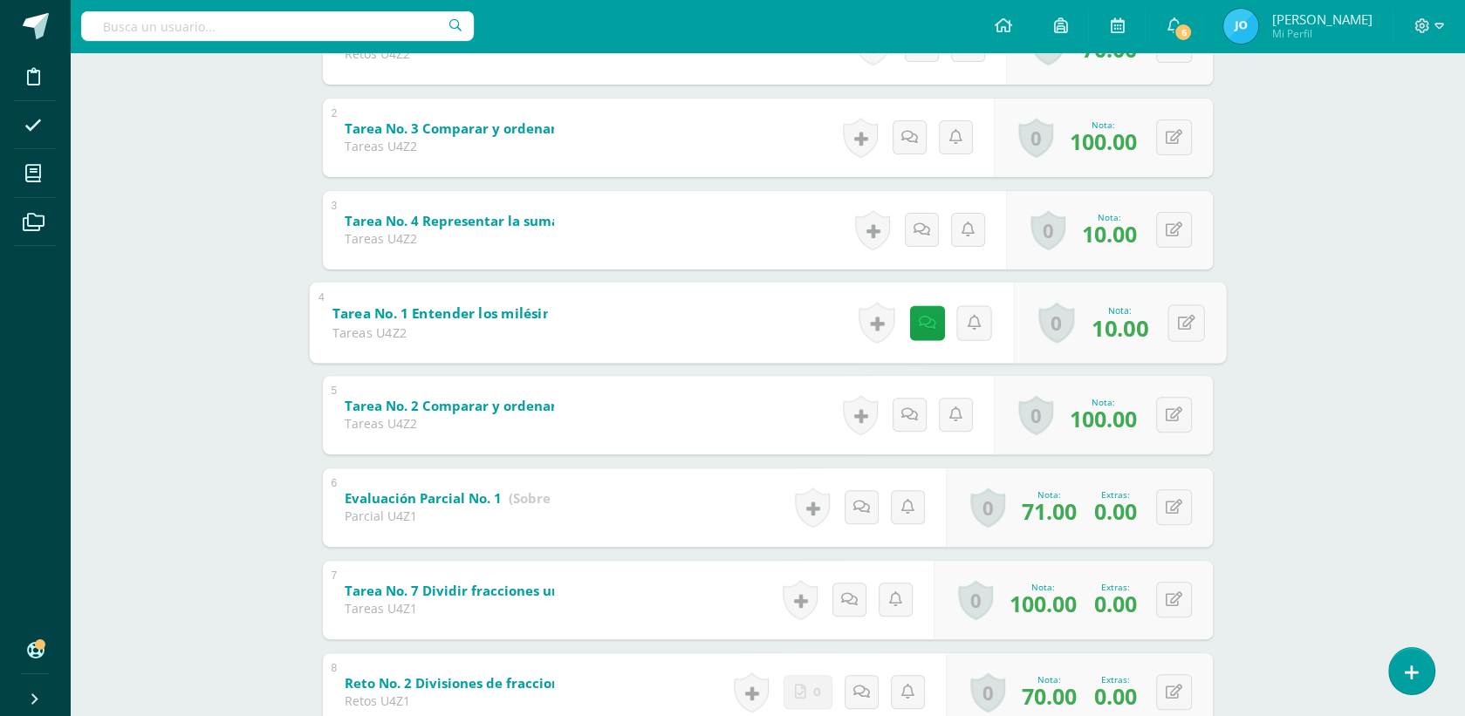
click at [524, 311] on b "Tarea No. 1 Entender los milésimos" at bounding box center [451, 313] width 238 height 18
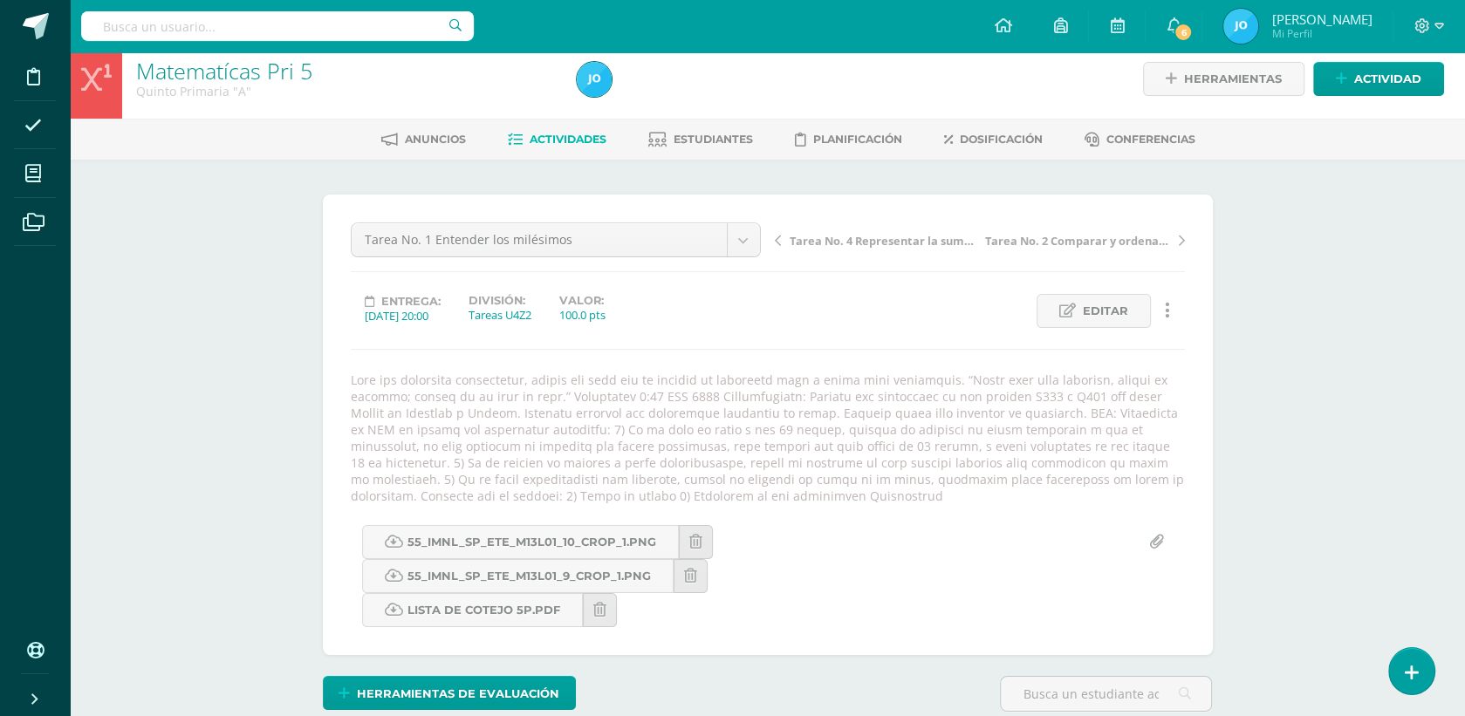
scroll to position [13, 0]
click at [363, 696] on span "Herramientas de evaluación" at bounding box center [458, 694] width 202 height 32
click at [474, 603] on link "Puntos Extra" at bounding box center [494, 606] width 174 height 27
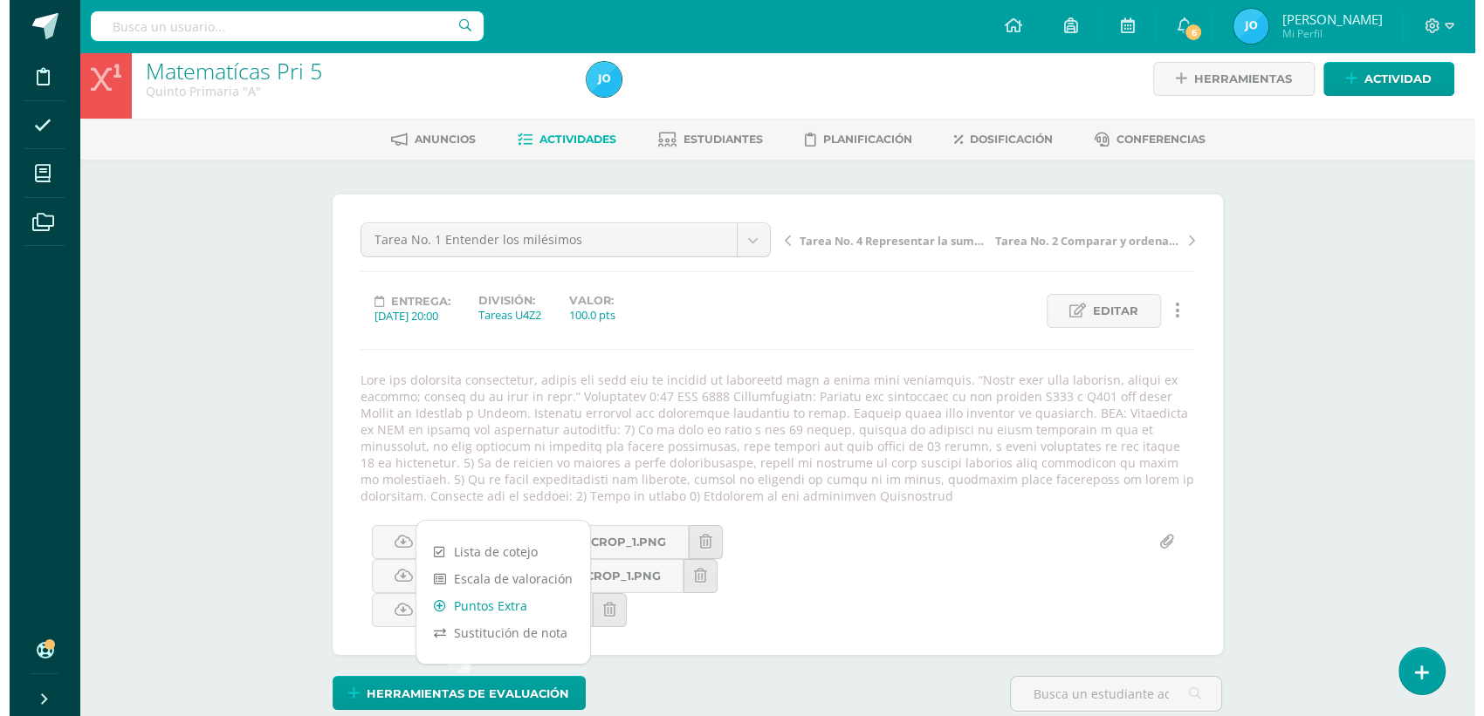
scroll to position [14, 0]
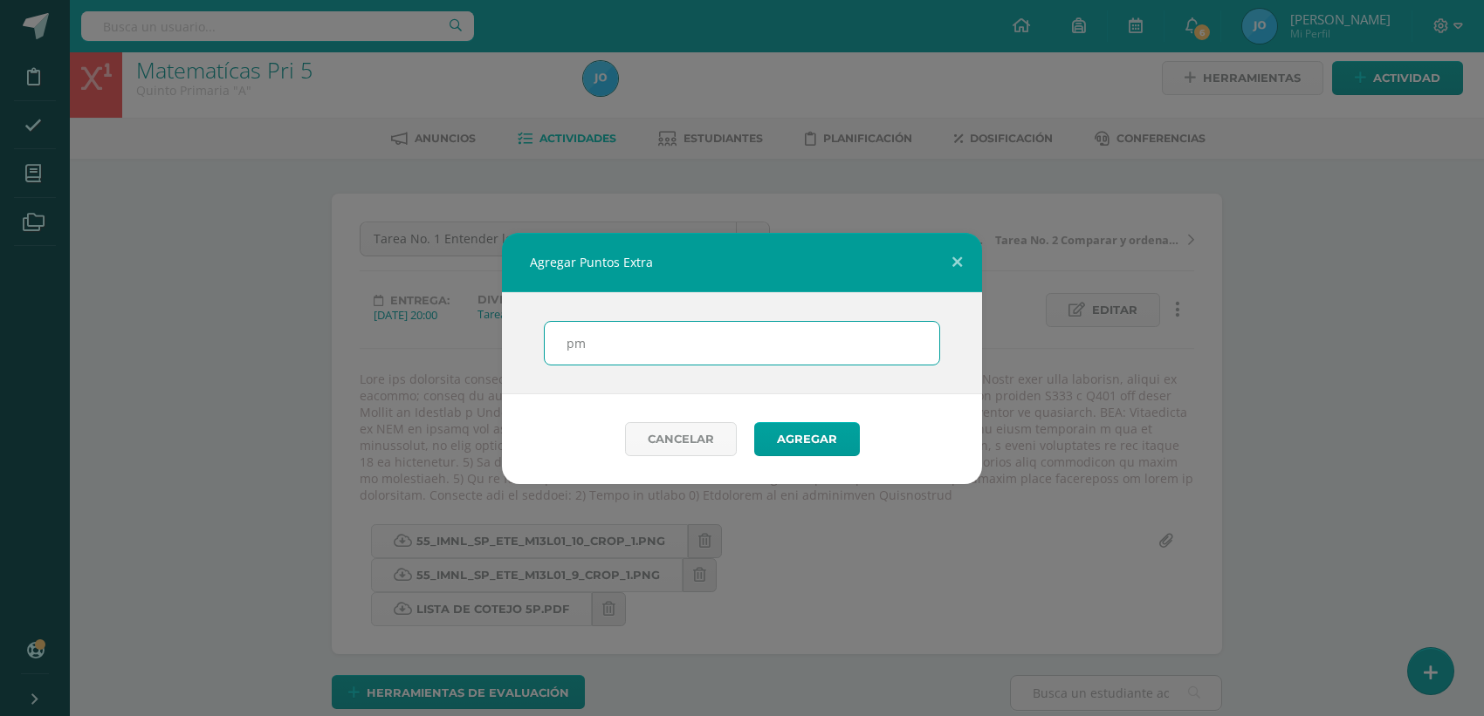
type input "p"
type input "PMA"
click at [791, 432] on button "Agregar" at bounding box center [807, 439] width 106 height 34
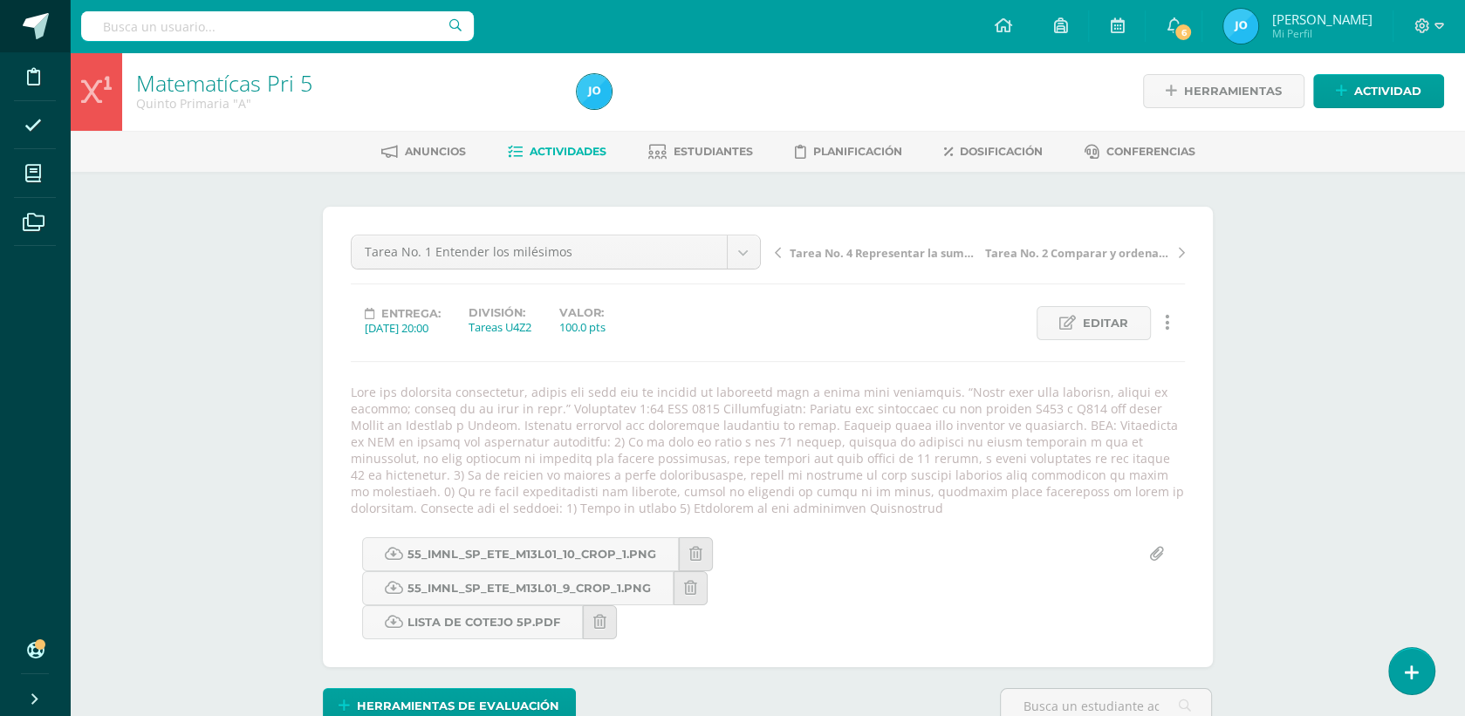
scroll to position [2, 0]
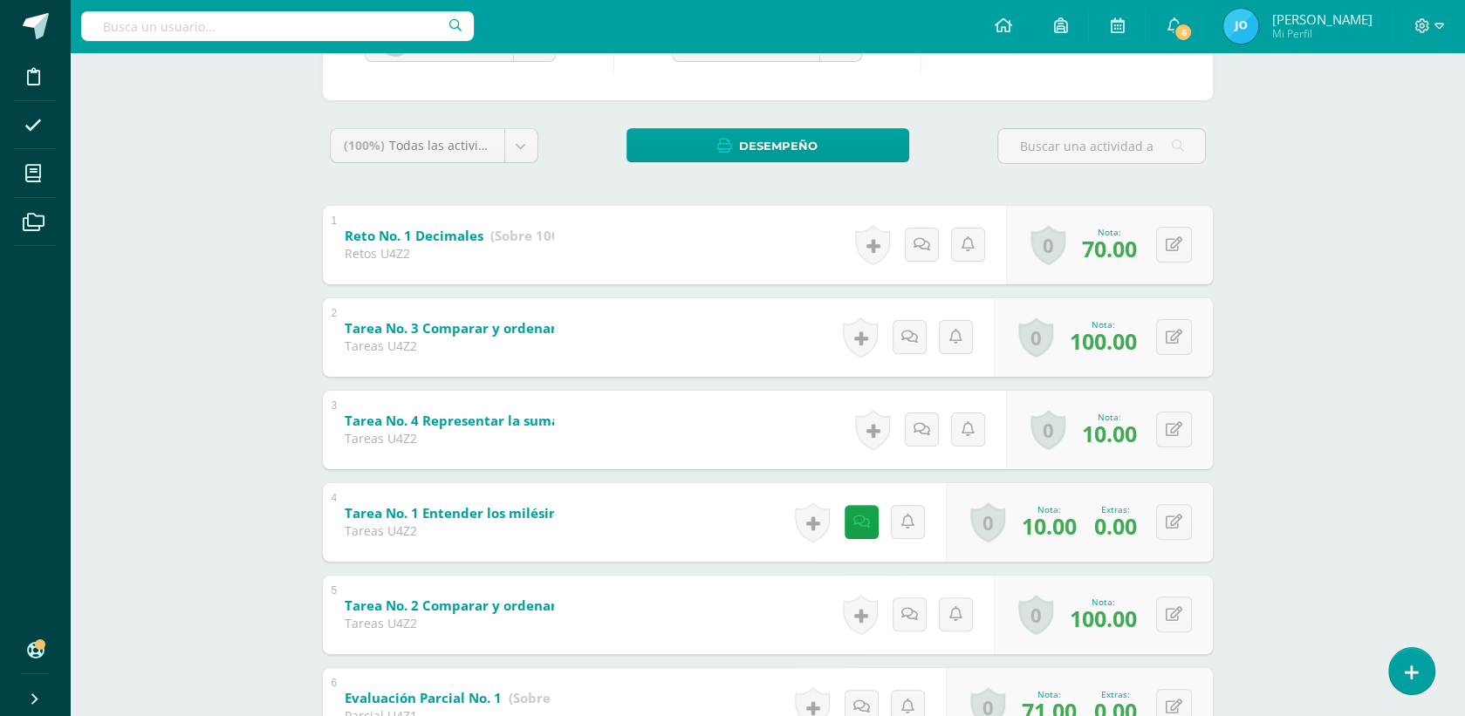
scroll to position [225, 0]
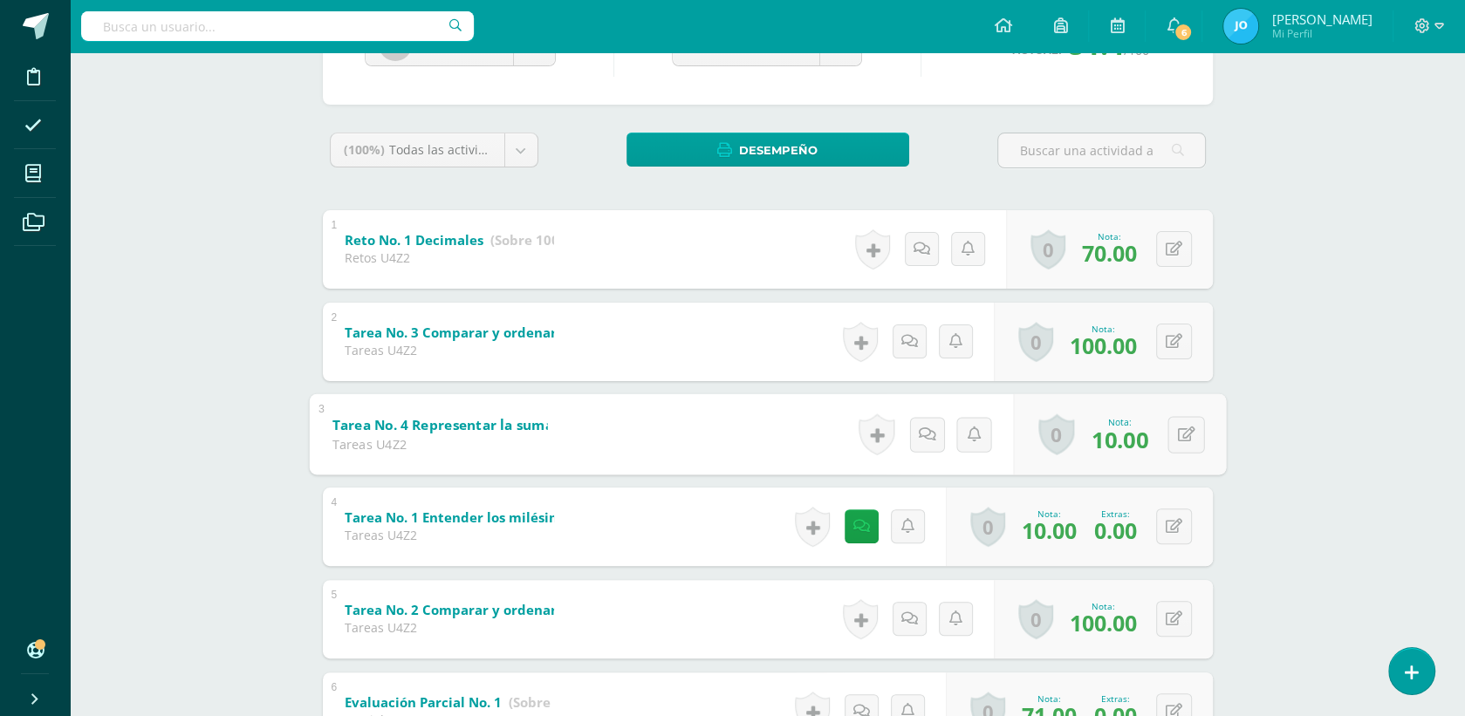
click at [452, 423] on b "Tarea No. 4 Representar la suma de decimales; Representar la resta de decimales" at bounding box center [609, 424] width 555 height 18
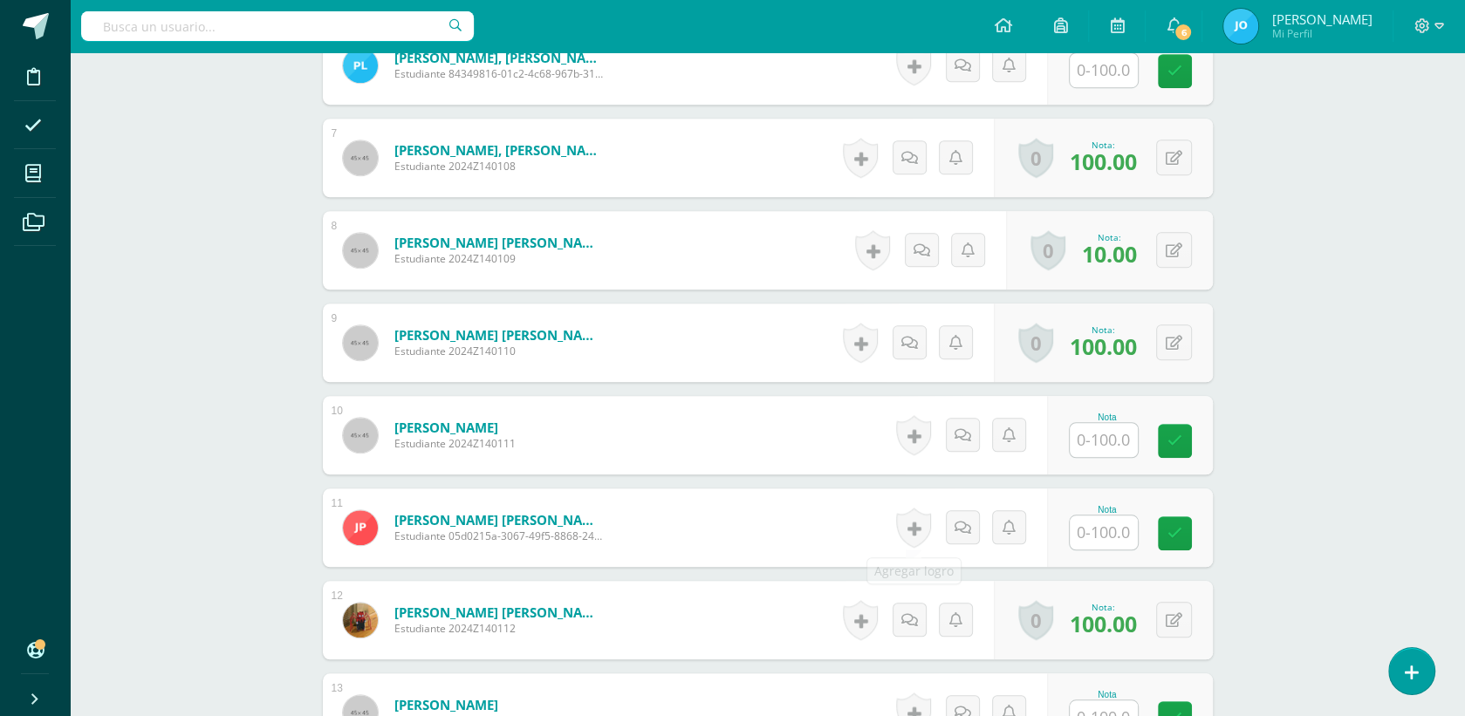
scroll to position [1184, 0]
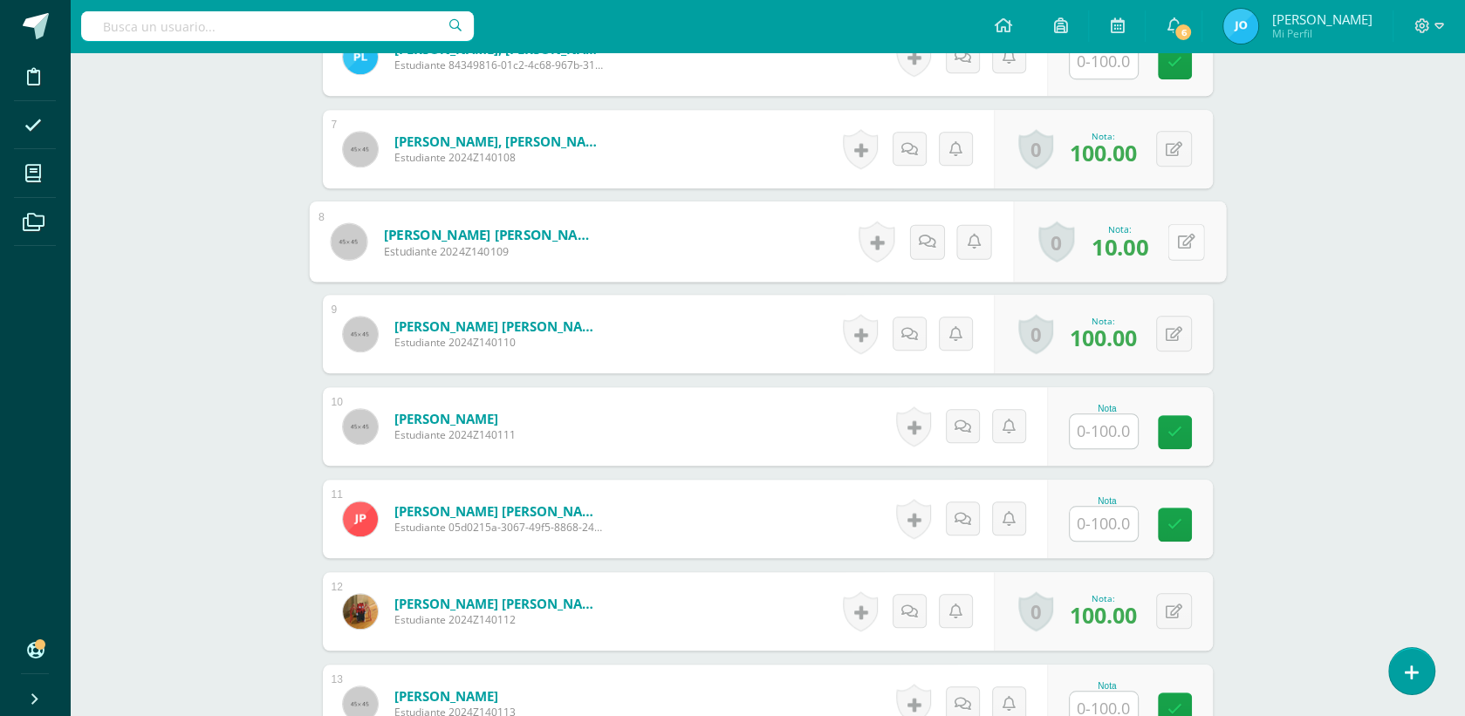
click at [1168, 250] on button at bounding box center [1186, 241] width 37 height 37
type input "100"
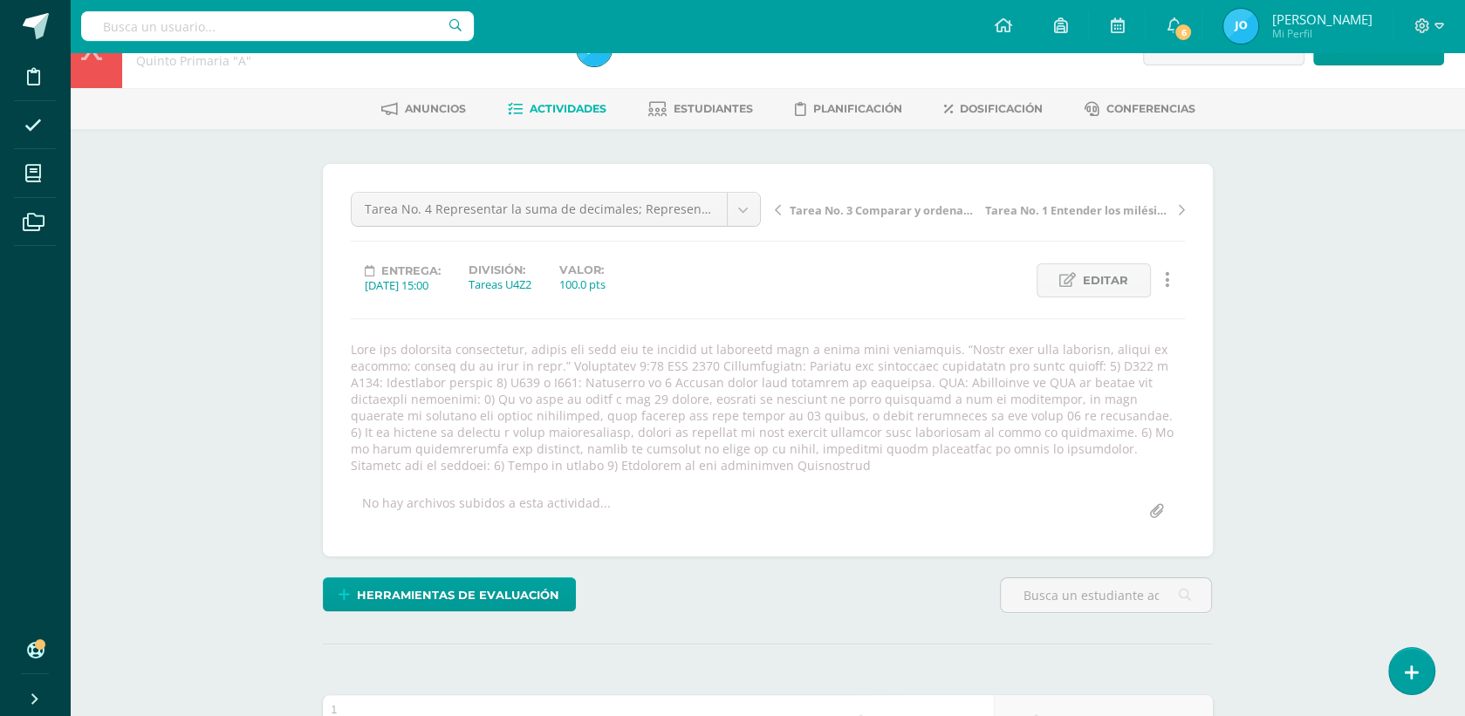
scroll to position [0, 0]
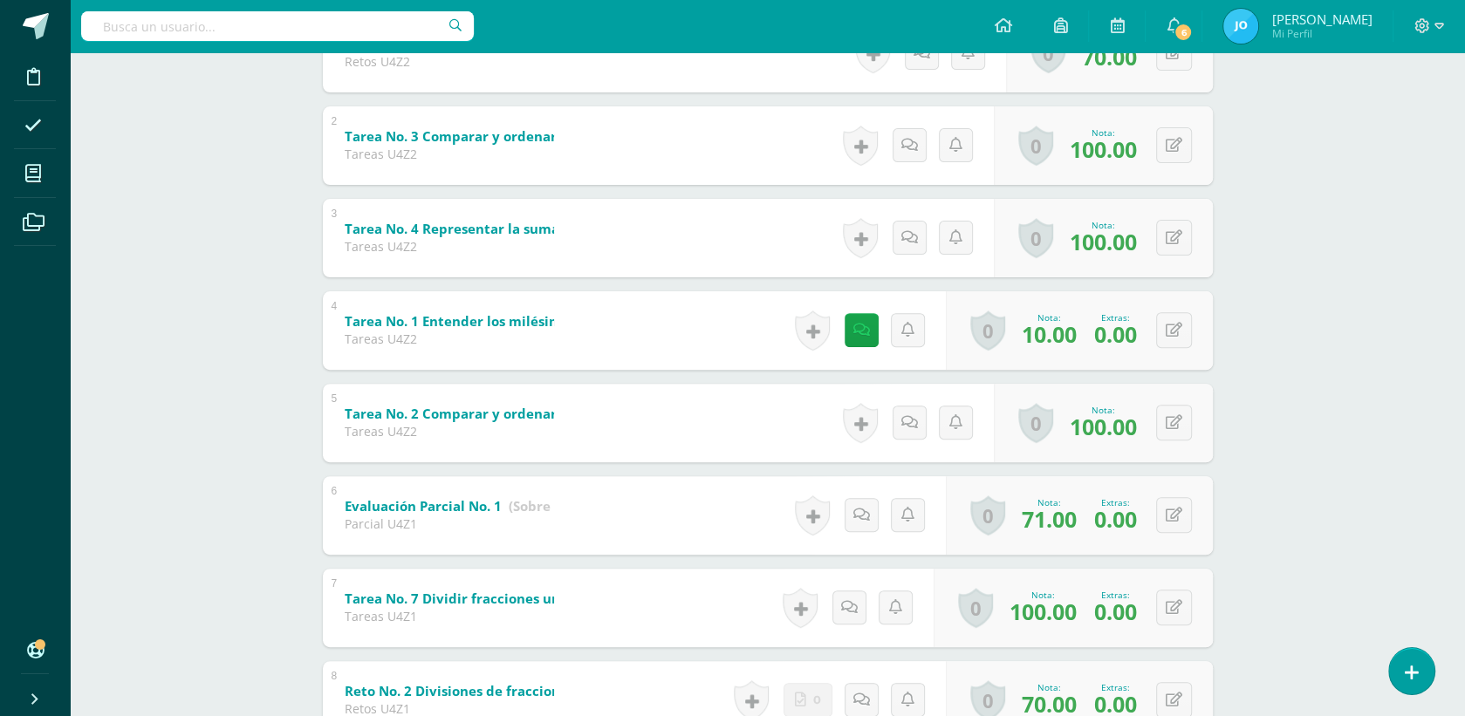
scroll to position [429, 0]
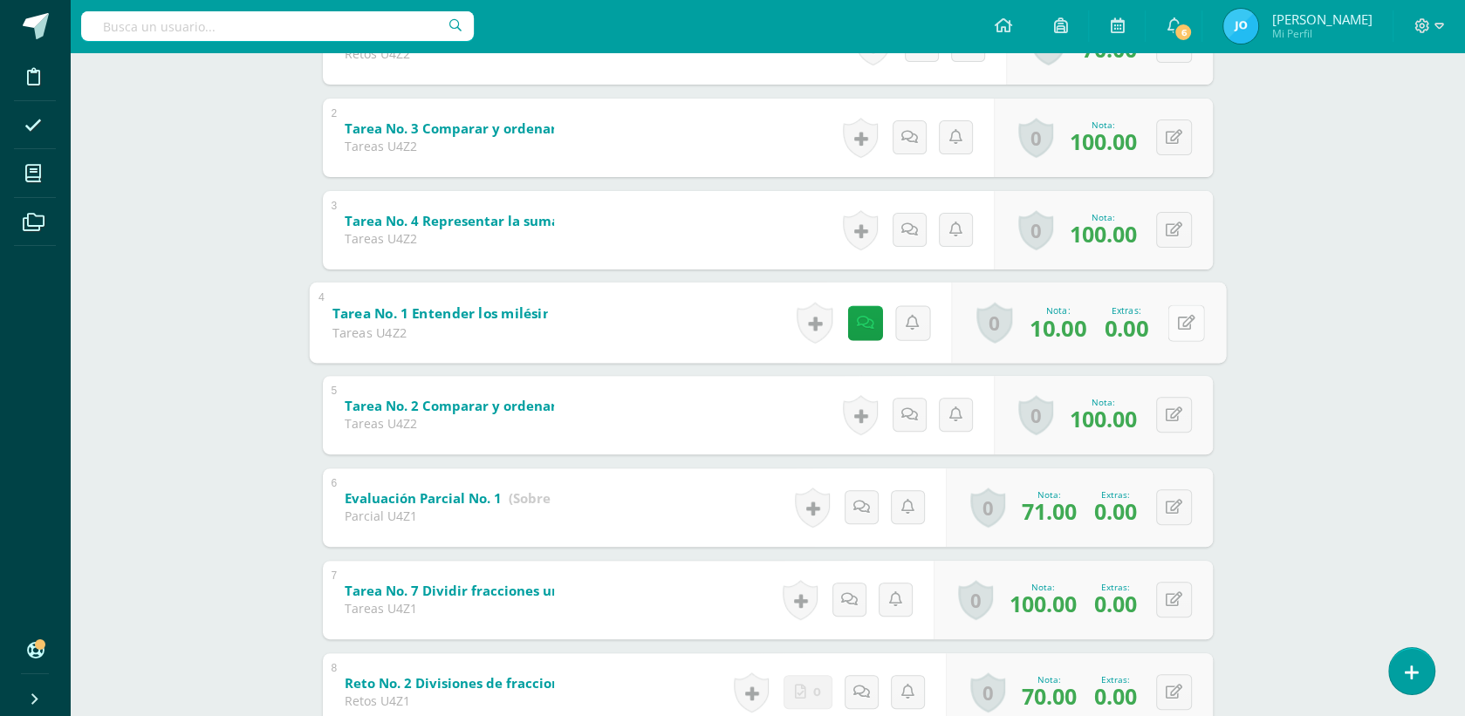
click at [1168, 317] on button at bounding box center [1186, 323] width 37 height 37
type input "60"
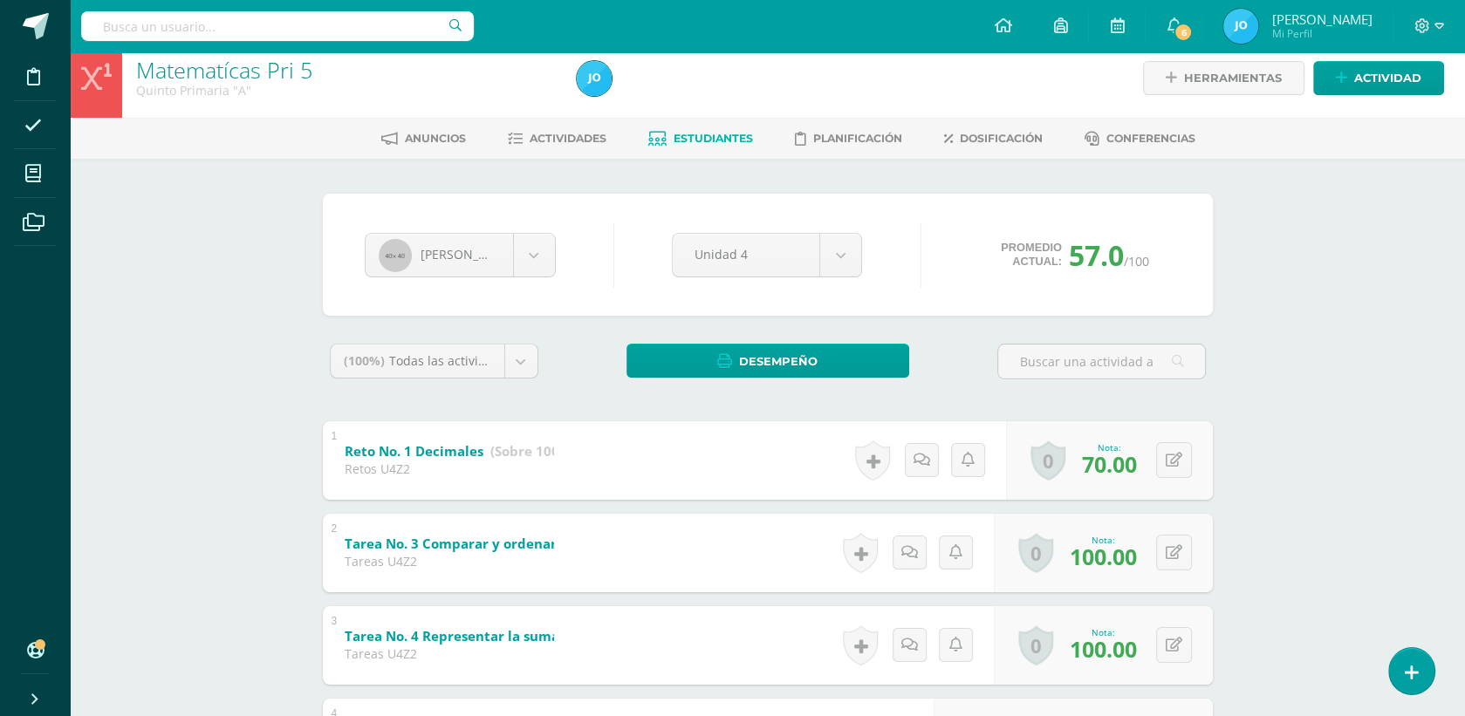
scroll to position [0, 0]
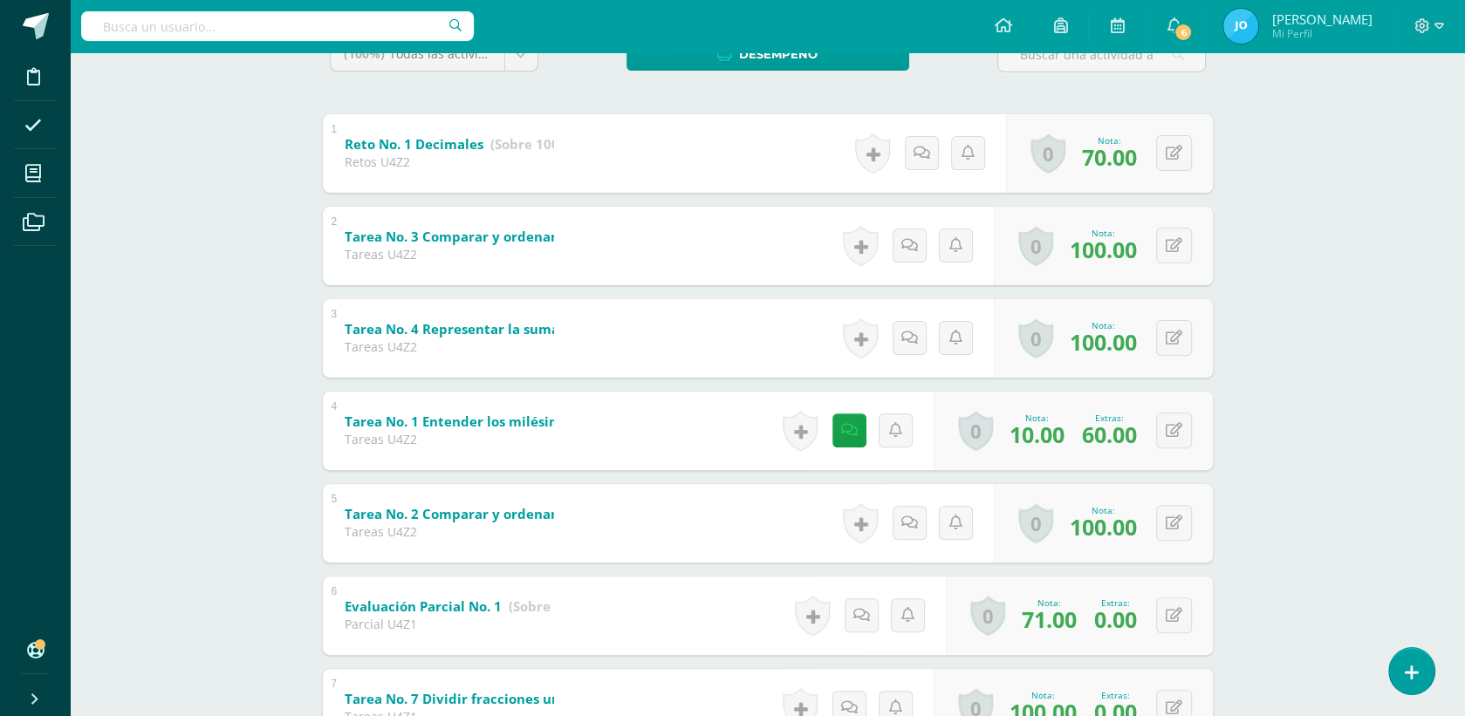
scroll to position [323, 0]
click at [499, 237] on b "Tarea No. 3 Comparar y ordenar decimales" at bounding box center [477, 234] width 291 height 18
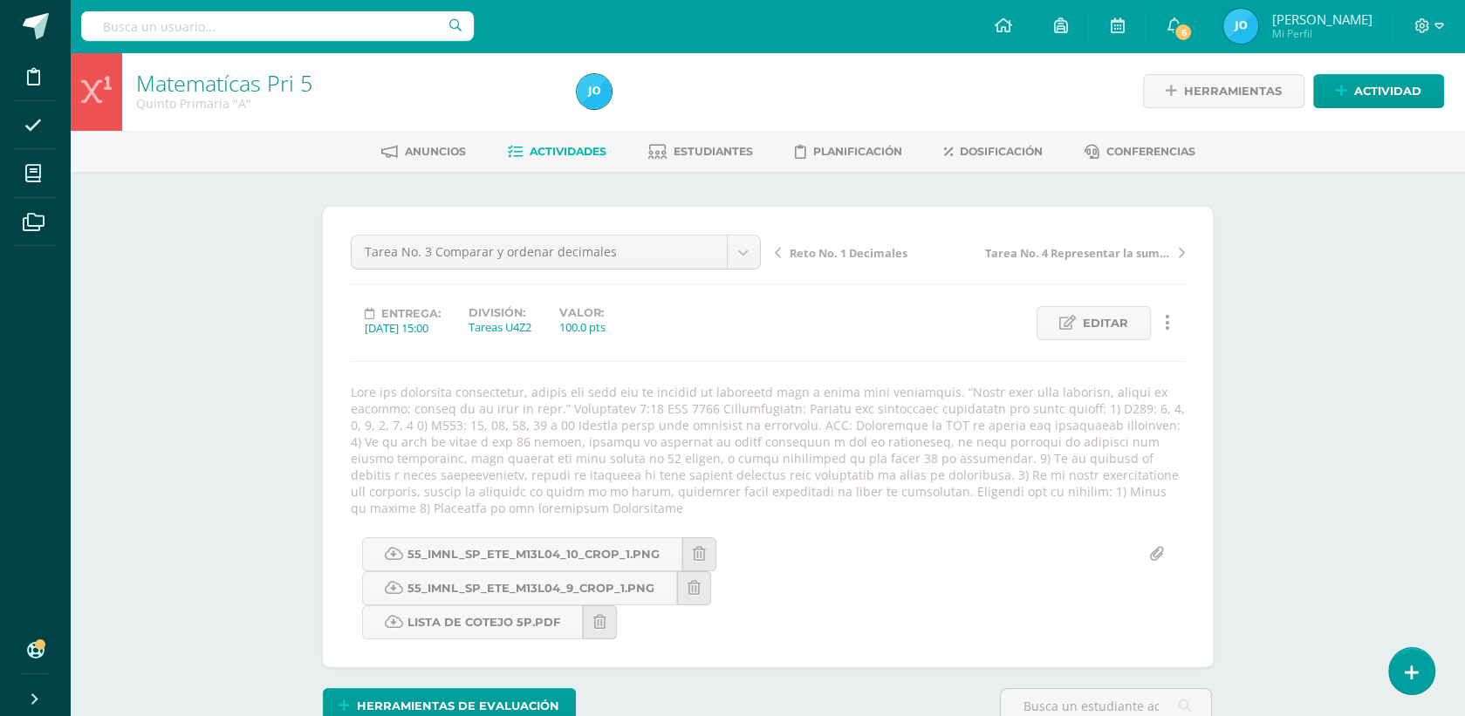
scroll to position [2, 0]
click at [718, 140] on link "Estudiantes" at bounding box center [700, 151] width 105 height 28
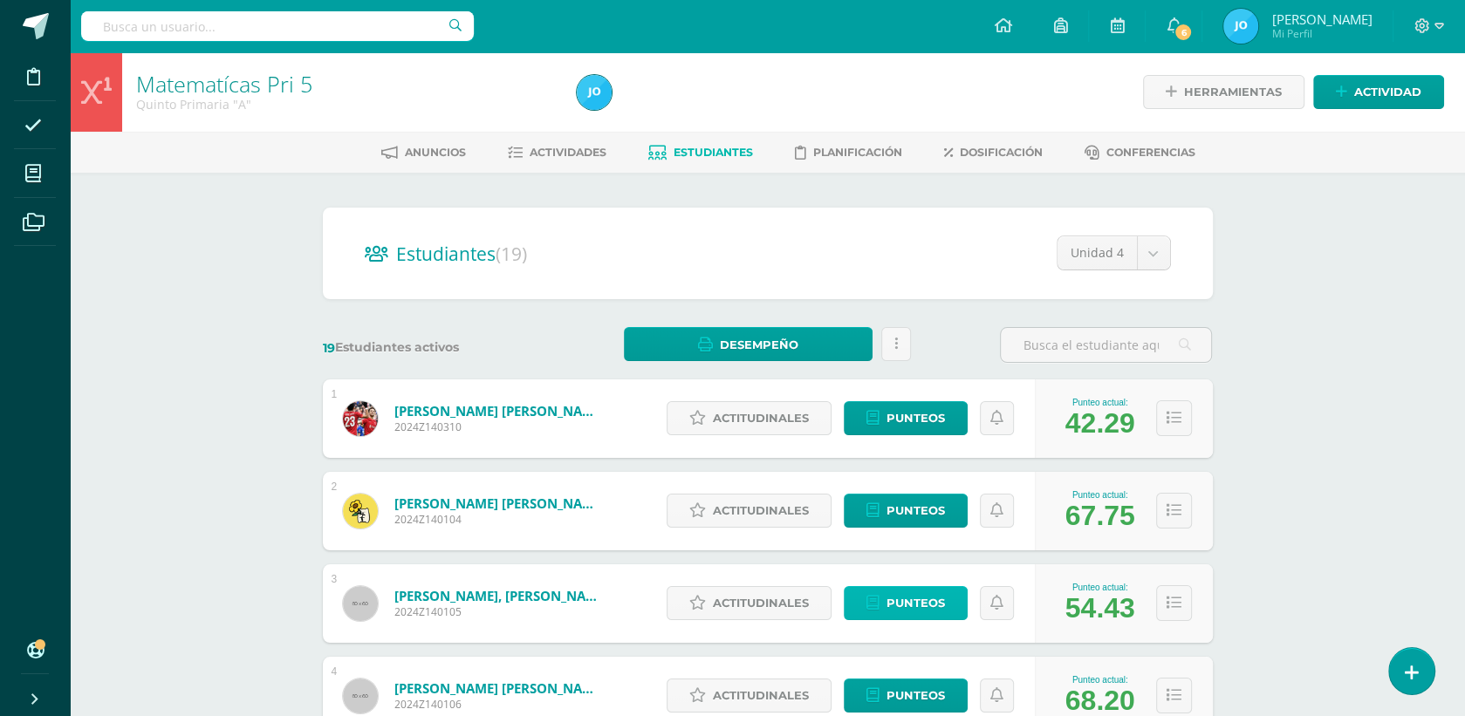
click at [935, 599] on span "Punteos" at bounding box center [916, 603] width 58 height 32
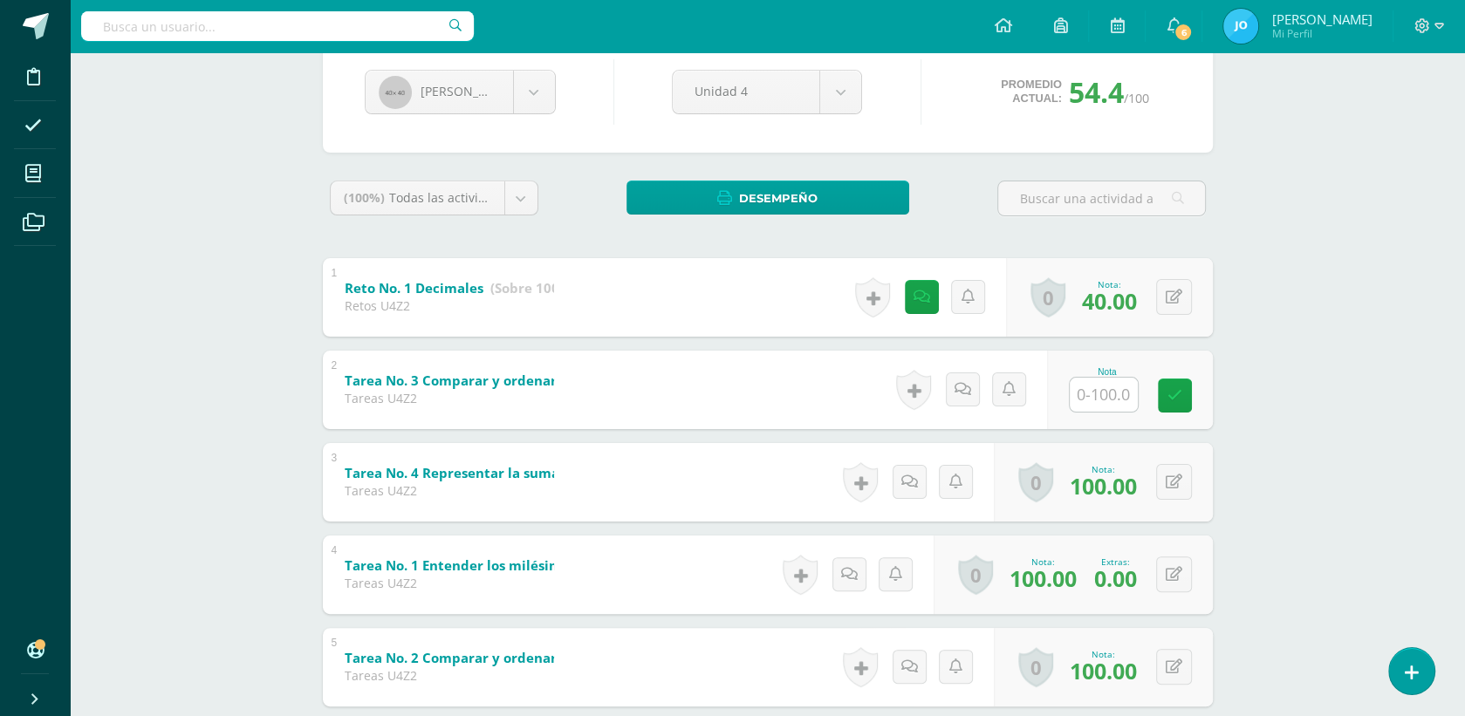
scroll to position [215, 0]
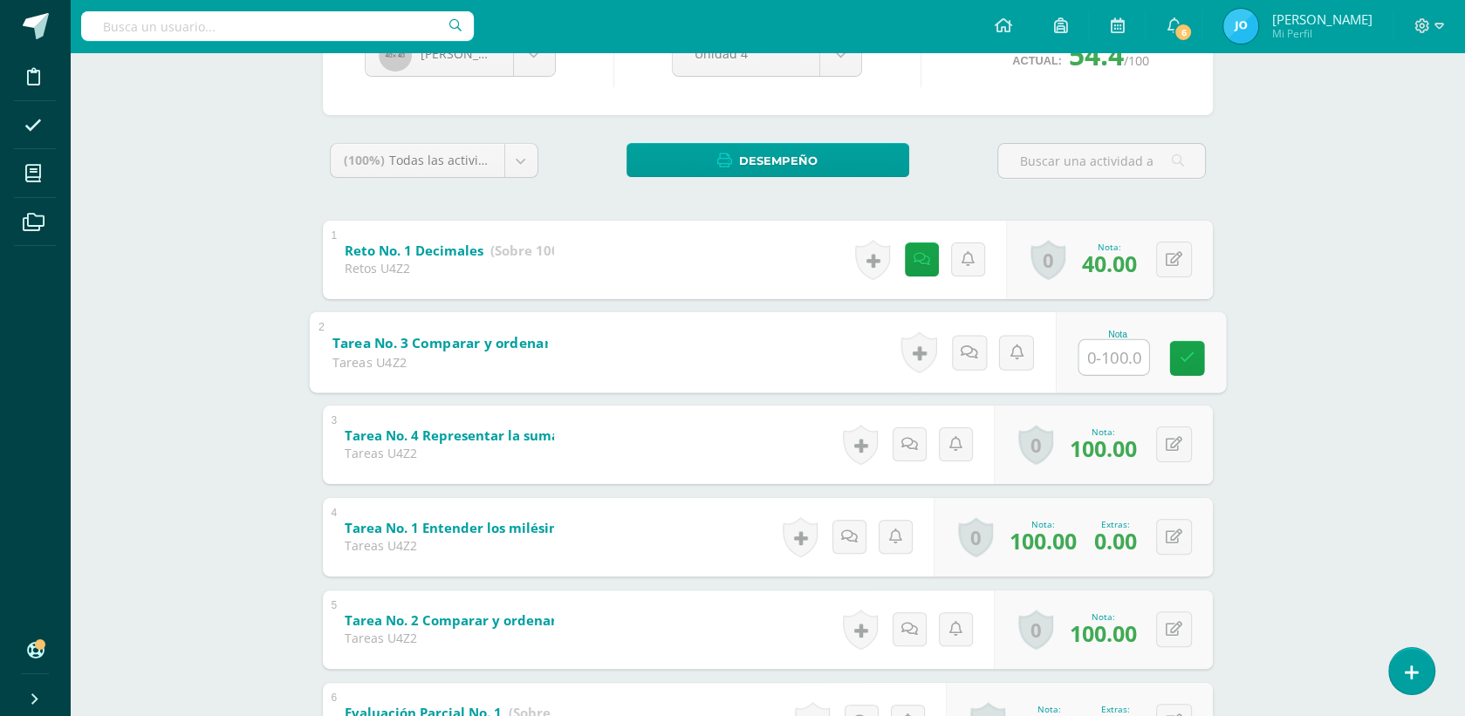
click at [1097, 368] on input "text" at bounding box center [1114, 356] width 70 height 35
type input "100"
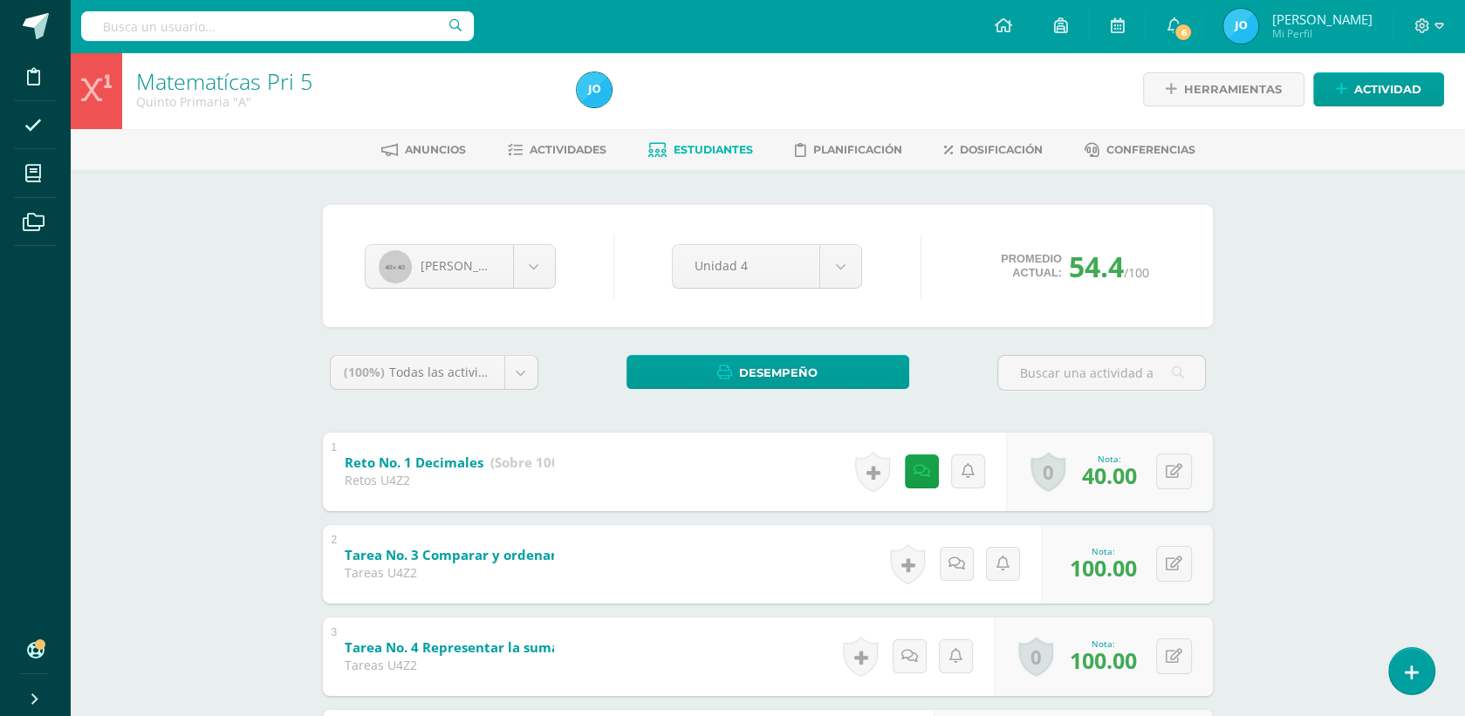
scroll to position [0, 0]
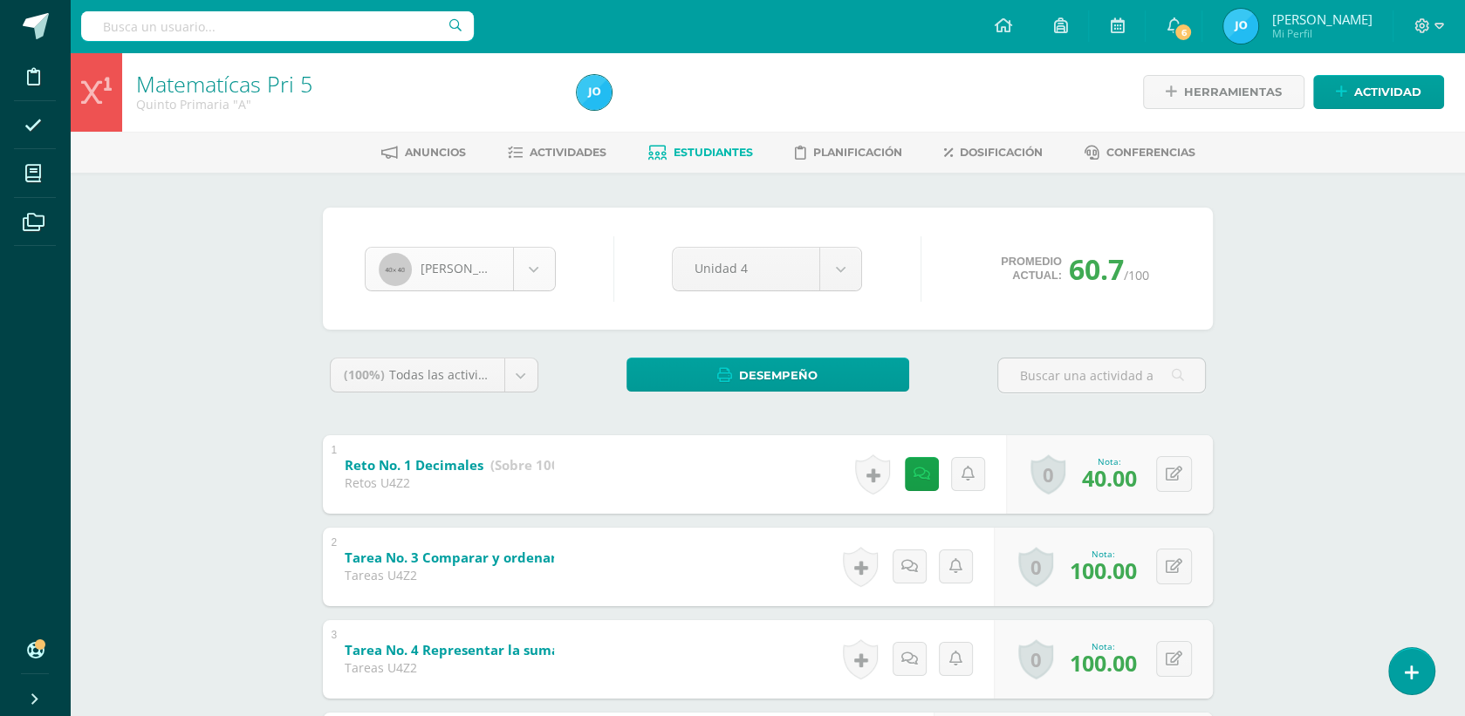
click at [526, 271] on body "Disciplina Asistencia Mis cursos Archivos Soporte Ayuda Reportar un problema Ce…" at bounding box center [732, 728] width 1465 height 1456
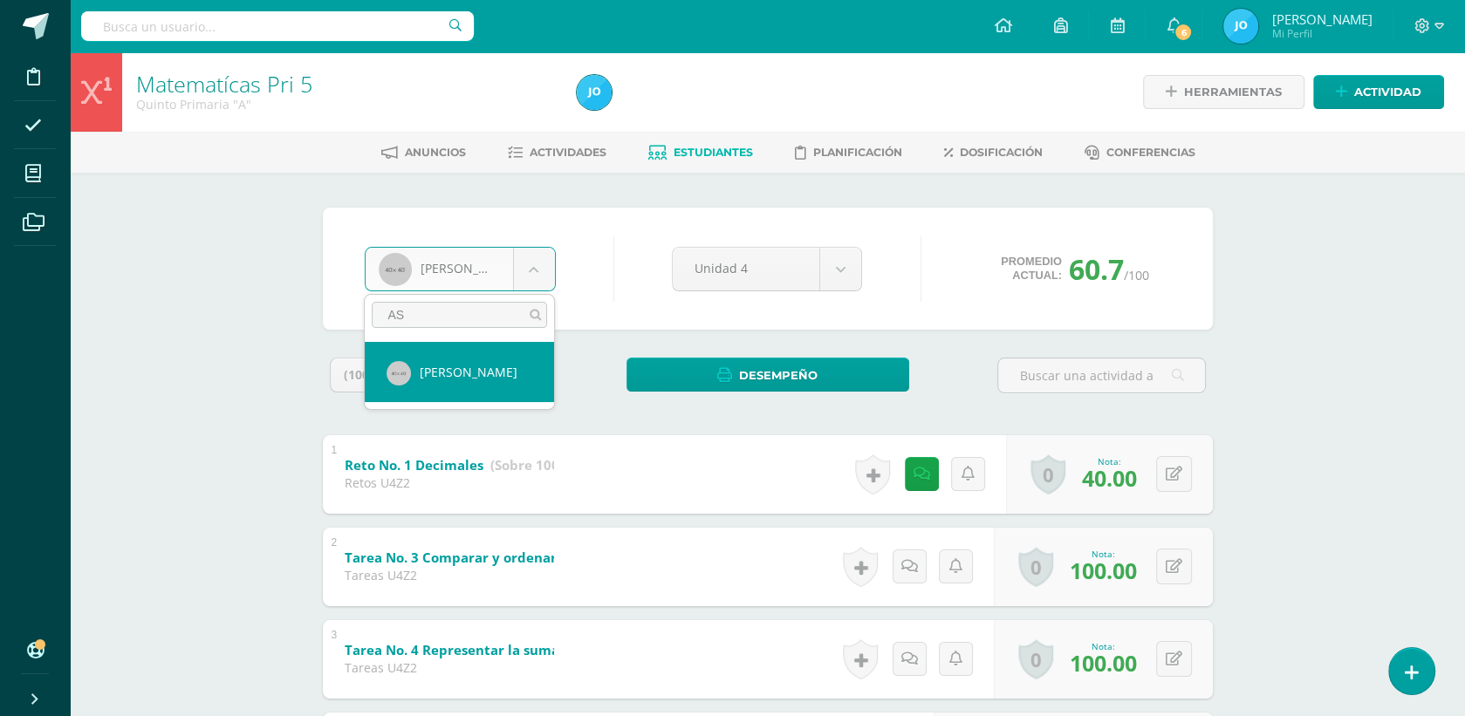
type input "AS"
select select "125"
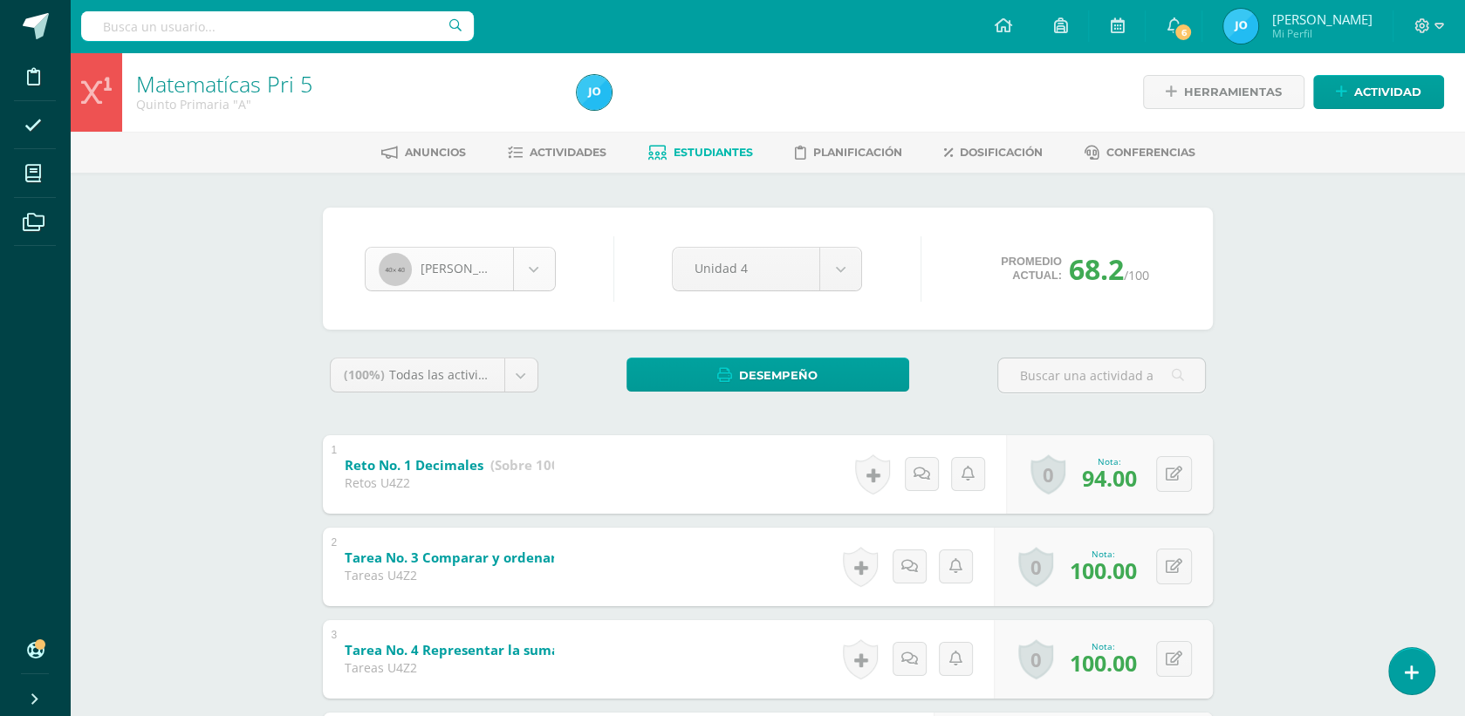
click at [530, 275] on body "Disciplina Asistencia Mis cursos Archivos Soporte Ayuda Reportar un problema Ce…" at bounding box center [732, 728] width 1465 height 1456
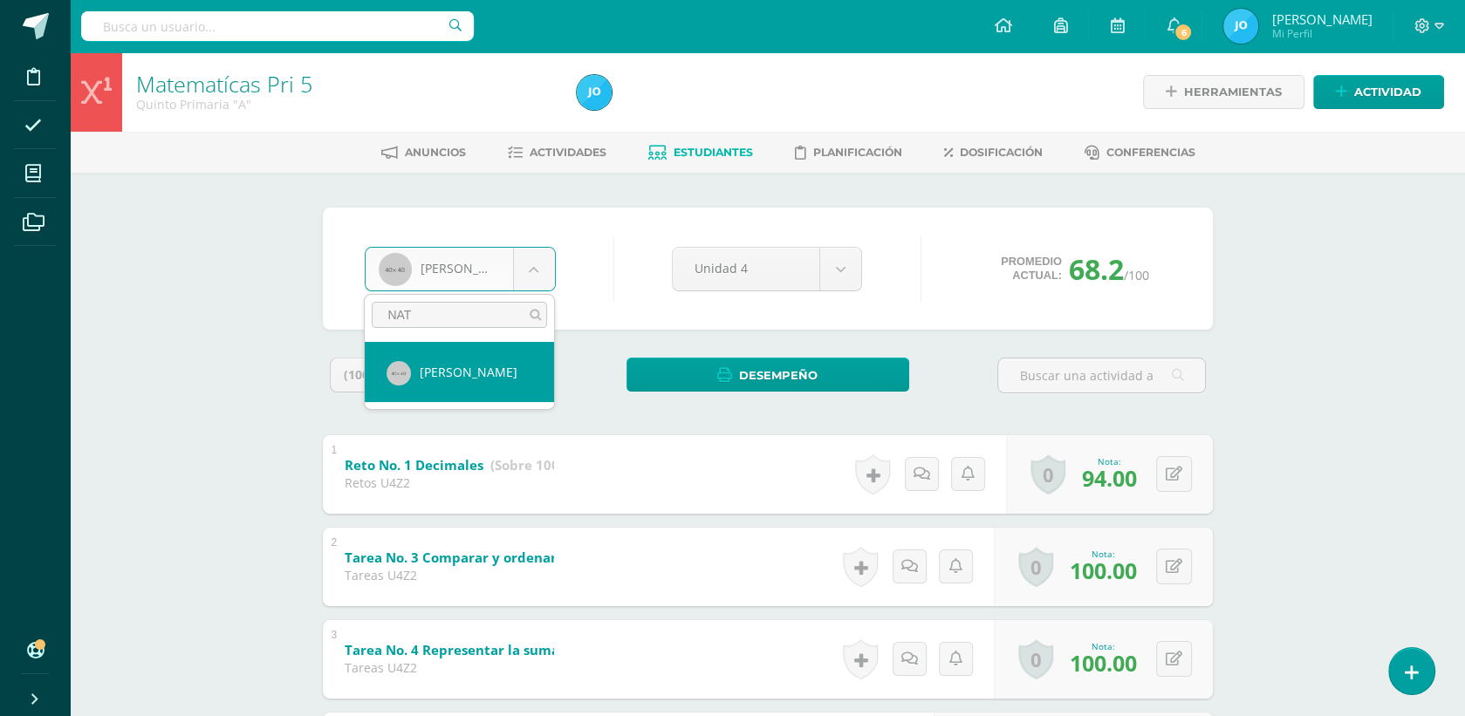
type input "NAT"
select select "135"
